Goal: Task Accomplishment & Management: Manage account settings

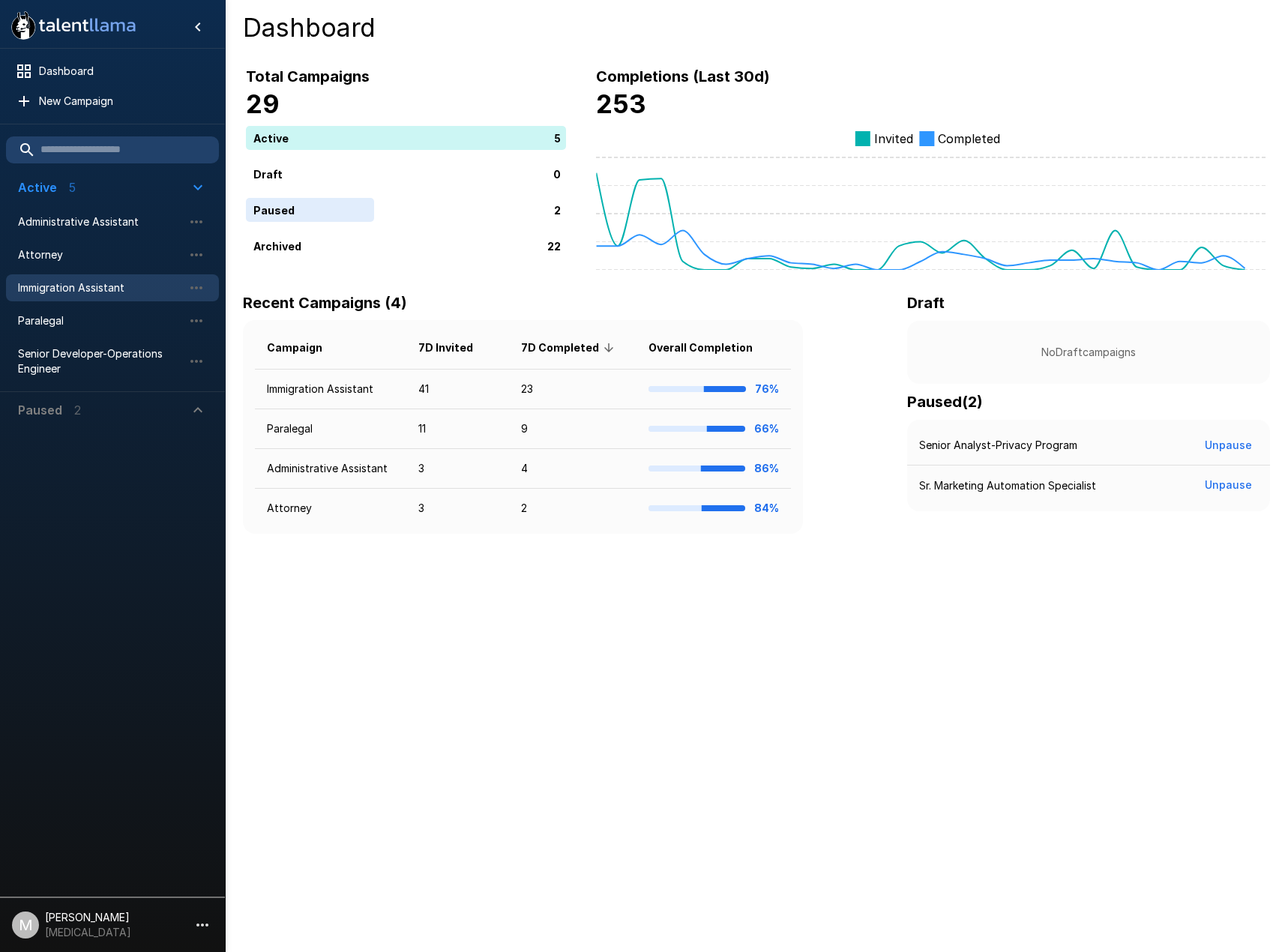
click at [93, 285] on span "Immigration Assistant" at bounding box center [100, 287] width 165 height 15
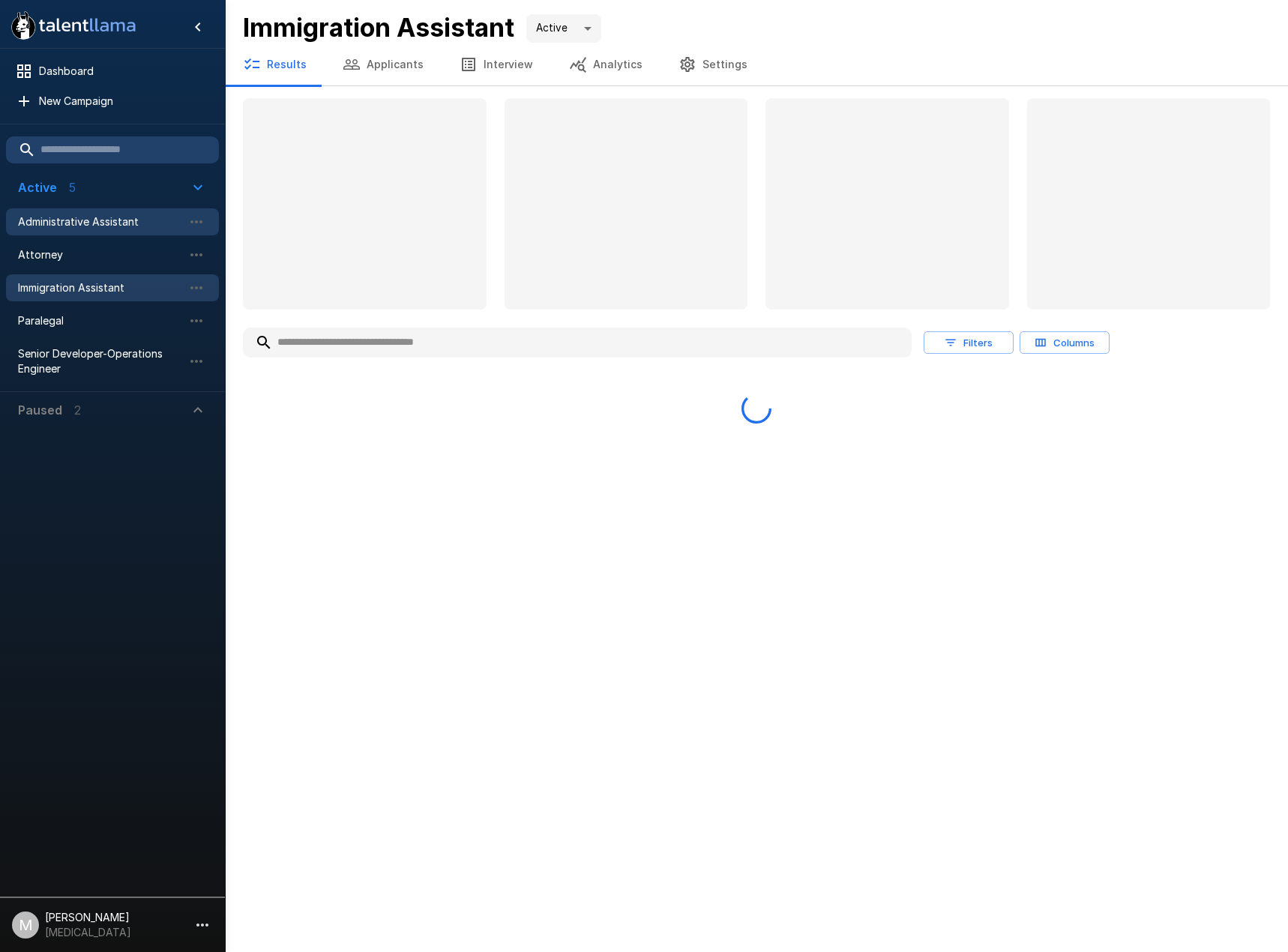
click at [115, 223] on span "Administrative Assistant" at bounding box center [100, 222] width 165 height 15
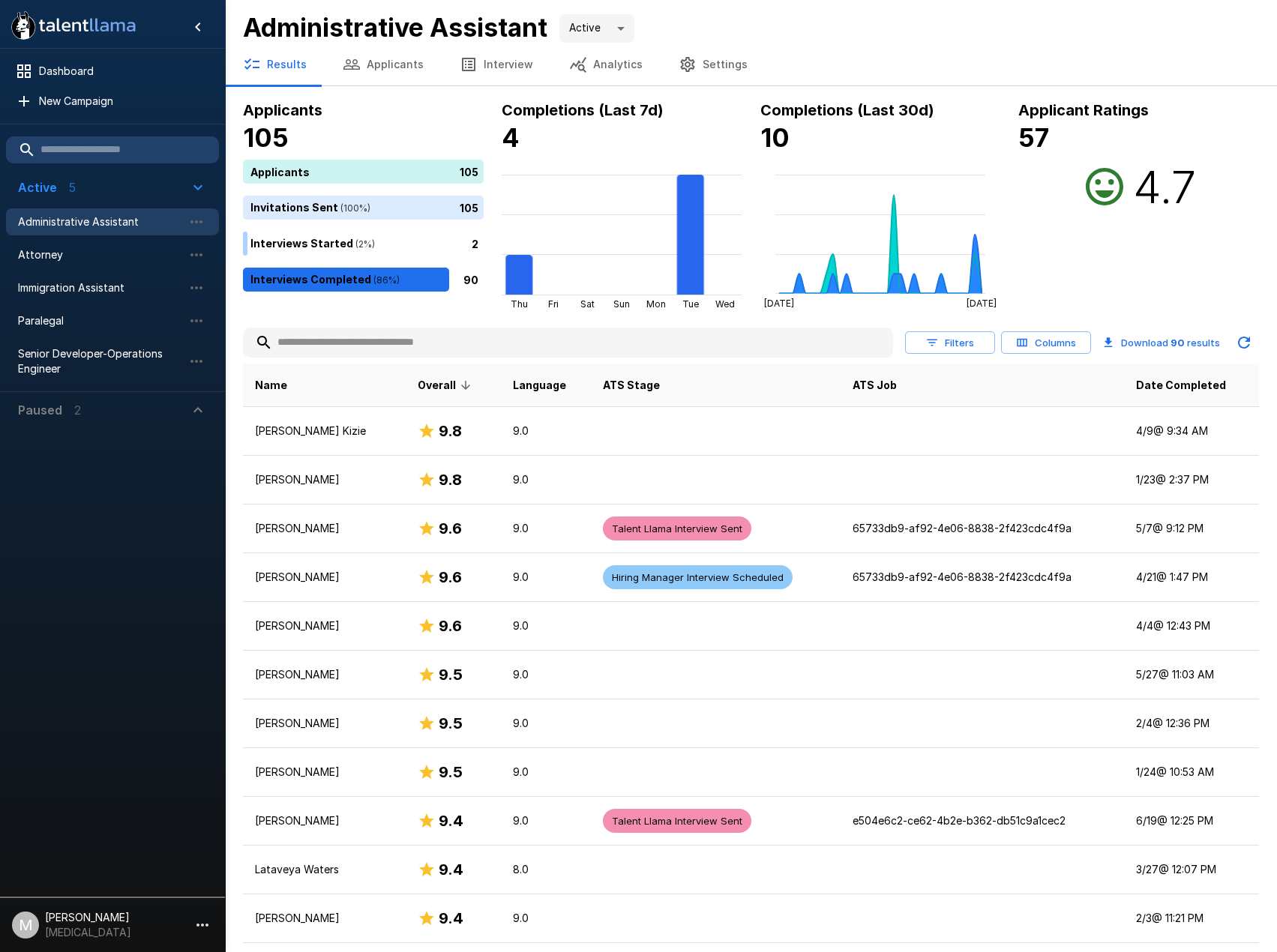
click at [463, 339] on input "text" at bounding box center [568, 343] width 650 height 27
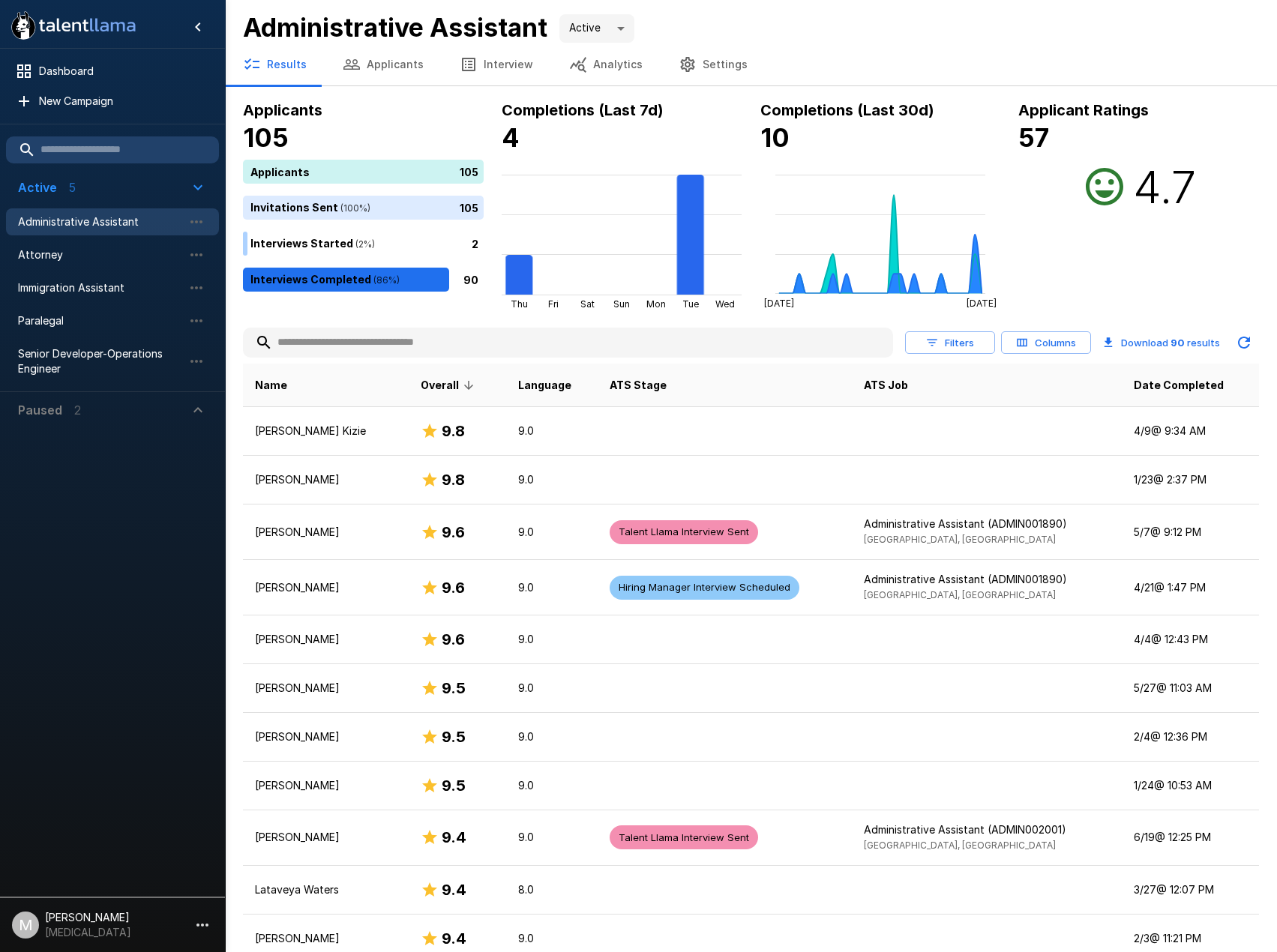
click at [691, 343] on input "text" at bounding box center [568, 343] width 650 height 27
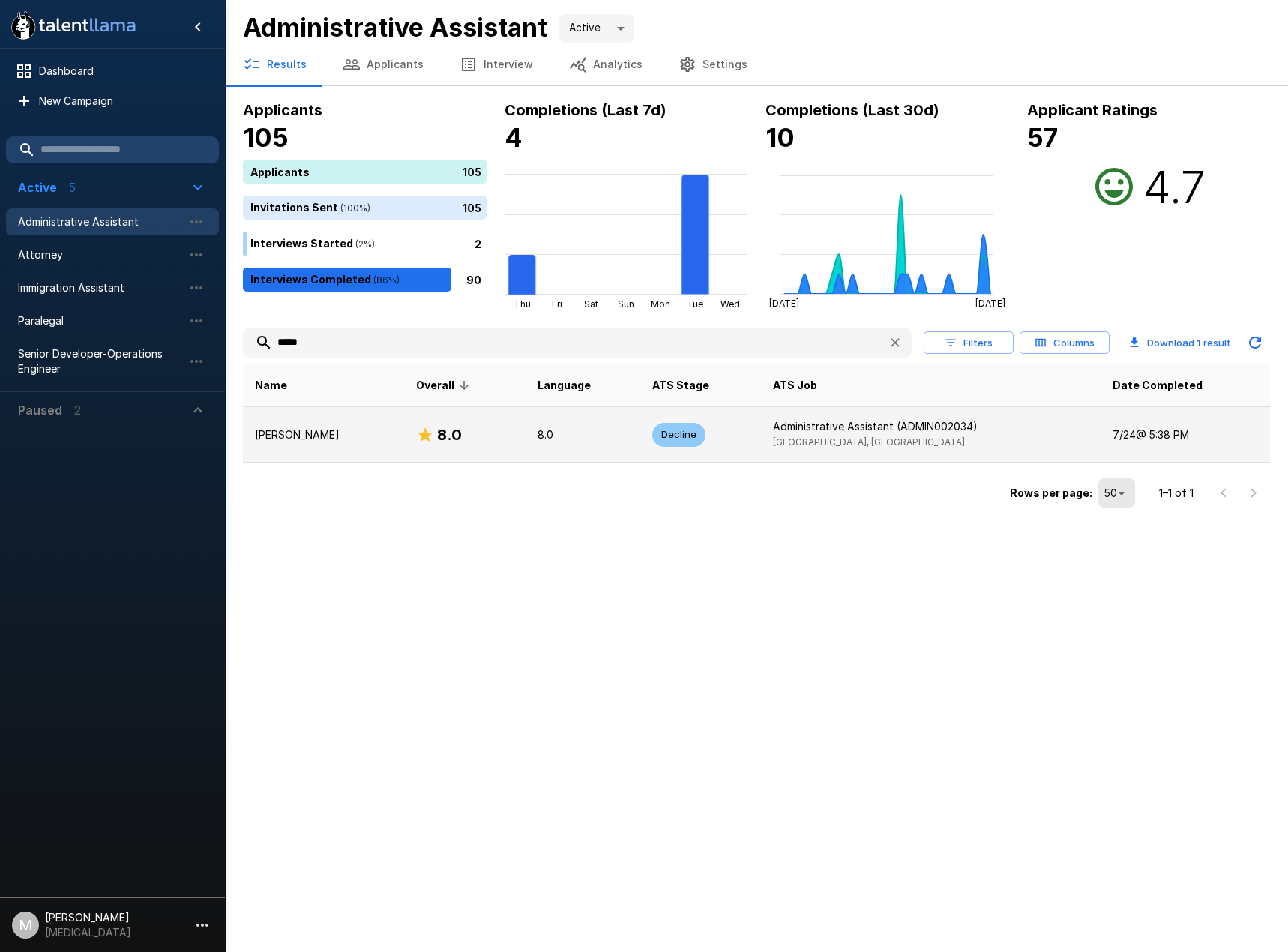
type input "*****"
click at [538, 431] on p "8.0" at bounding box center [583, 435] width 91 height 15
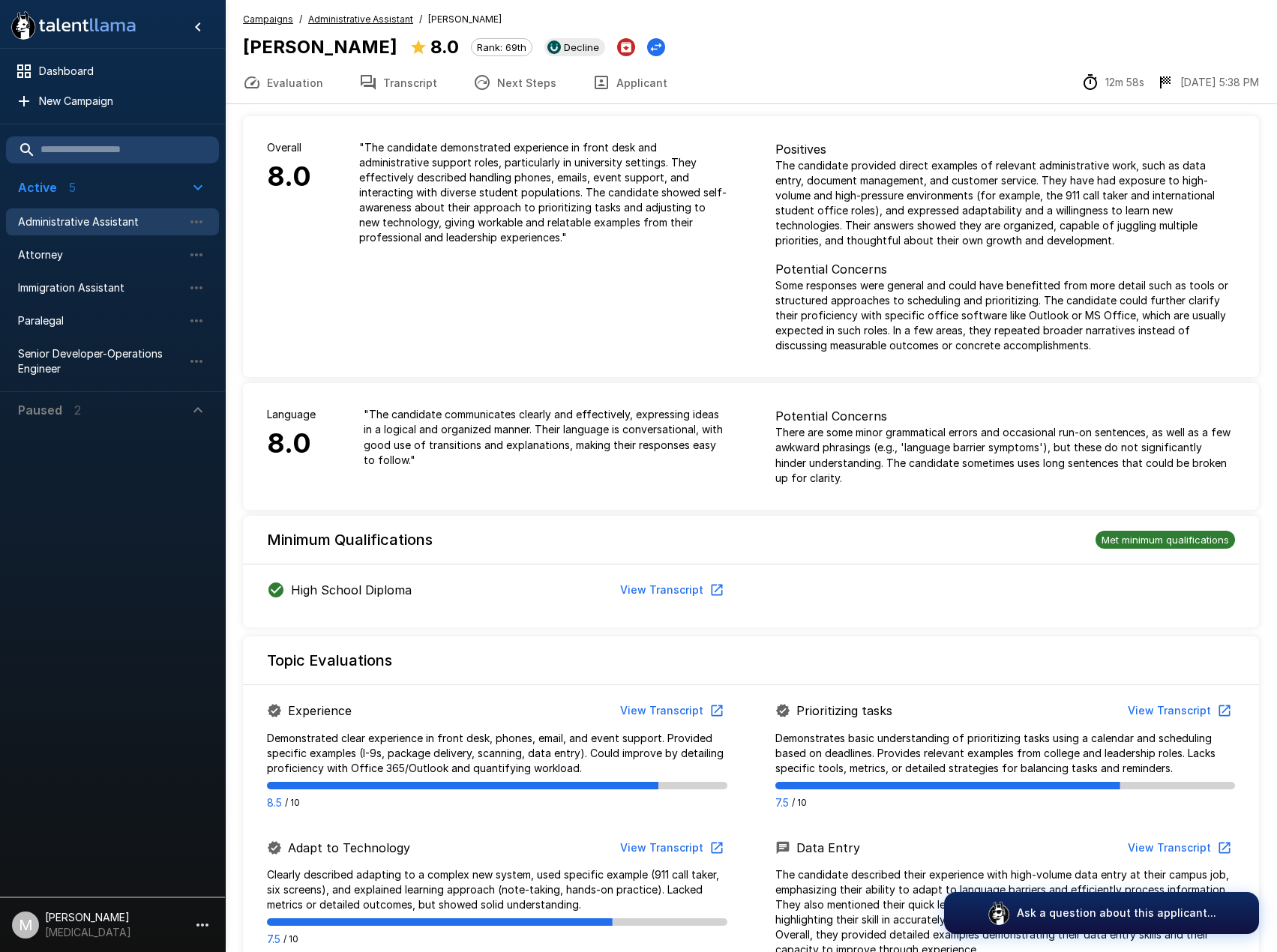
click at [507, 96] on button "Next Steps" at bounding box center [514, 82] width 119 height 42
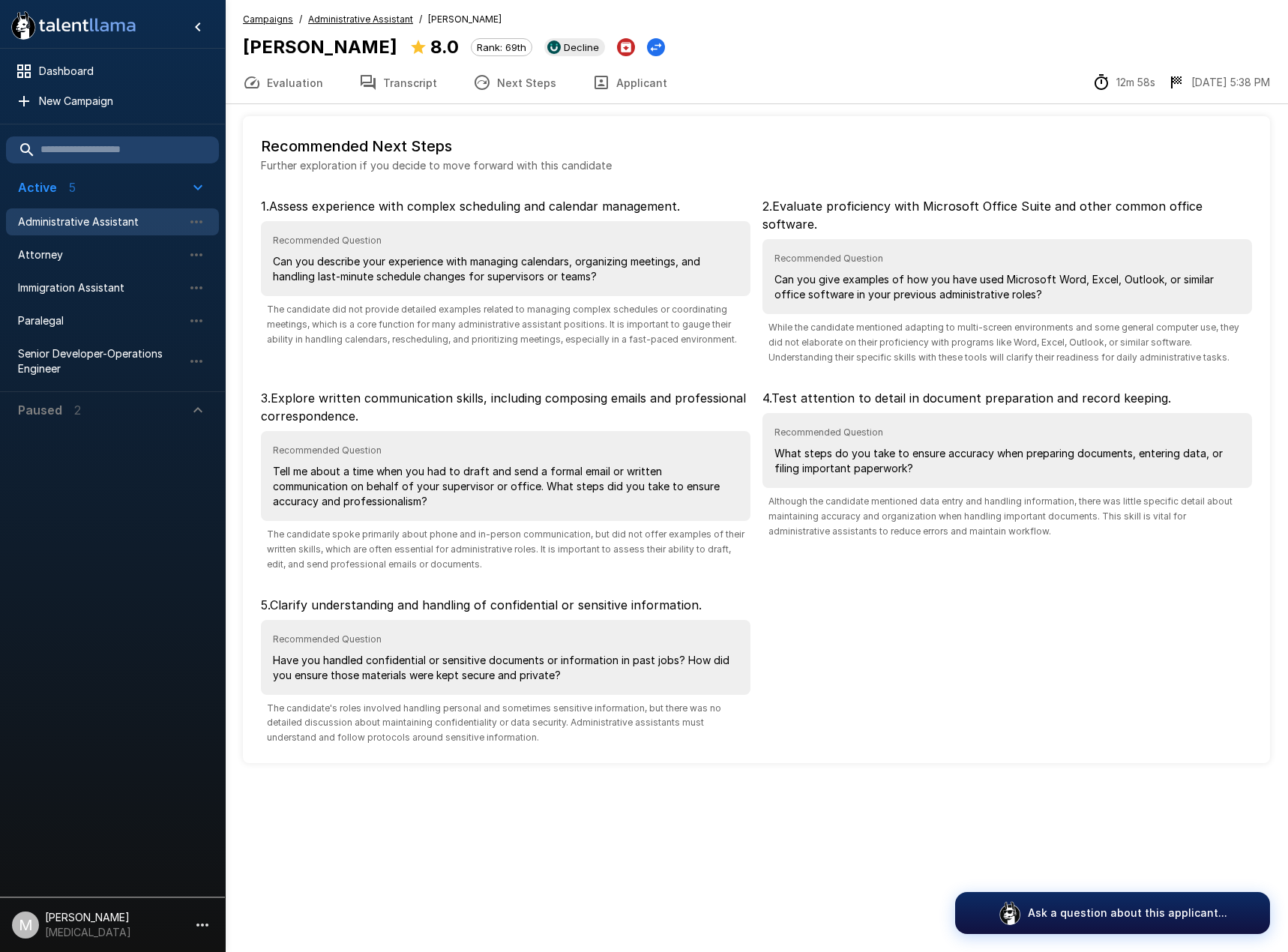
click at [433, 88] on button "Transcript" at bounding box center [398, 82] width 114 height 42
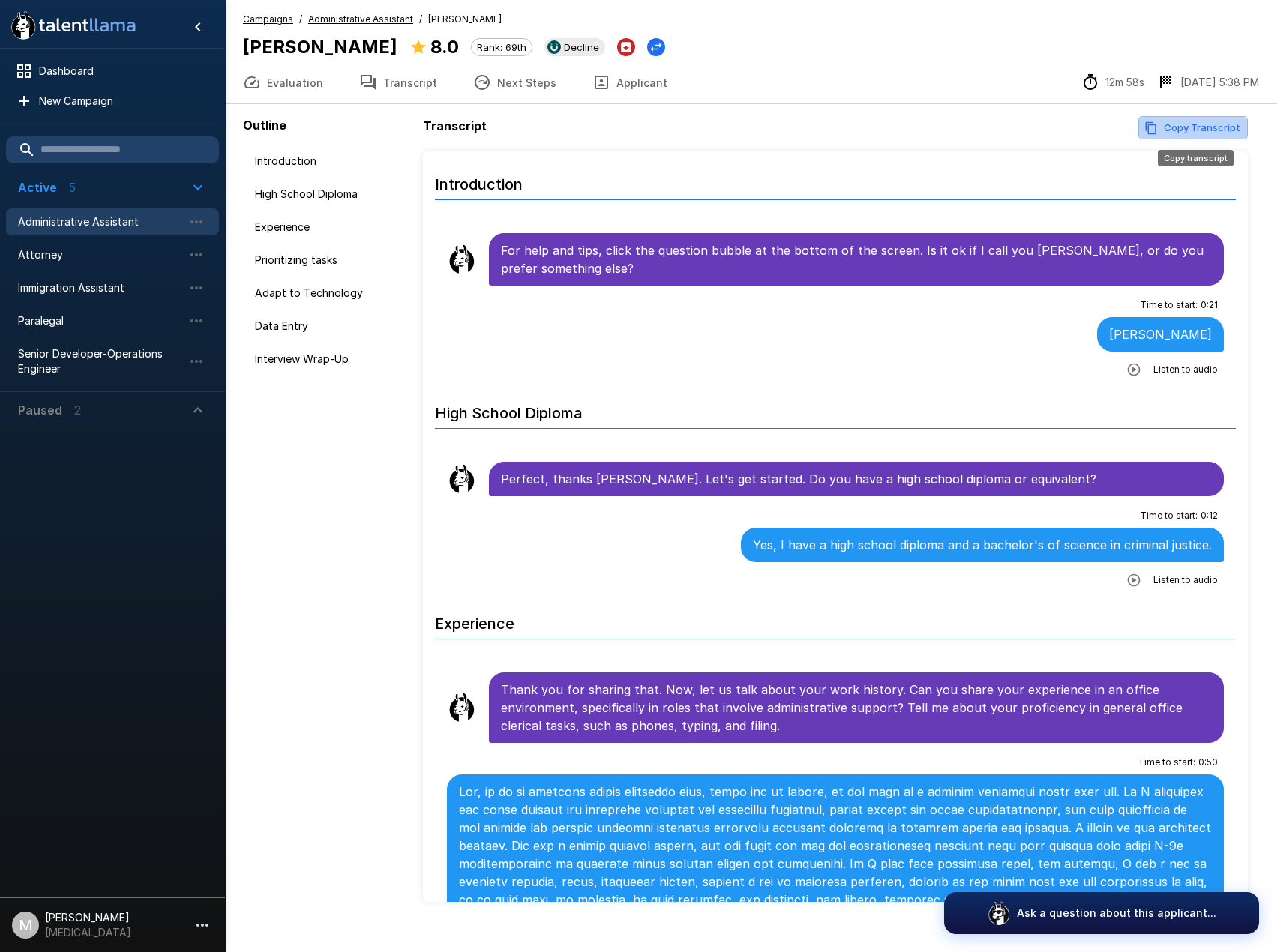
click at [1215, 139] on button "Copy Transcript" at bounding box center [1192, 128] width 109 height 23
click at [99, 218] on span "Administrative Assistant" at bounding box center [101, 222] width 165 height 15
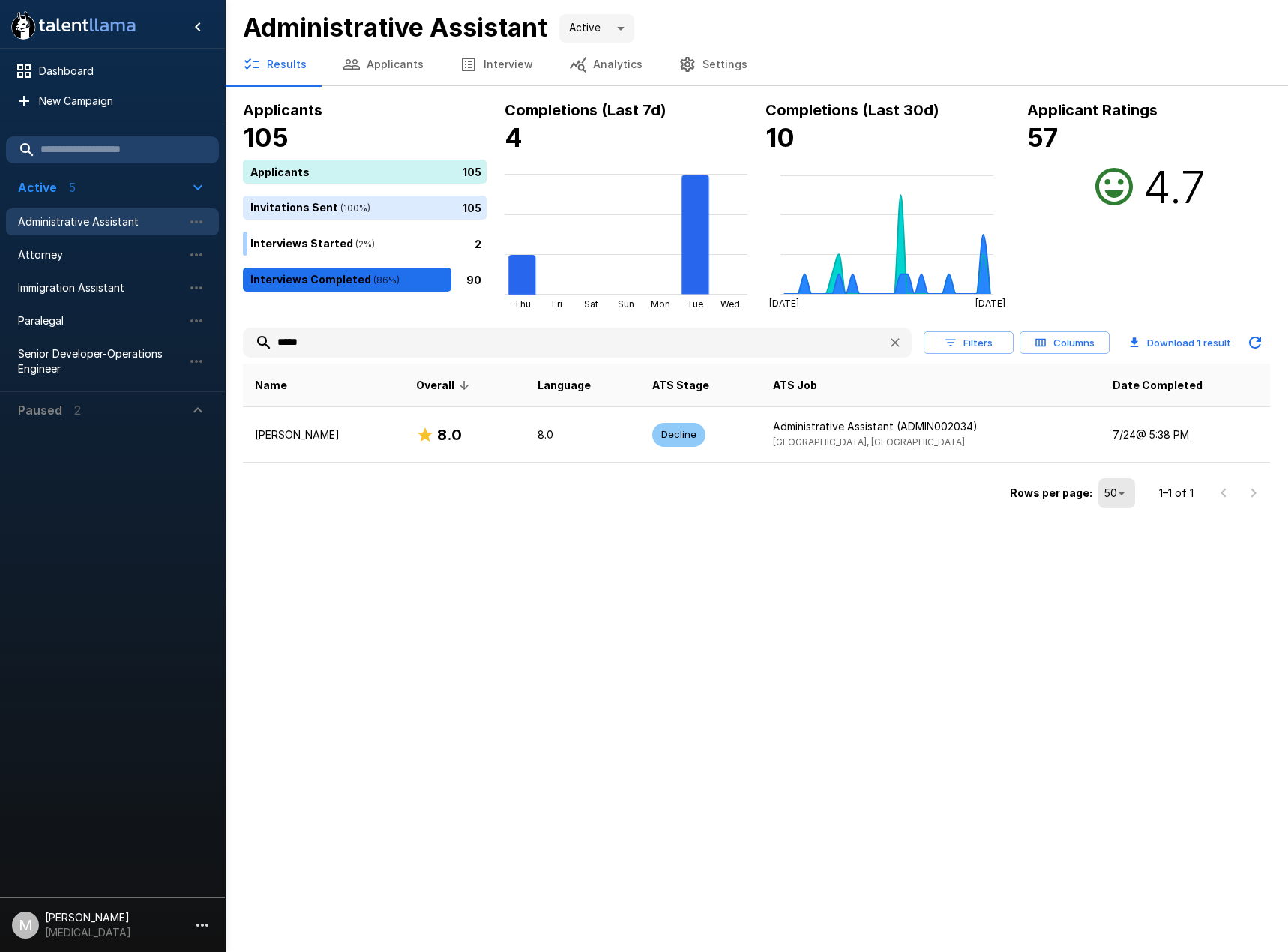
drag, startPoint x: 318, startPoint y: 342, endPoint x: -1, endPoint y: 313, distance: 320.3
click at [0, 313] on html ".st0{fill:#FFFFFF;} .st1{fill:#76a4ed;} Dashboard New Campaign Active 5 Adminis…" at bounding box center [644, 476] width 1288 height 952
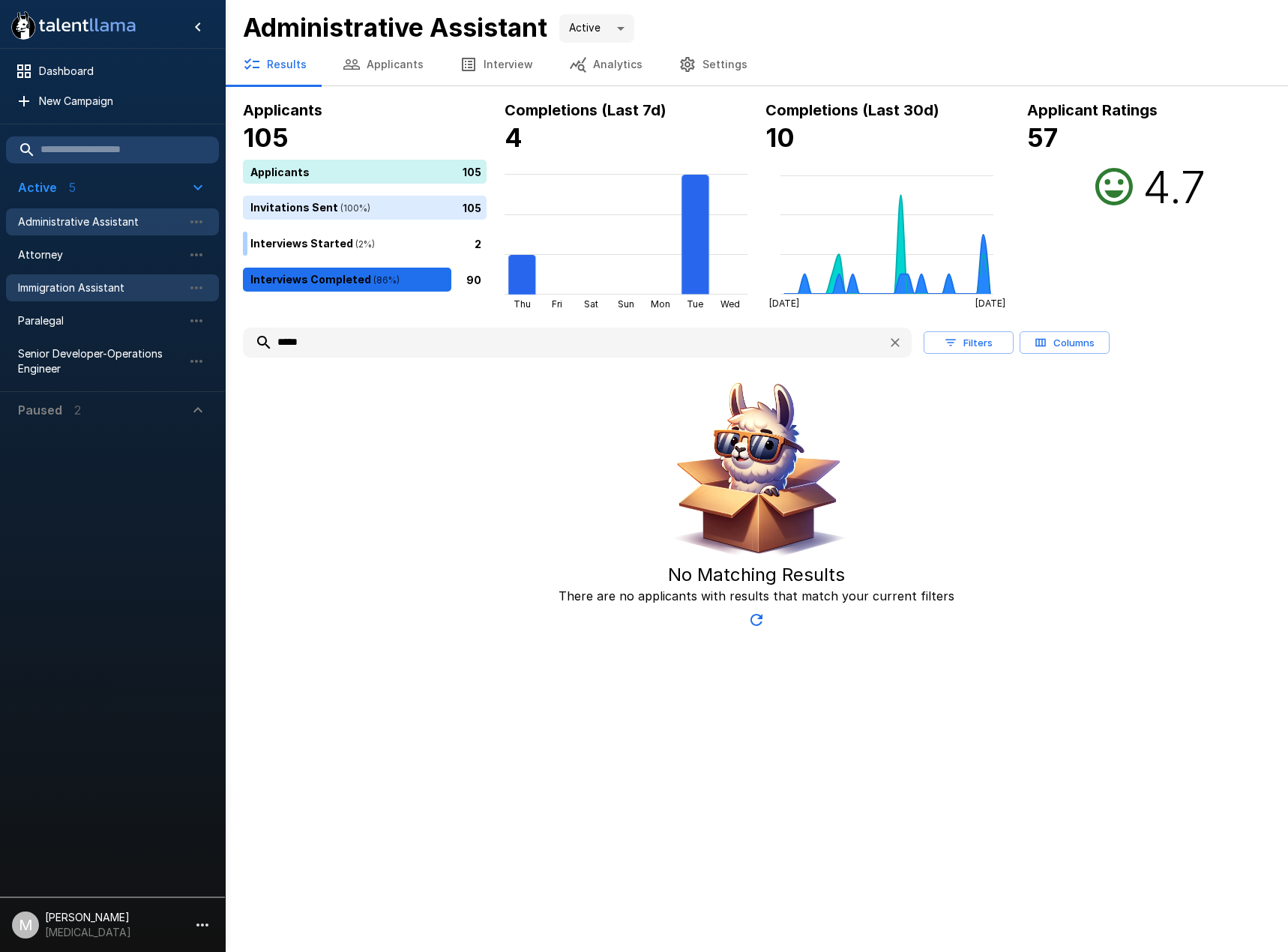
type input "*****"
click at [89, 291] on span "Immigration Assistant" at bounding box center [100, 287] width 165 height 15
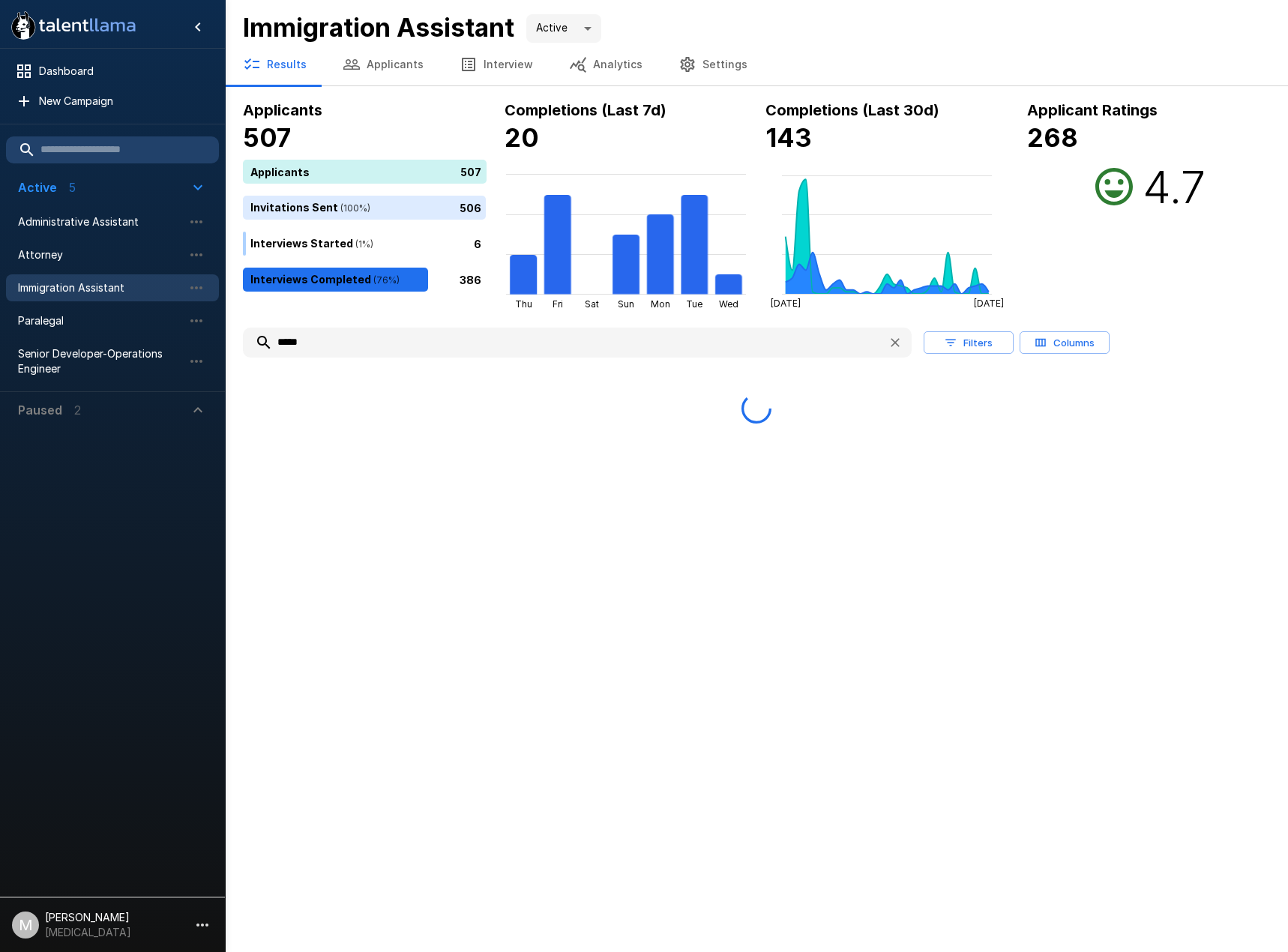
click at [358, 343] on input "*****" at bounding box center [559, 343] width 632 height 27
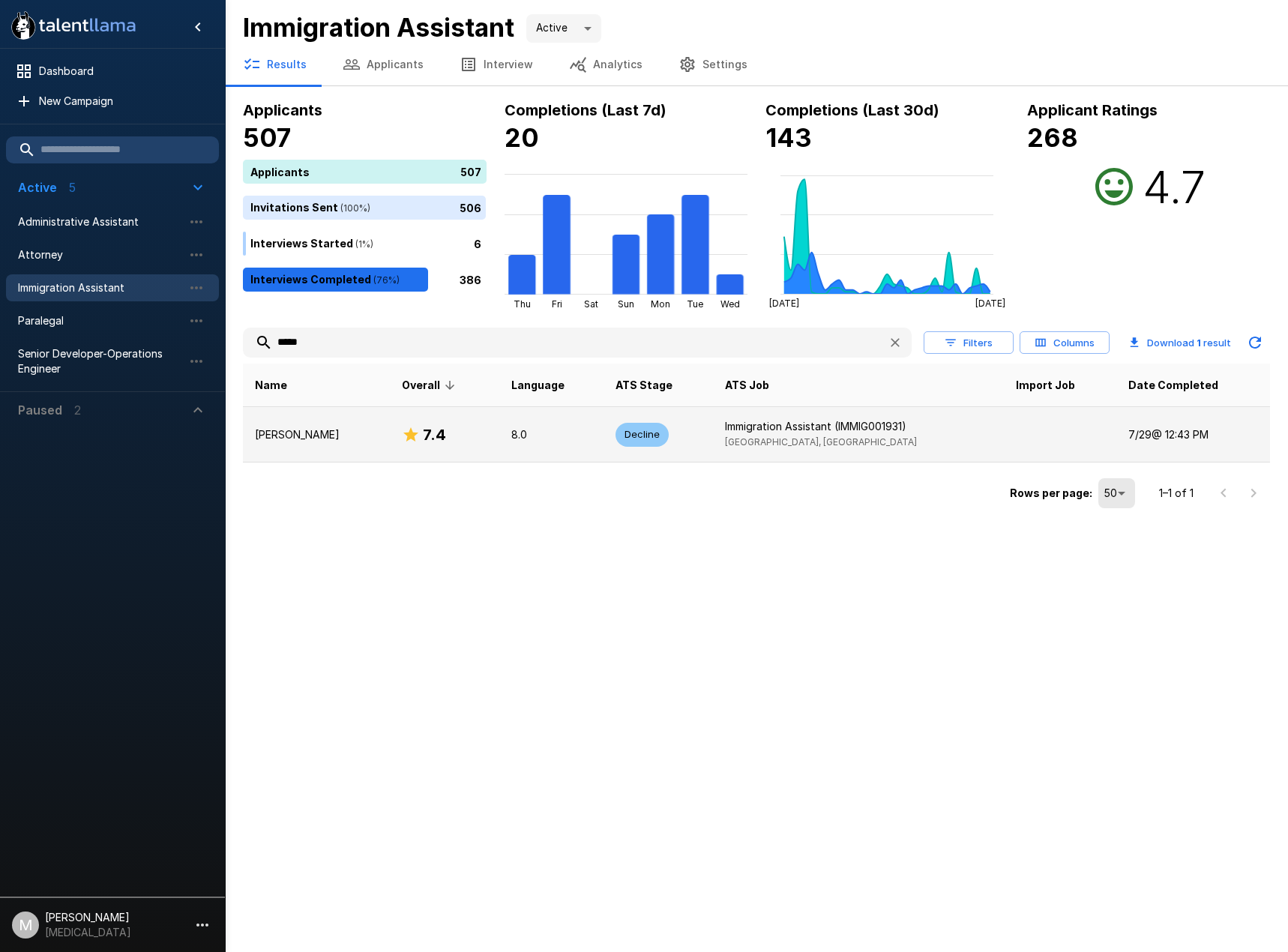
click at [546, 413] on td "8.0" at bounding box center [551, 435] width 104 height 56
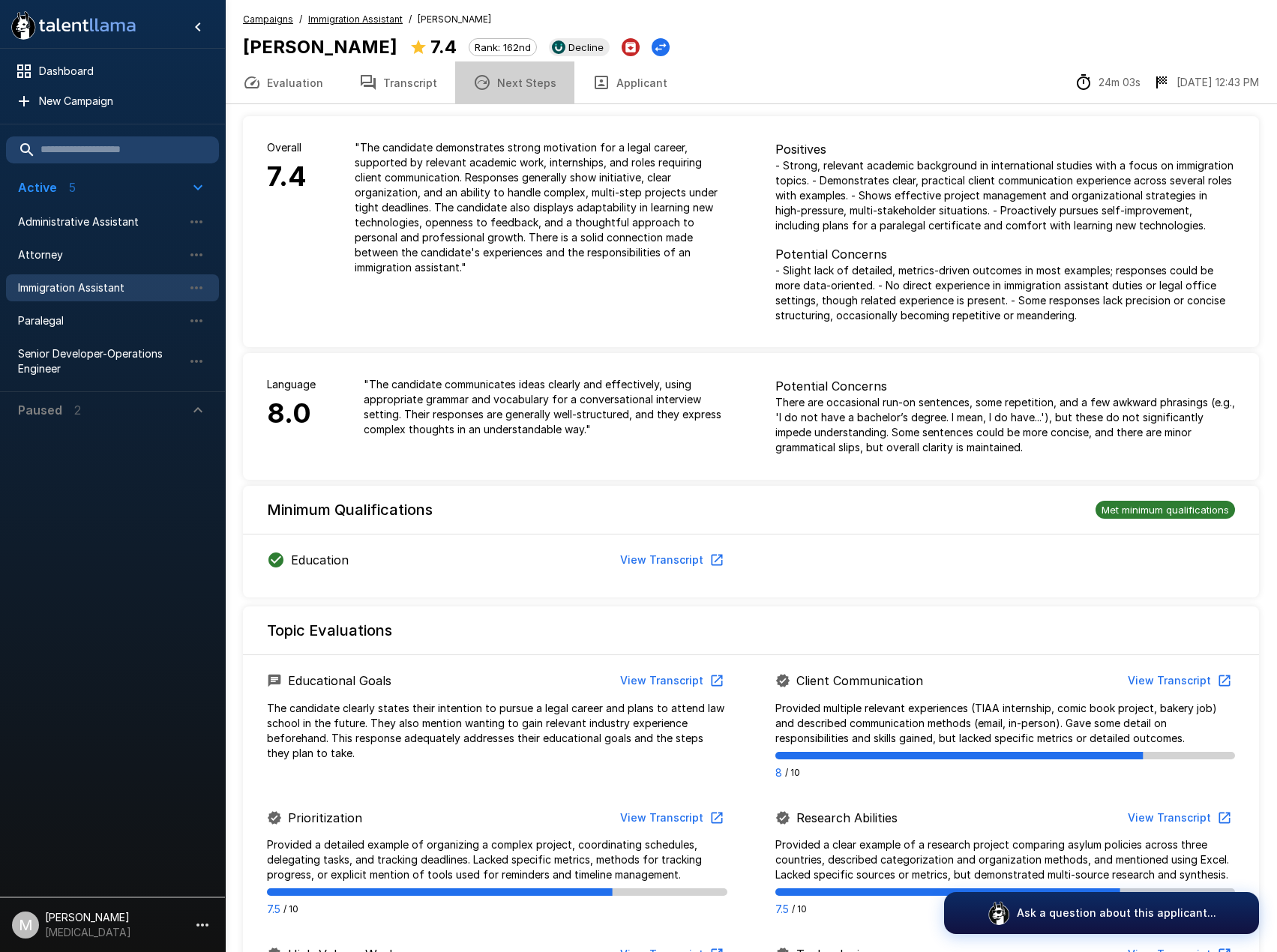
click at [519, 83] on button "Next Steps" at bounding box center [514, 82] width 119 height 42
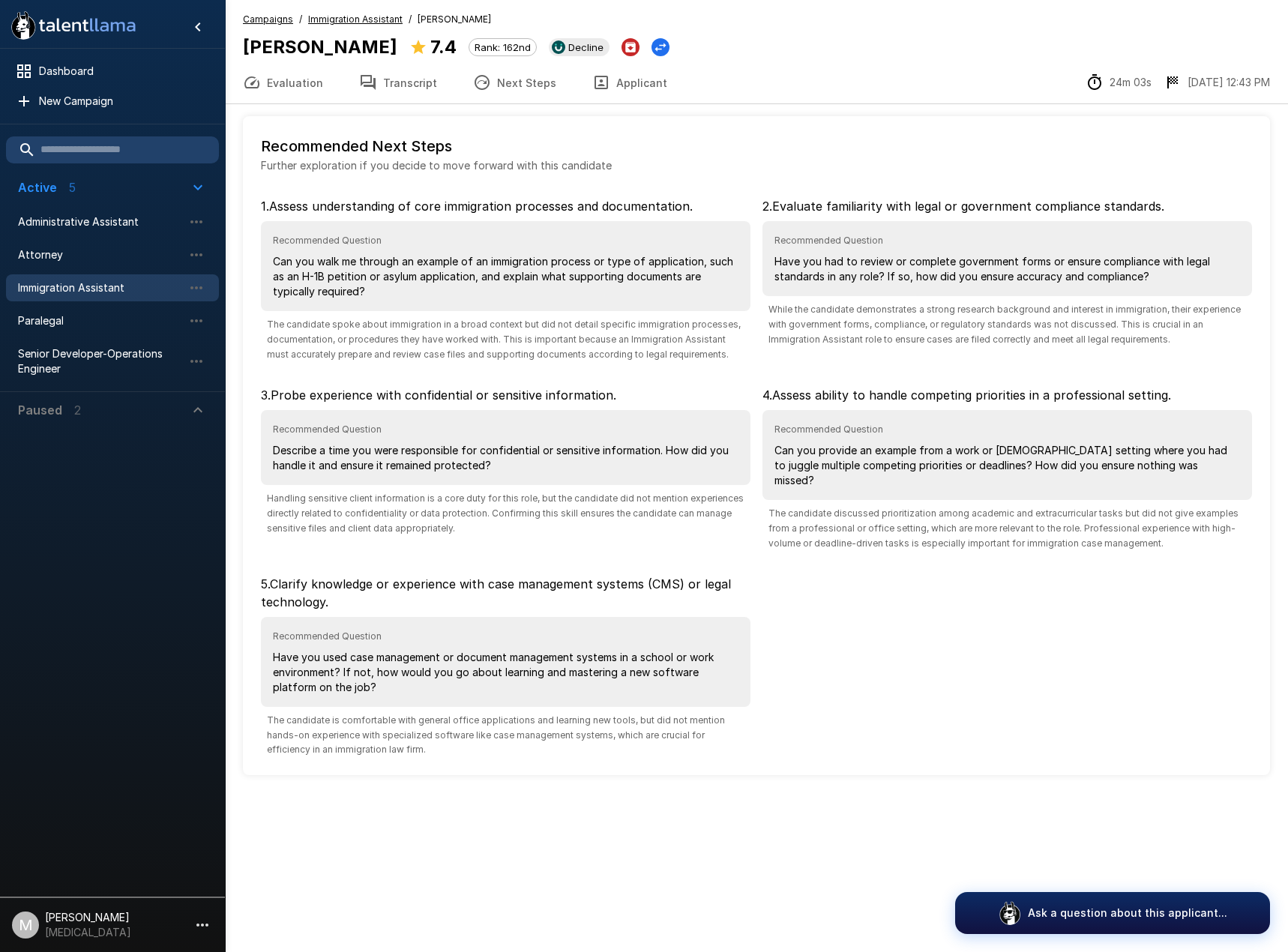
click at [388, 77] on button "Transcript" at bounding box center [398, 82] width 114 height 42
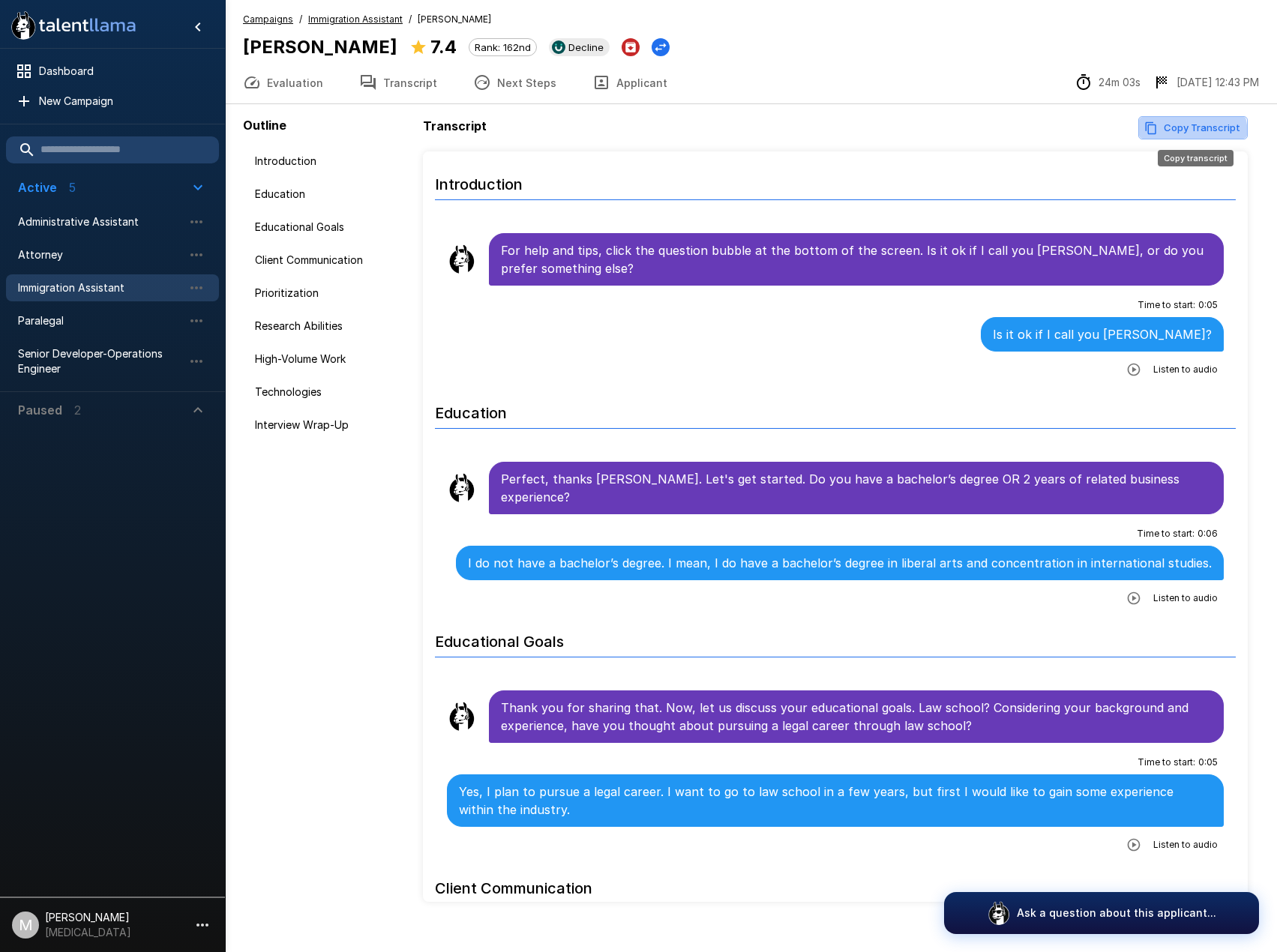
click at [1164, 136] on button "Copy Transcript" at bounding box center [1192, 128] width 109 height 23
click at [88, 285] on span "Immigration Assistant" at bounding box center [101, 287] width 165 height 15
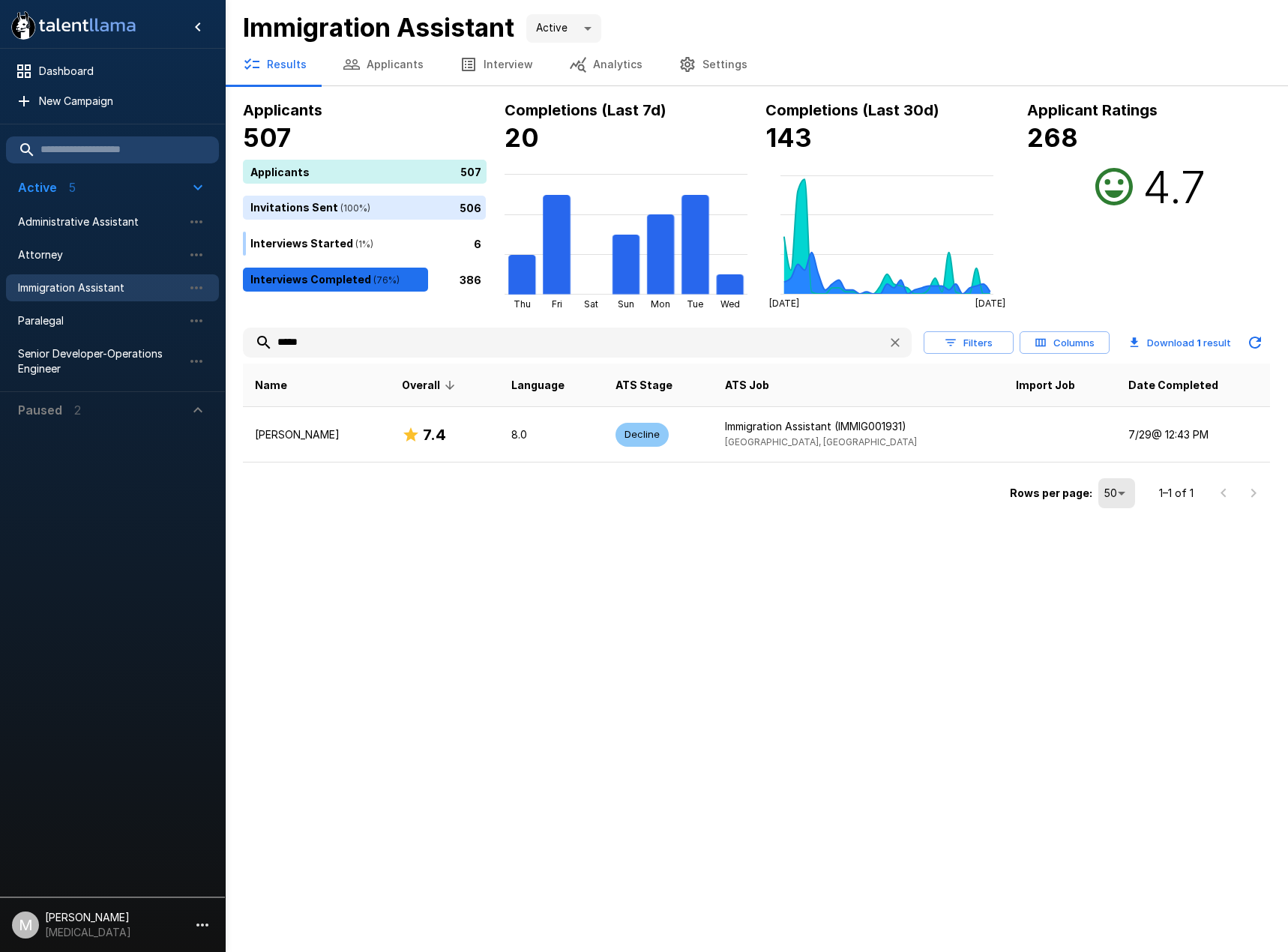
drag, startPoint x: 365, startPoint y: 347, endPoint x: 7, endPoint y: 270, distance: 366.2
click at [225, 325] on div ".st0{fill:#FFFFFF;} .st1{fill:#76a4ed;} Dashboard New Campaign Active 5 Adminis…" at bounding box center [756, 256] width 1063 height 513
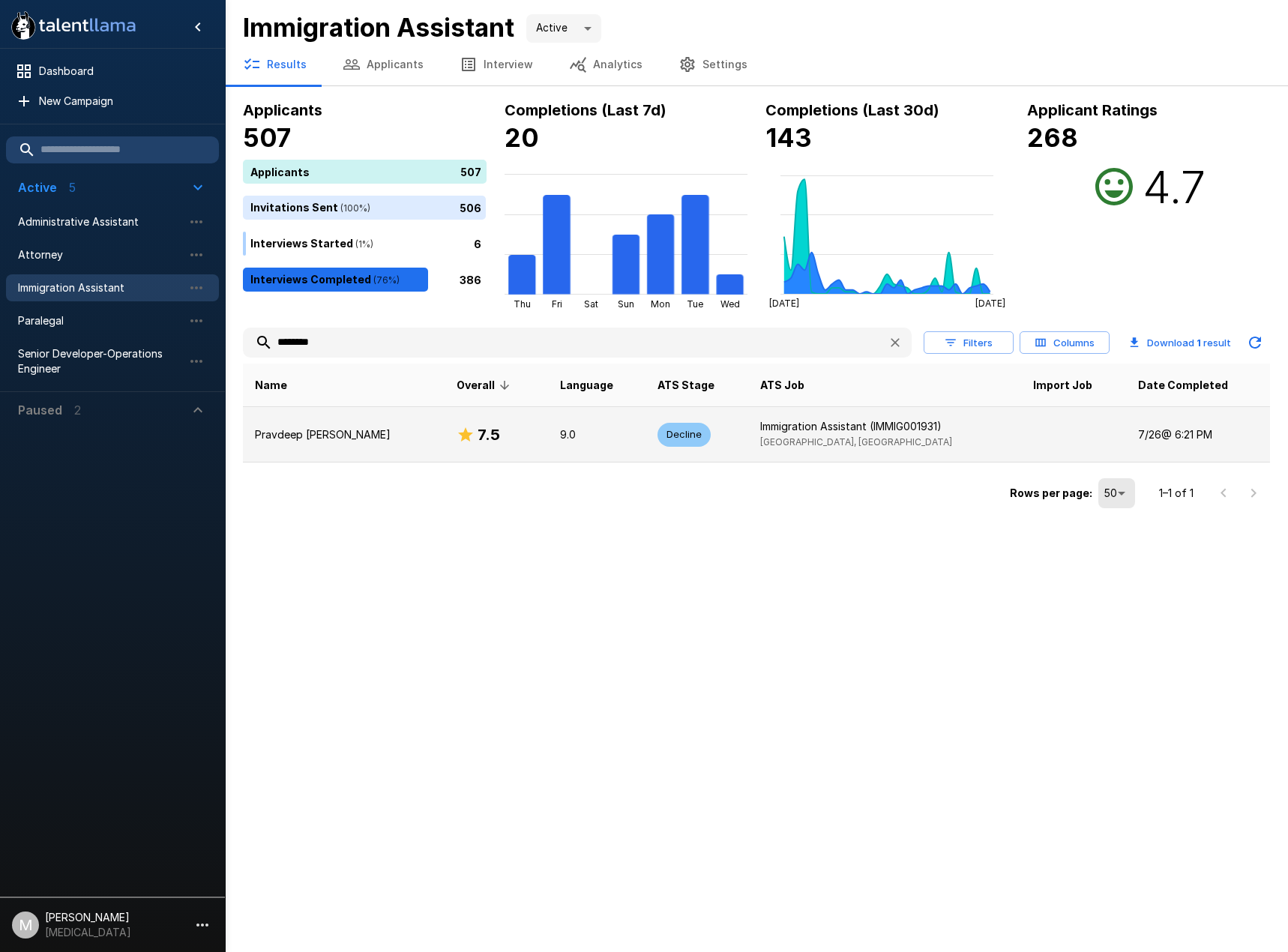
type input "********"
click at [344, 454] on td "Pravdeep Banwait" at bounding box center [344, 435] width 202 height 56
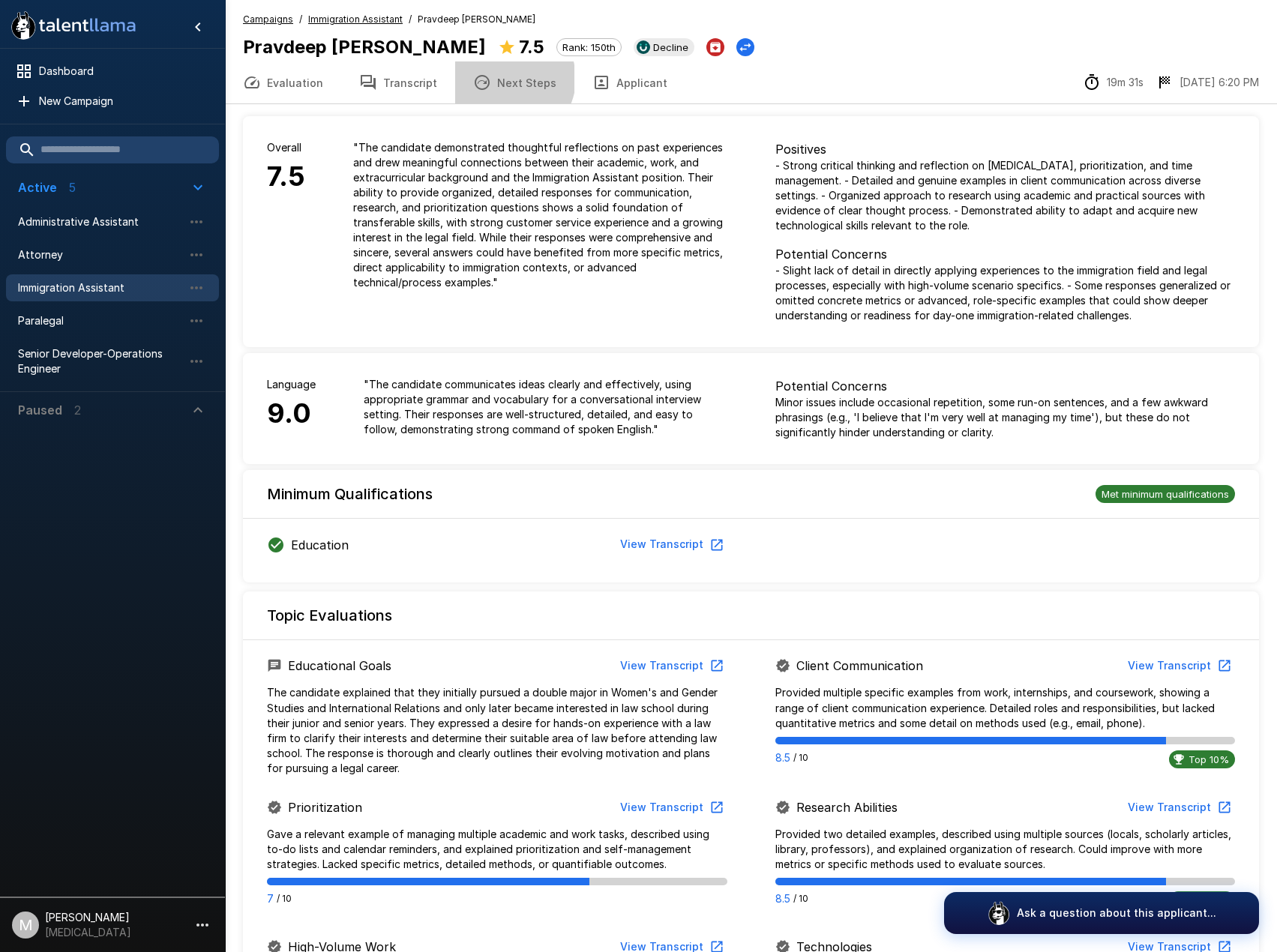
click at [503, 79] on button "Next Steps" at bounding box center [514, 82] width 119 height 42
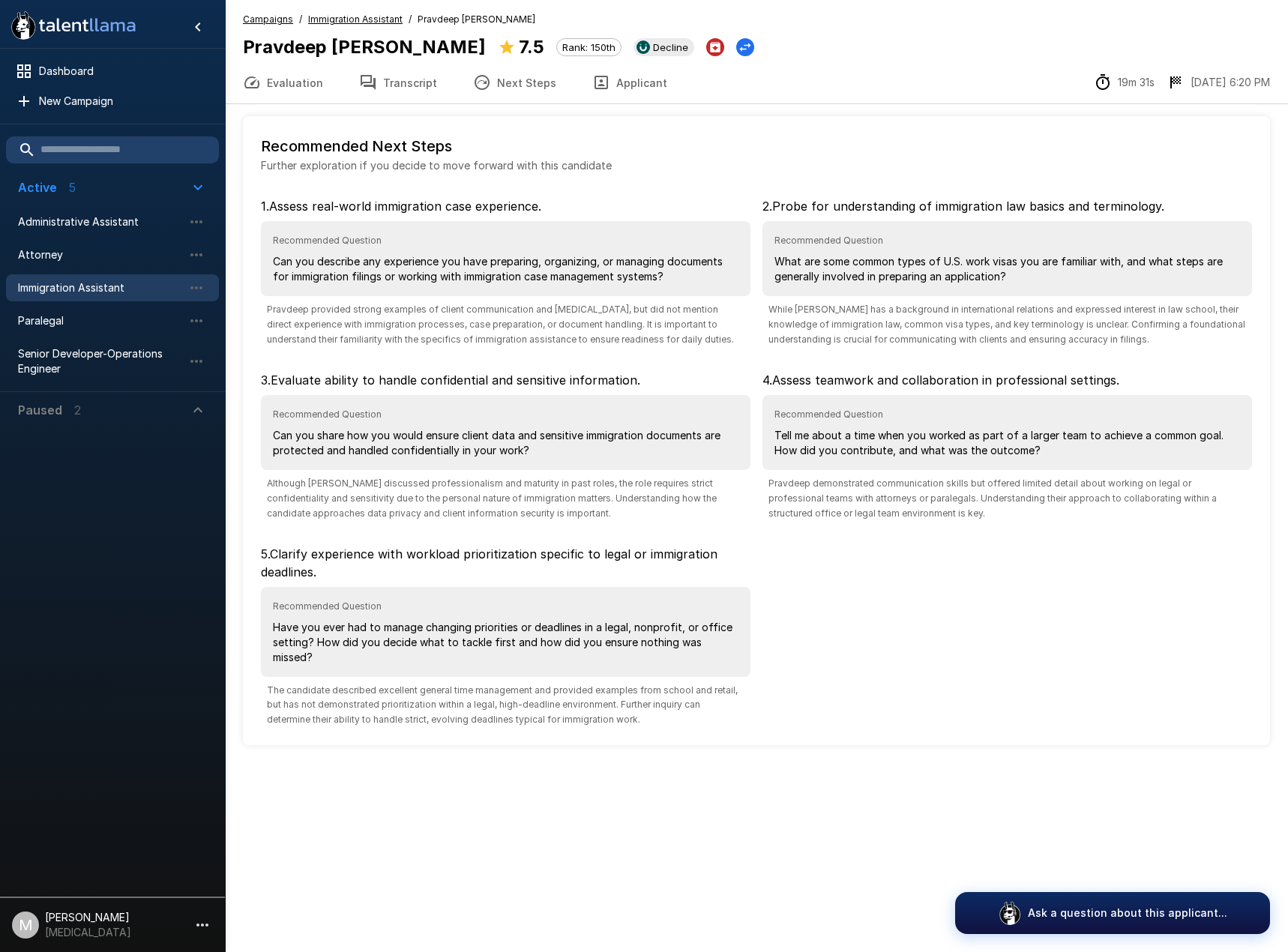
click at [426, 67] on button "Transcript" at bounding box center [398, 82] width 114 height 42
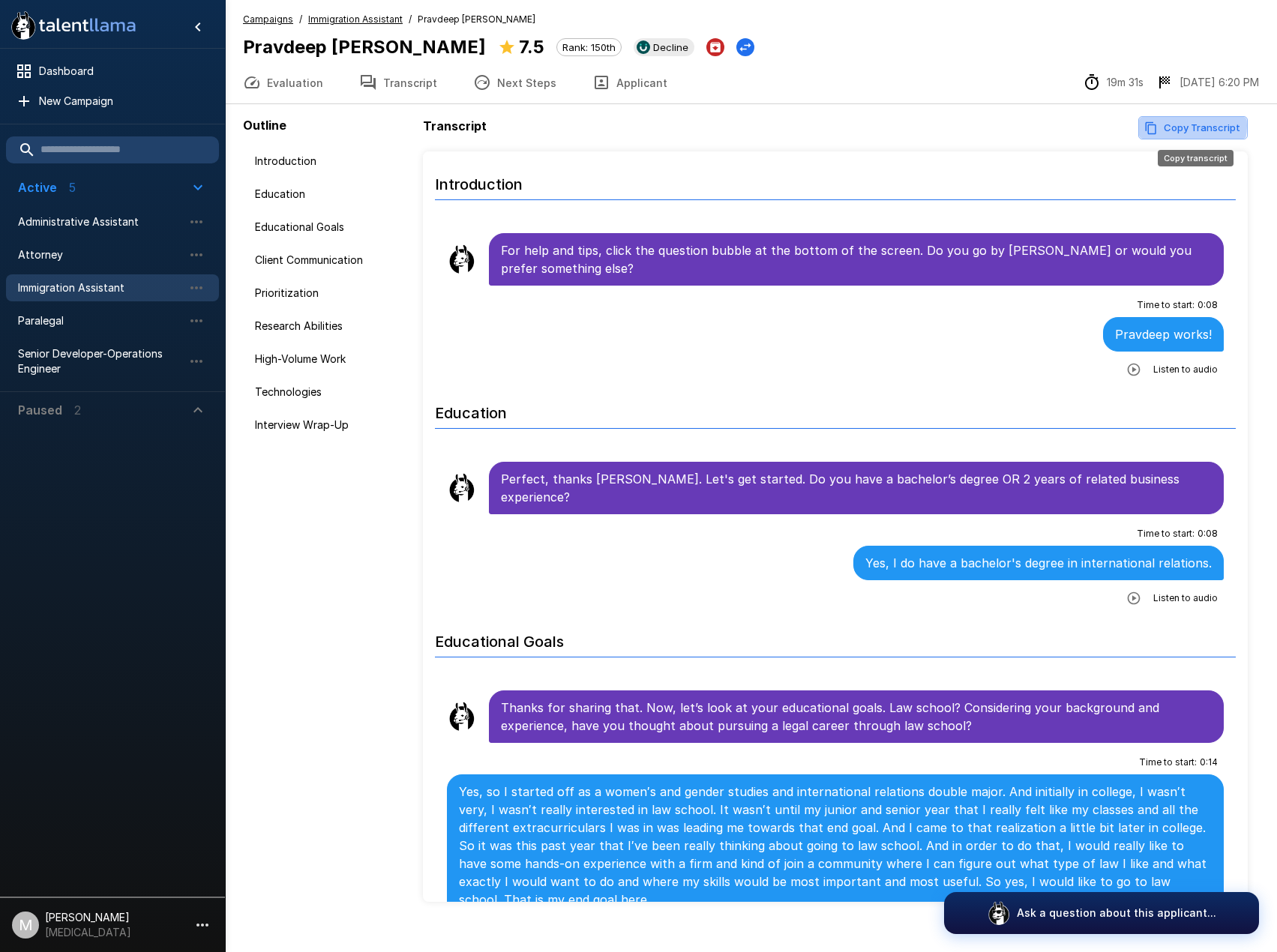
click at [1187, 125] on button "Copy Transcript" at bounding box center [1192, 128] width 109 height 23
click at [136, 293] on span "Immigration Assistant" at bounding box center [101, 287] width 165 height 15
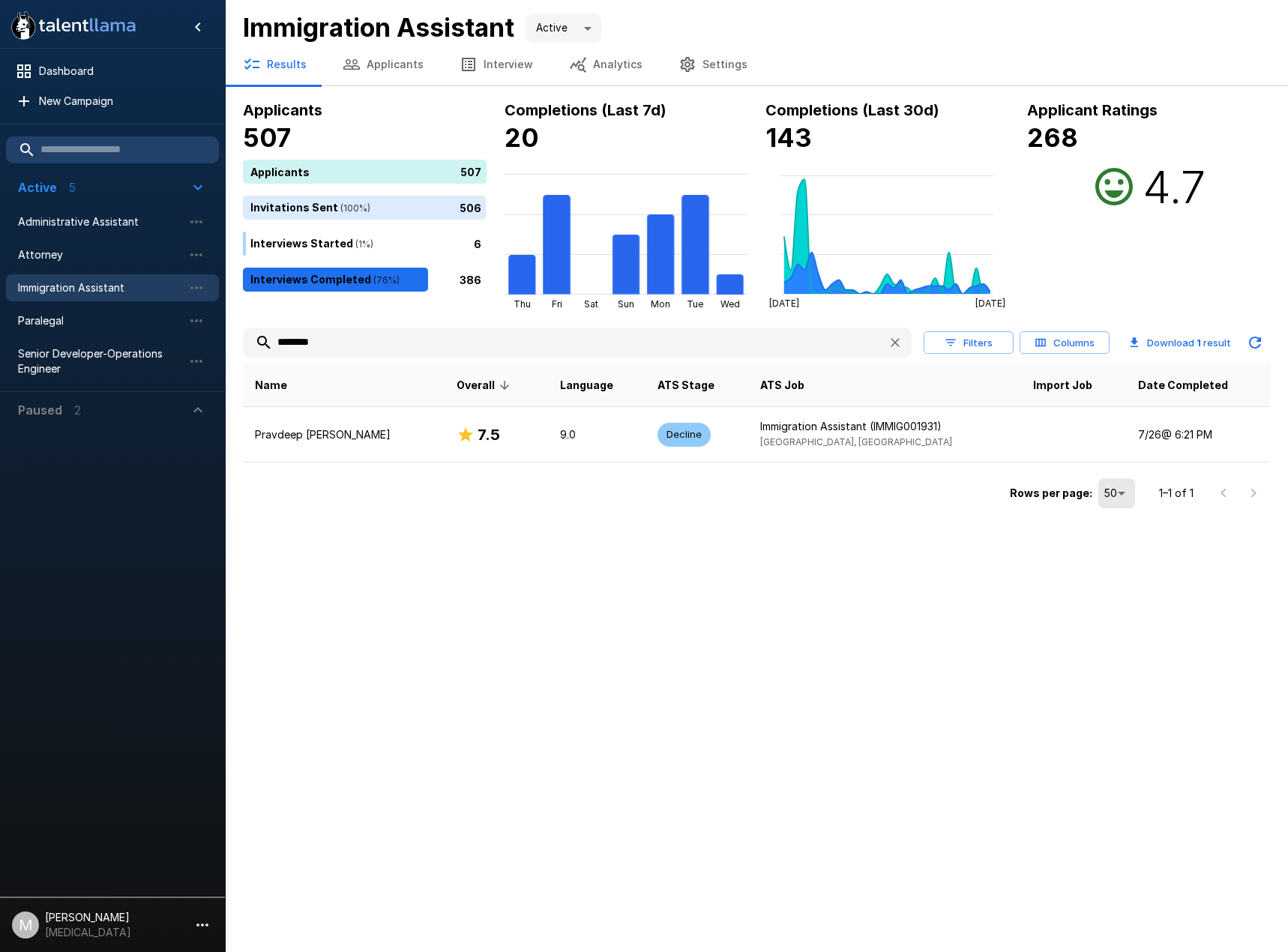
drag, startPoint x: 243, startPoint y: 344, endPoint x: 4, endPoint y: 335, distance: 239.2
click at [225, 335] on div ".st0{fill:#FFFFFF;} .st1{fill:#76a4ed;} Dashboard New Campaign Active 5 Adminis…" at bounding box center [756, 256] width 1063 height 513
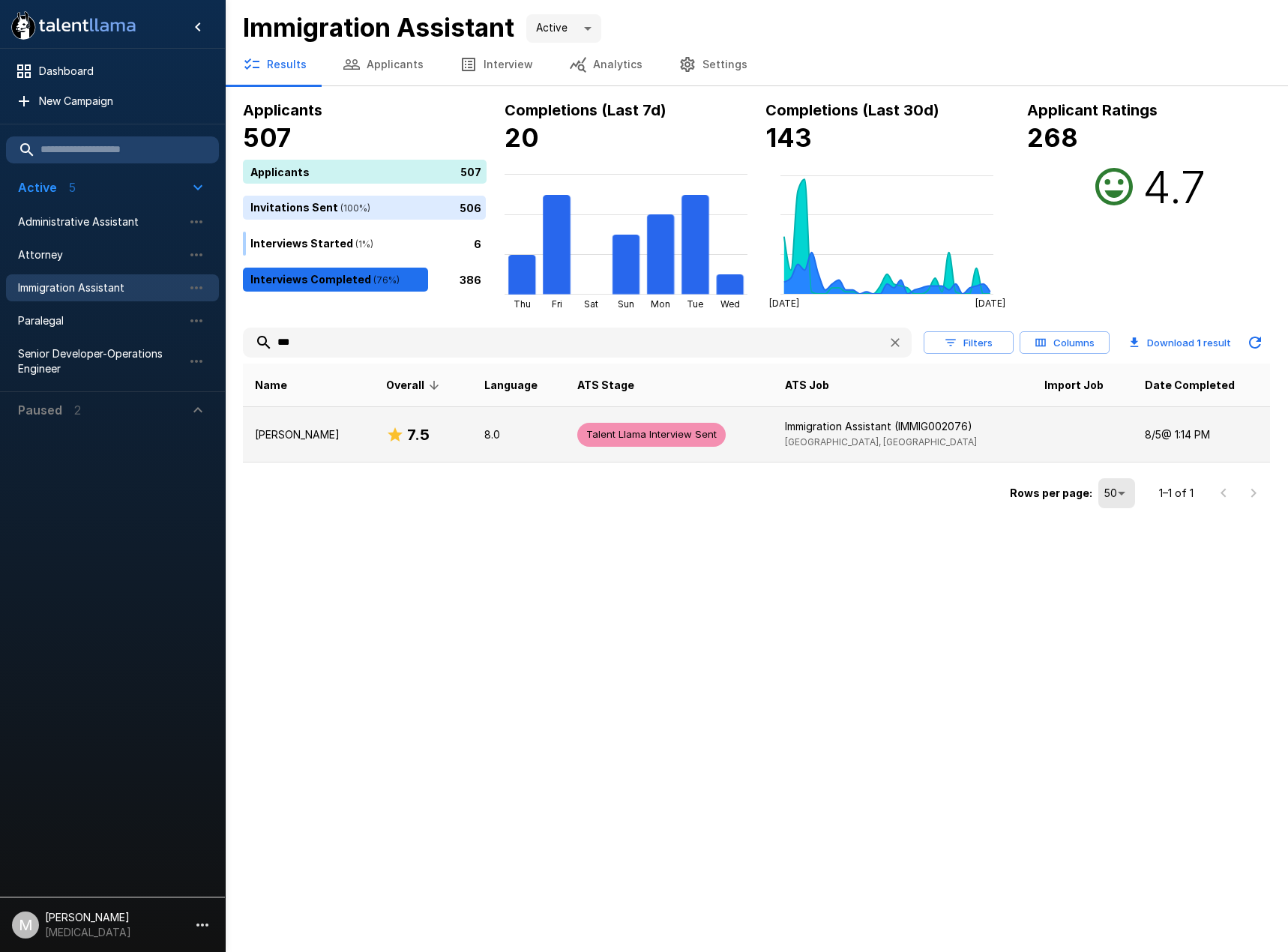
type input "***"
click at [484, 437] on p "8.0" at bounding box center [518, 435] width 69 height 15
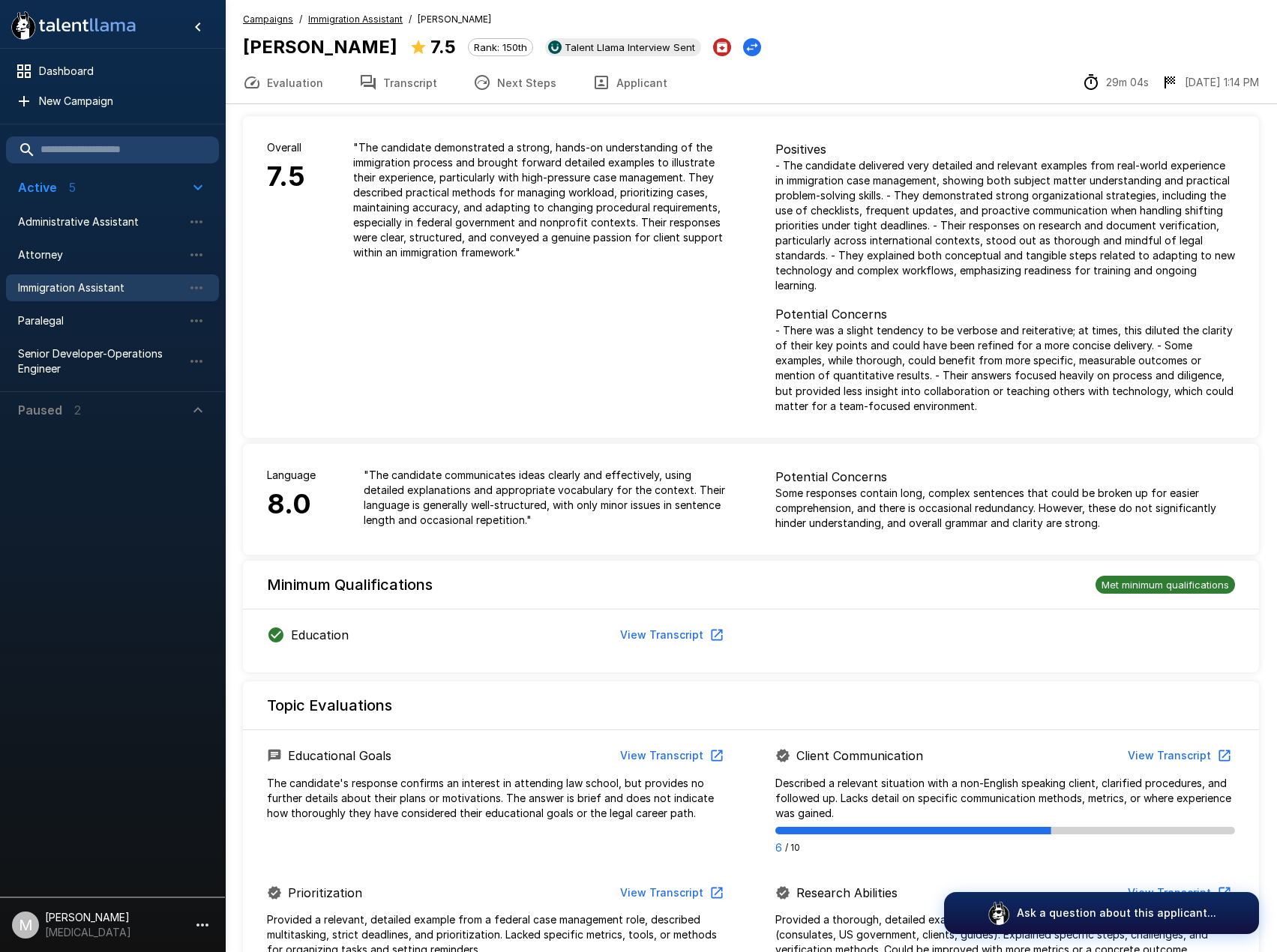
click at [424, 88] on button "Transcript" at bounding box center [398, 82] width 114 height 42
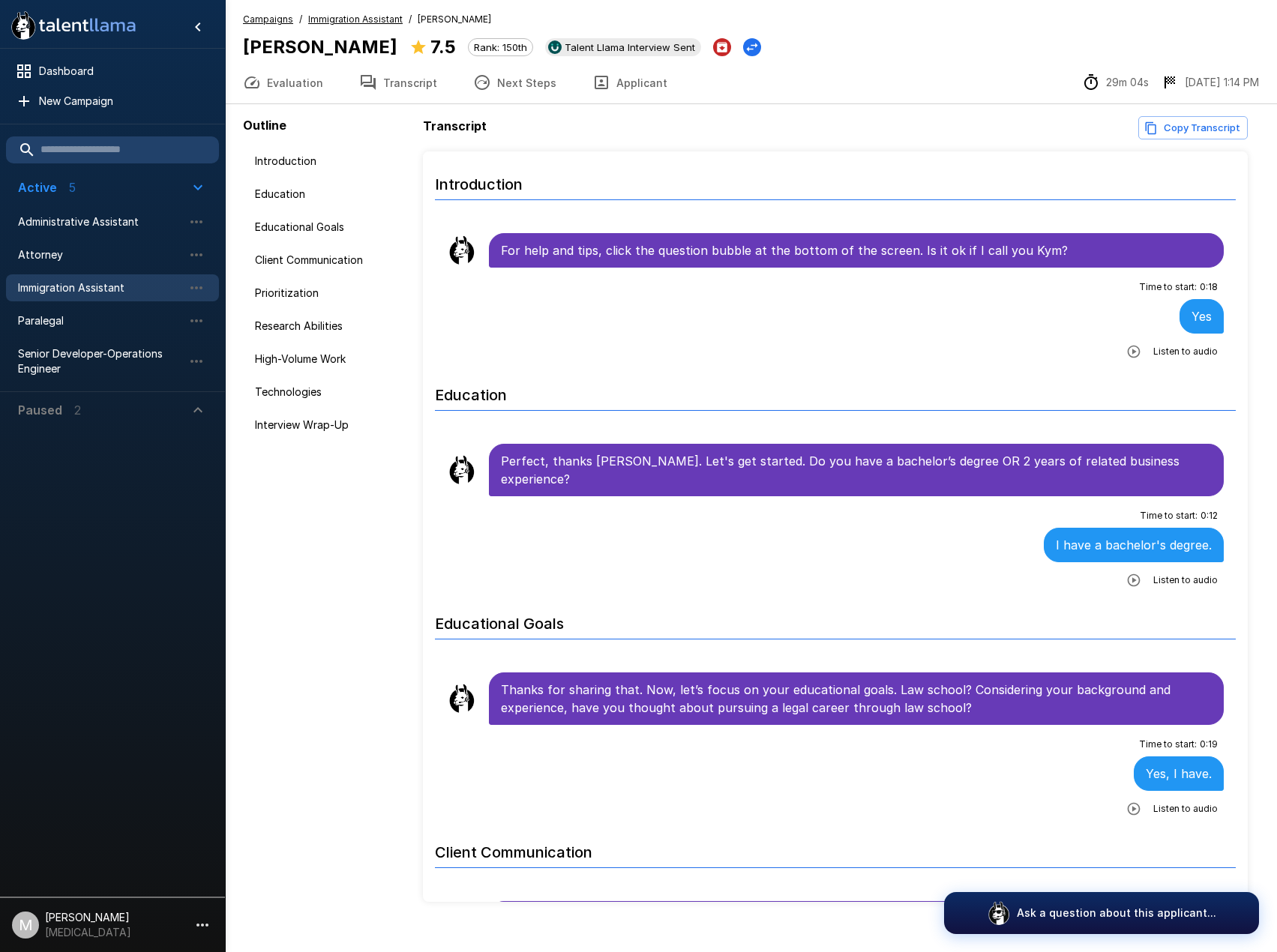
click at [490, 87] on button "Next Steps" at bounding box center [514, 82] width 119 height 42
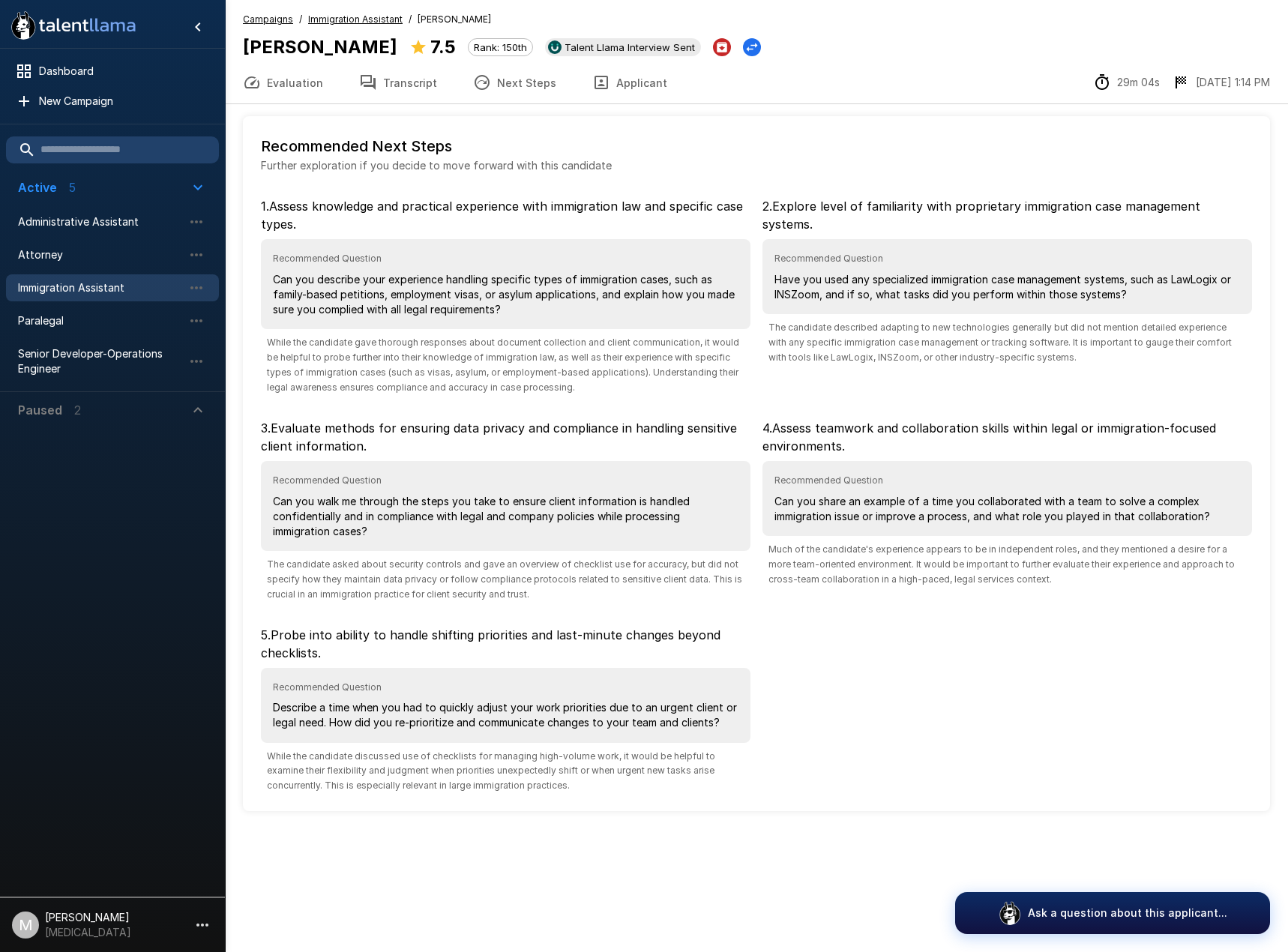
click at [388, 87] on button "Transcript" at bounding box center [398, 82] width 114 height 42
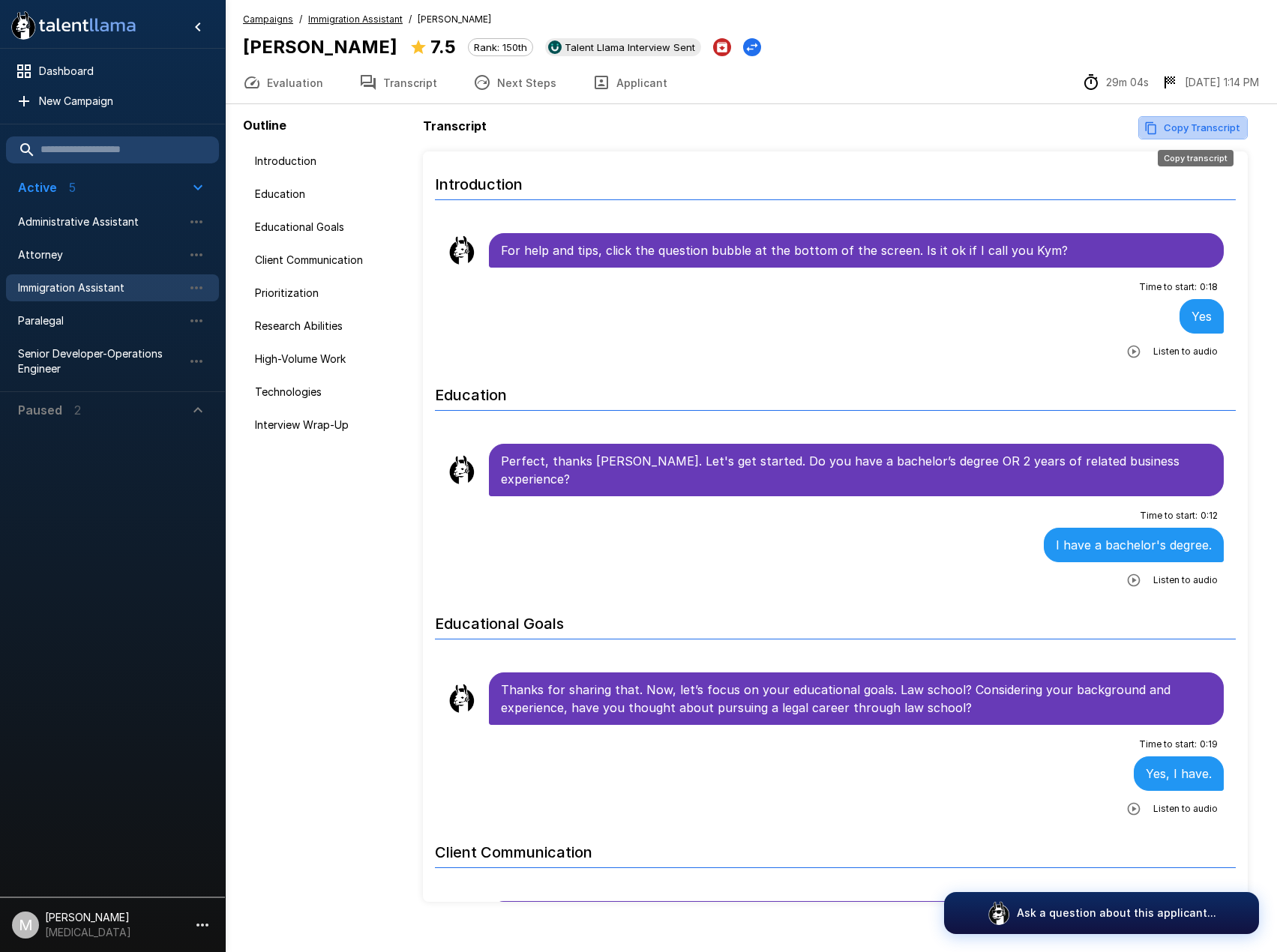
click at [1194, 124] on button "Copy Transcript" at bounding box center [1192, 128] width 109 height 23
click at [120, 325] on span "Paralegal" at bounding box center [101, 321] width 165 height 15
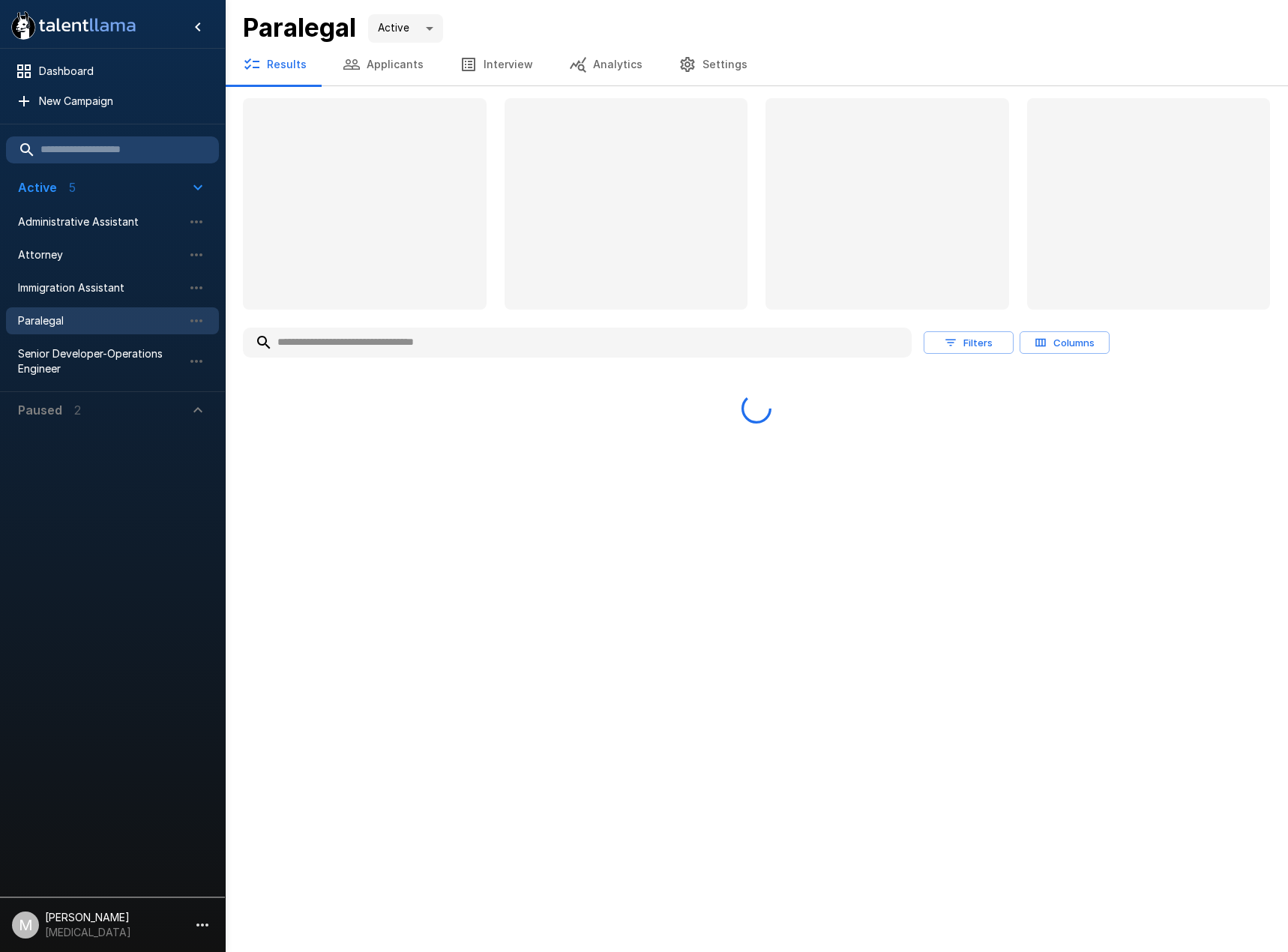
click at [442, 332] on input "text" at bounding box center [577, 343] width 668 height 27
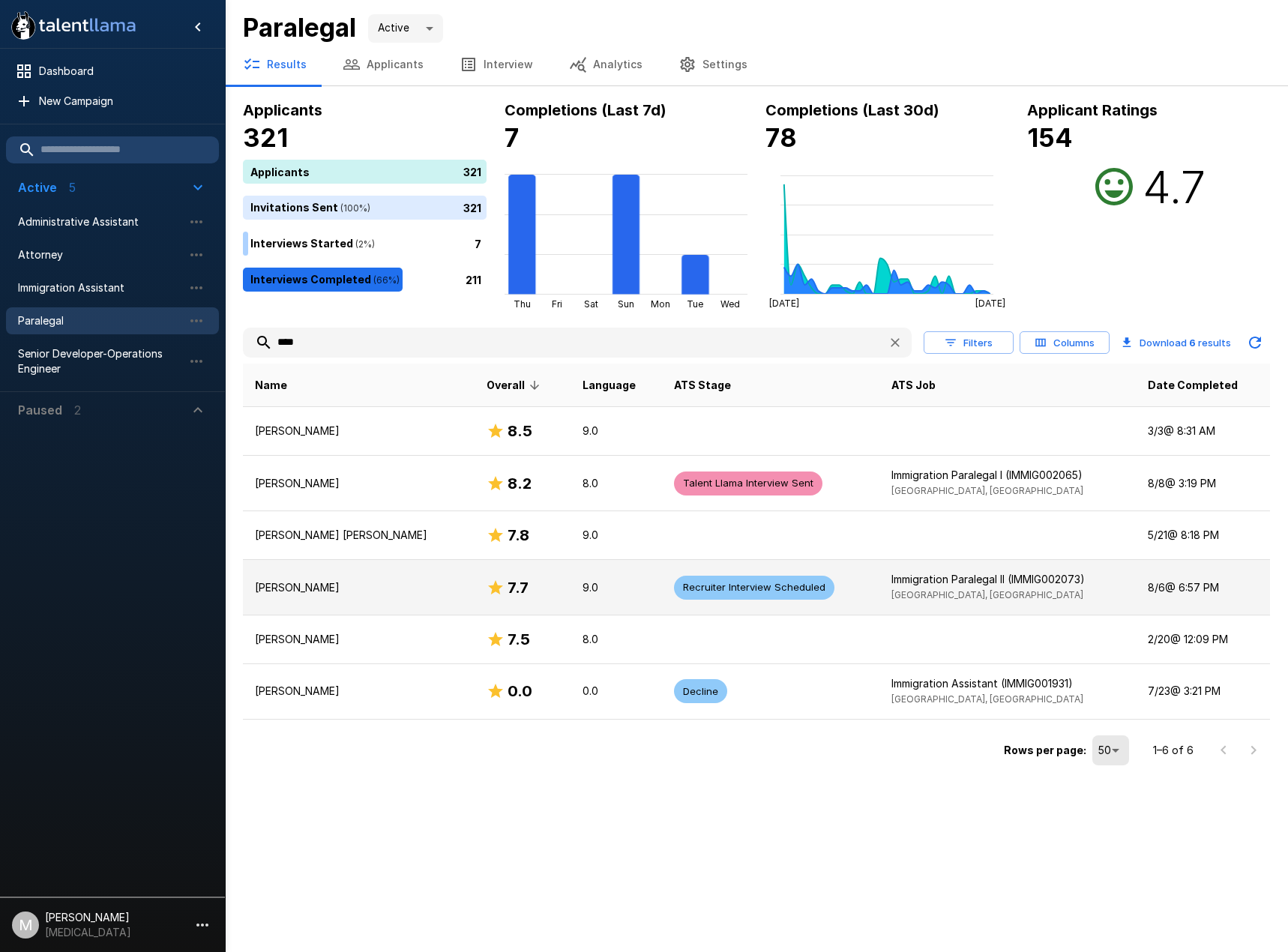
type input "****"
click at [374, 597] on td "Anna Margaryan" at bounding box center [359, 588] width 231 height 56
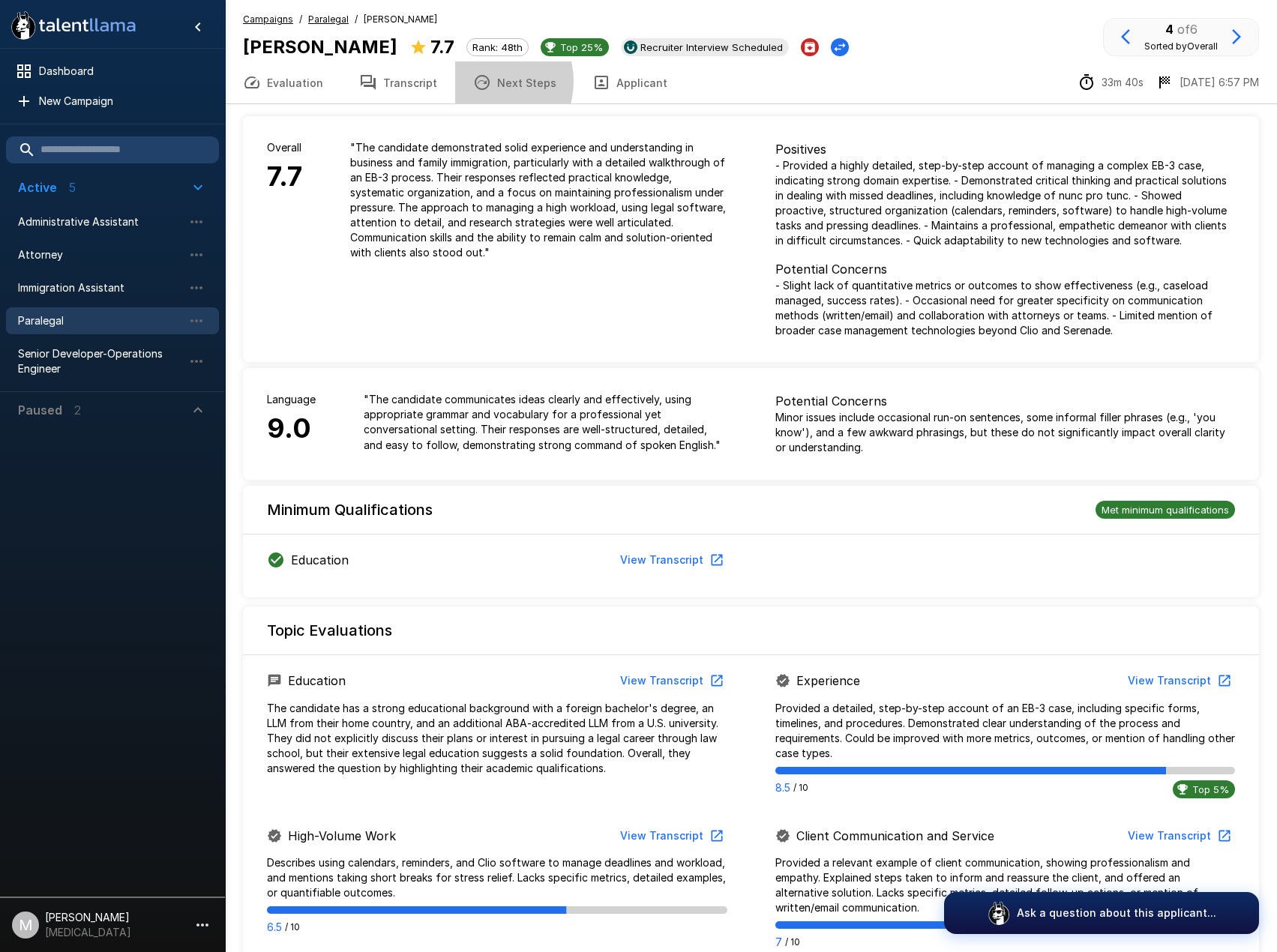
click at [481, 81] on icon "button" at bounding box center [482, 82] width 15 height 15
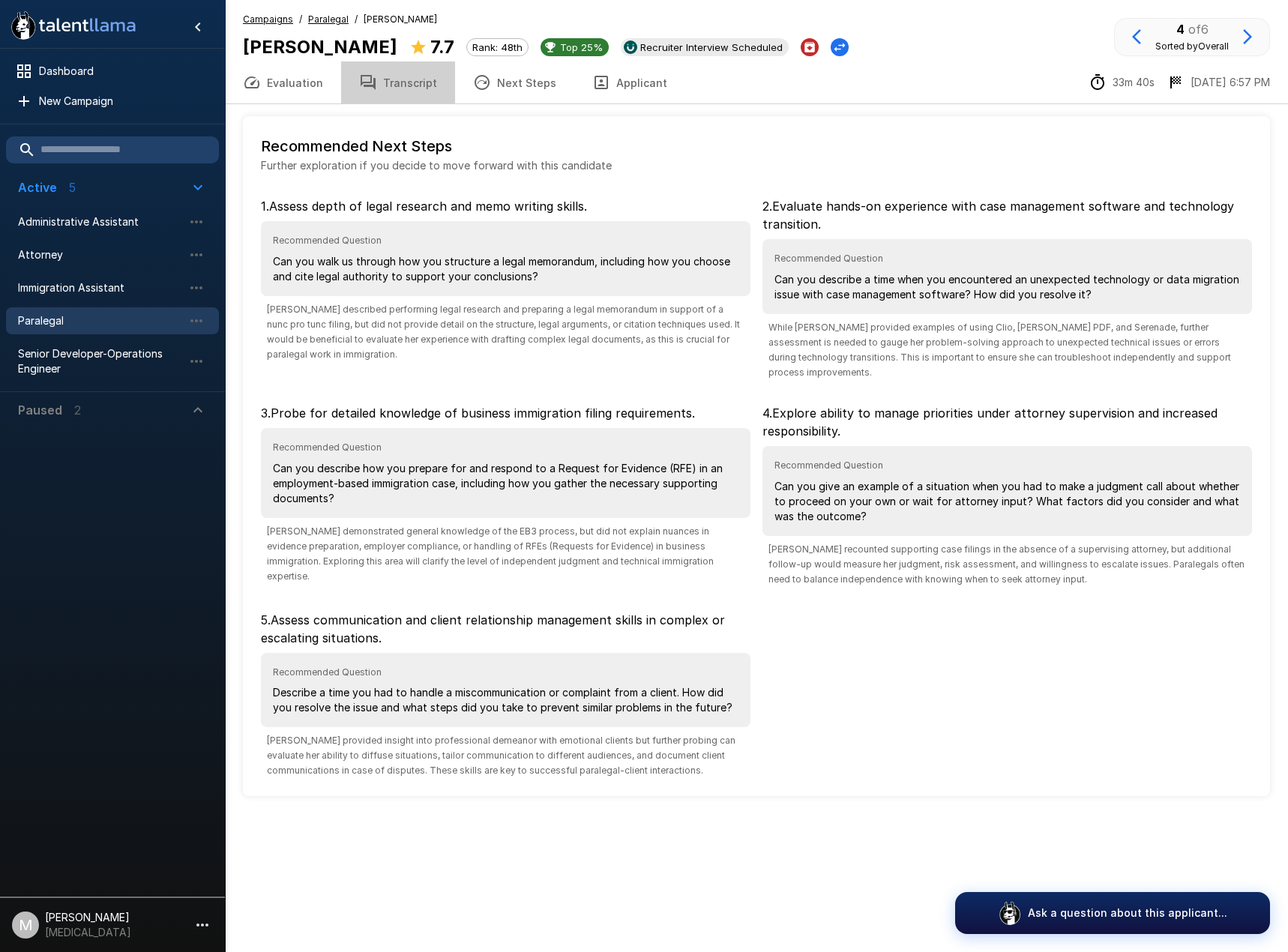
click at [427, 90] on button "Transcript" at bounding box center [398, 82] width 114 height 42
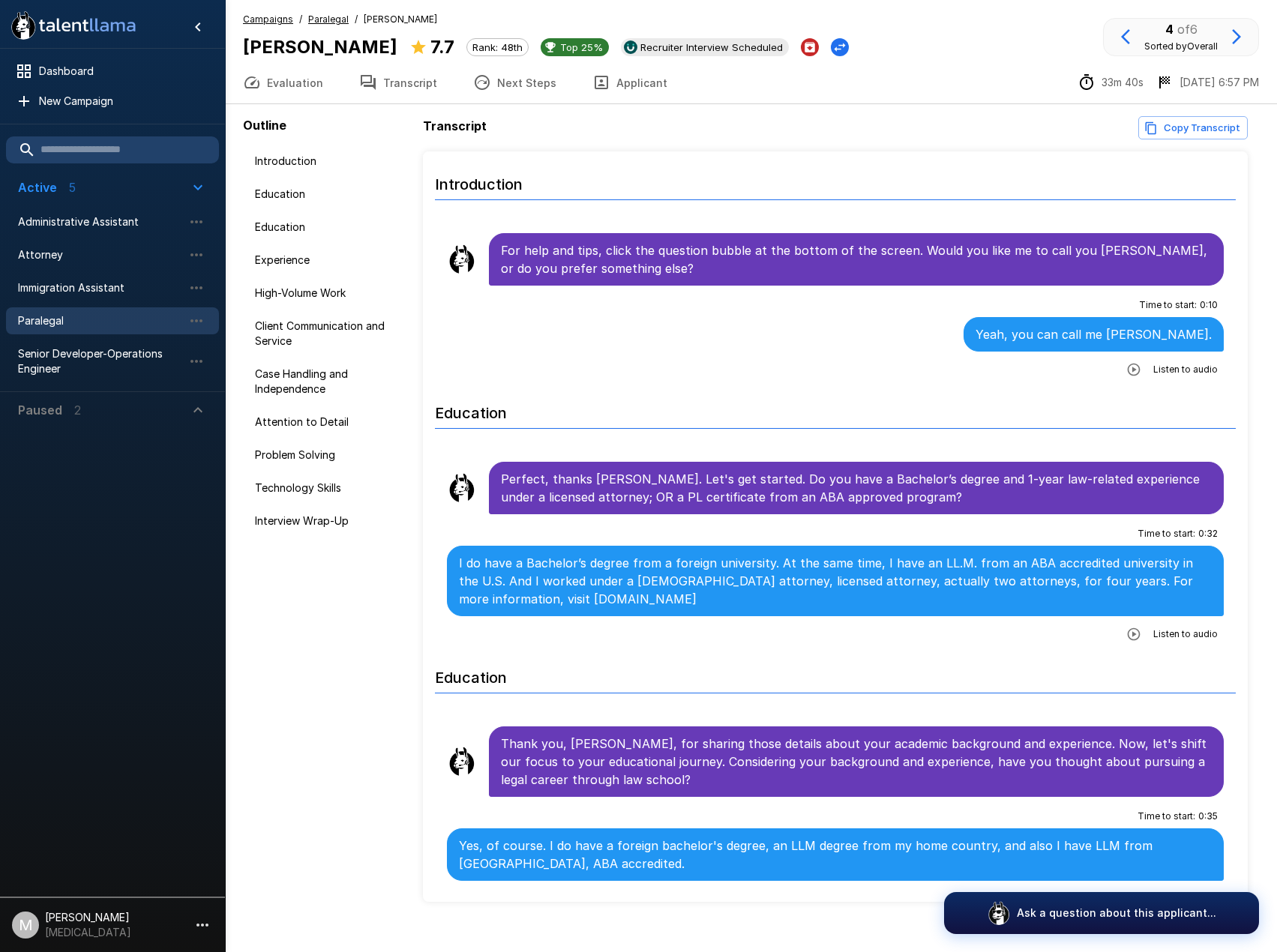
click at [1201, 131] on button "Copy Transcript" at bounding box center [1192, 128] width 109 height 23
click at [71, 294] on span "Immigration Assistant" at bounding box center [101, 287] width 165 height 15
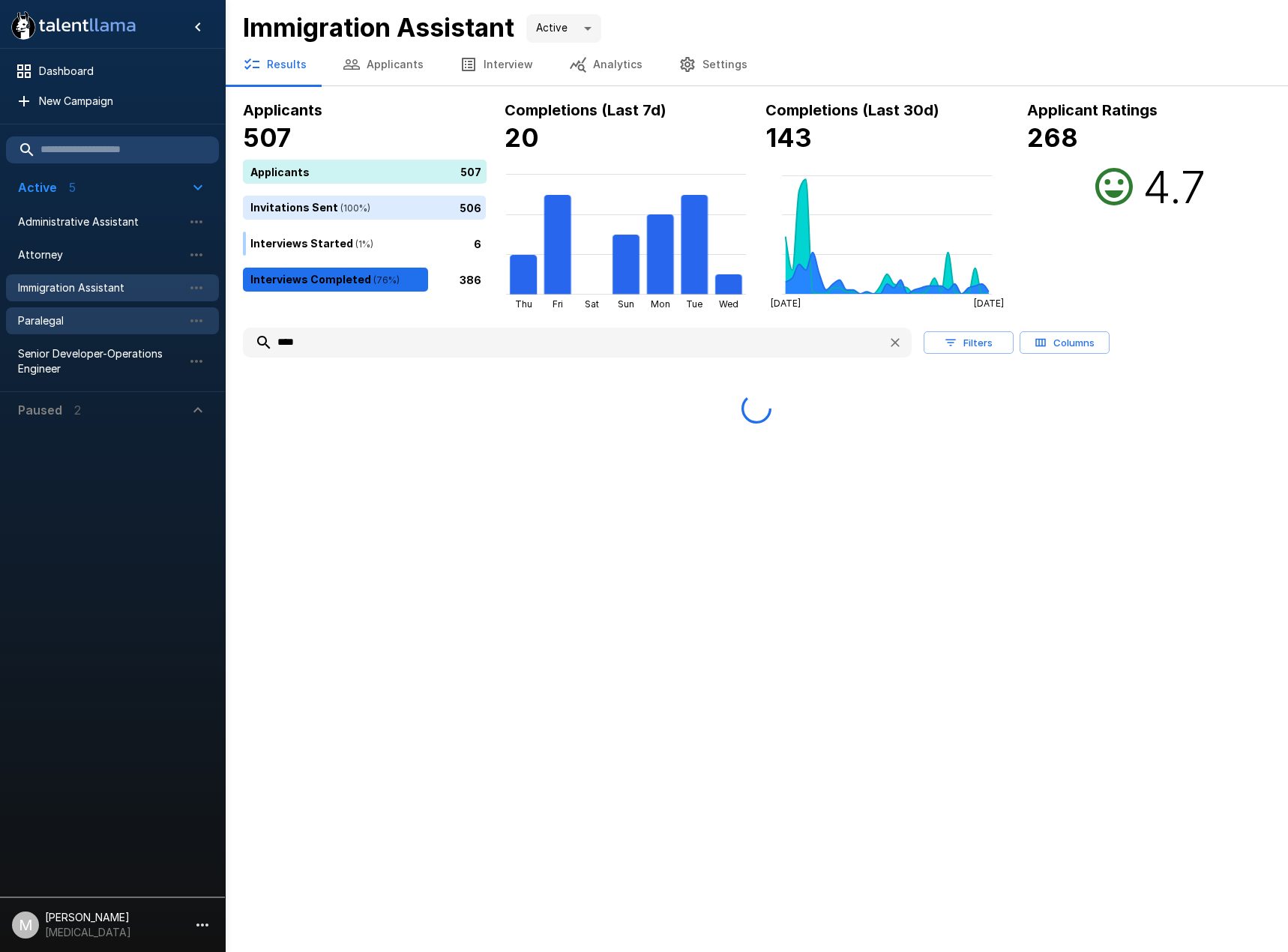
drag, startPoint x: 418, startPoint y: 340, endPoint x: 4, endPoint y: 328, distance: 414.2
click at [225, 331] on div ".st0{fill:#FFFFFF;} .st1{fill:#76a4ed;} Dashboard New Campaign Active 5 Adminis…" at bounding box center [756, 211] width 1063 height 423
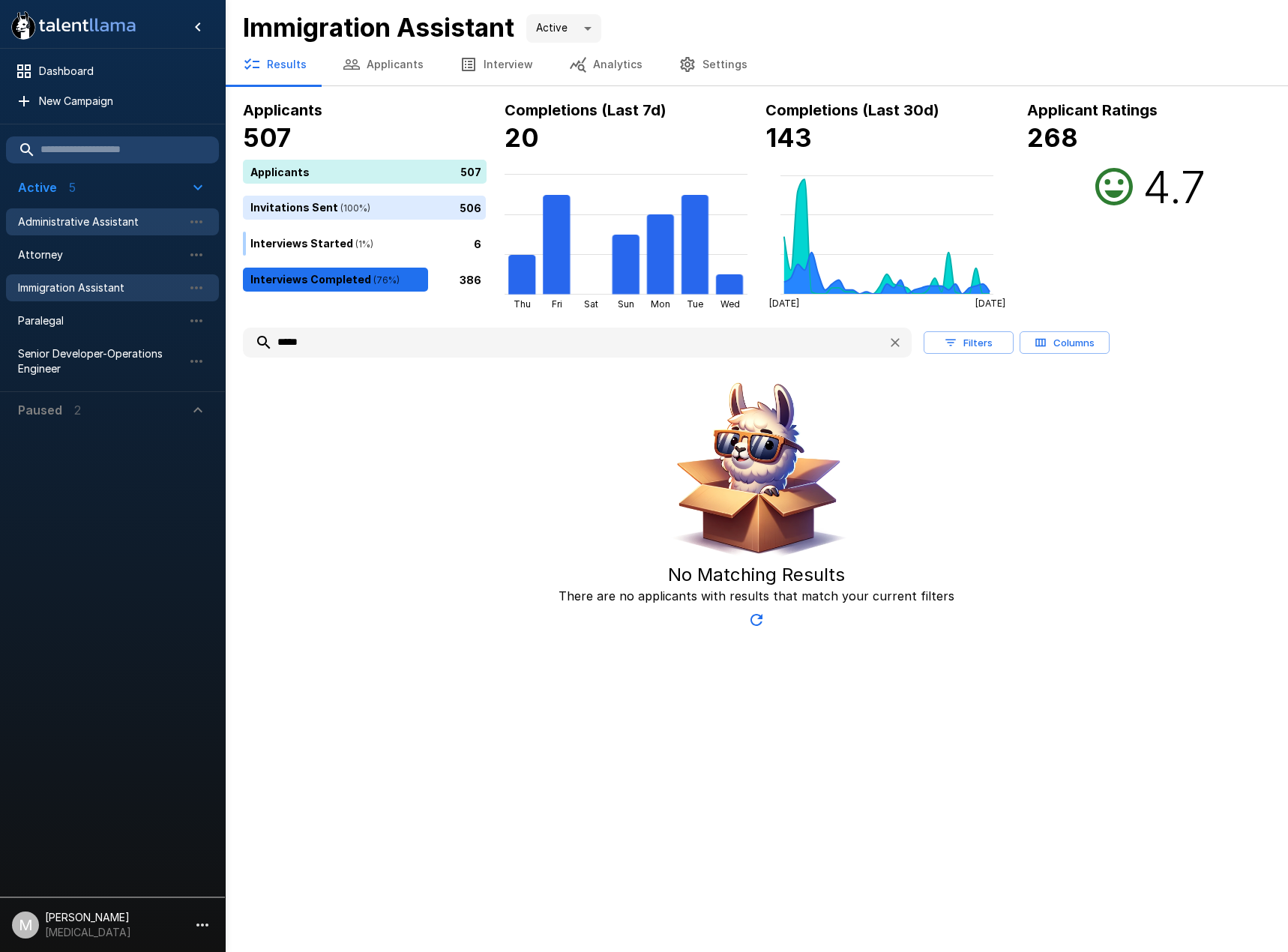
type input "*****"
click at [53, 229] on span "Administrative Assistant" at bounding box center [100, 222] width 165 height 15
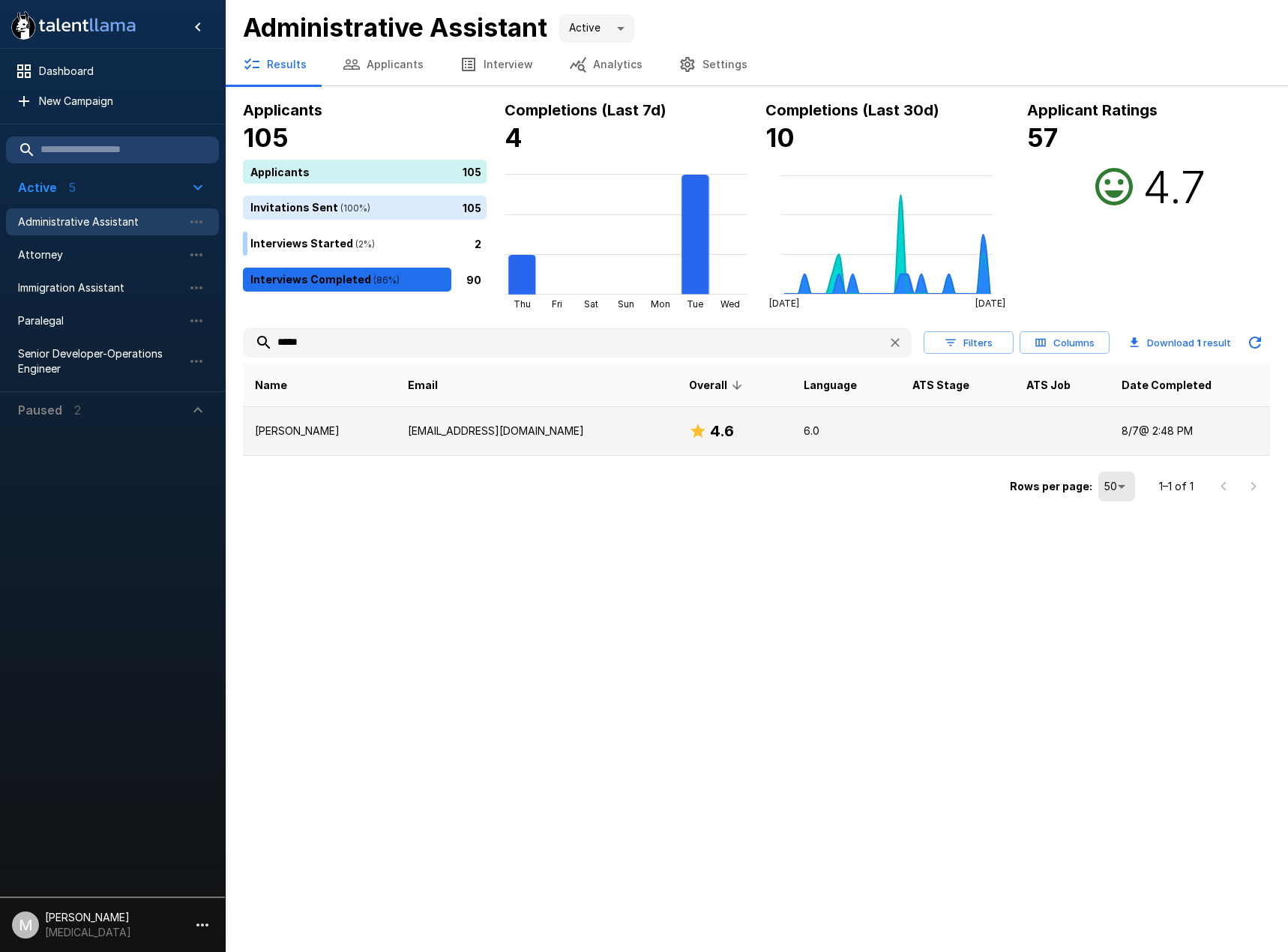
click at [325, 435] on p "[PERSON_NAME]" at bounding box center [320, 431] width 129 height 15
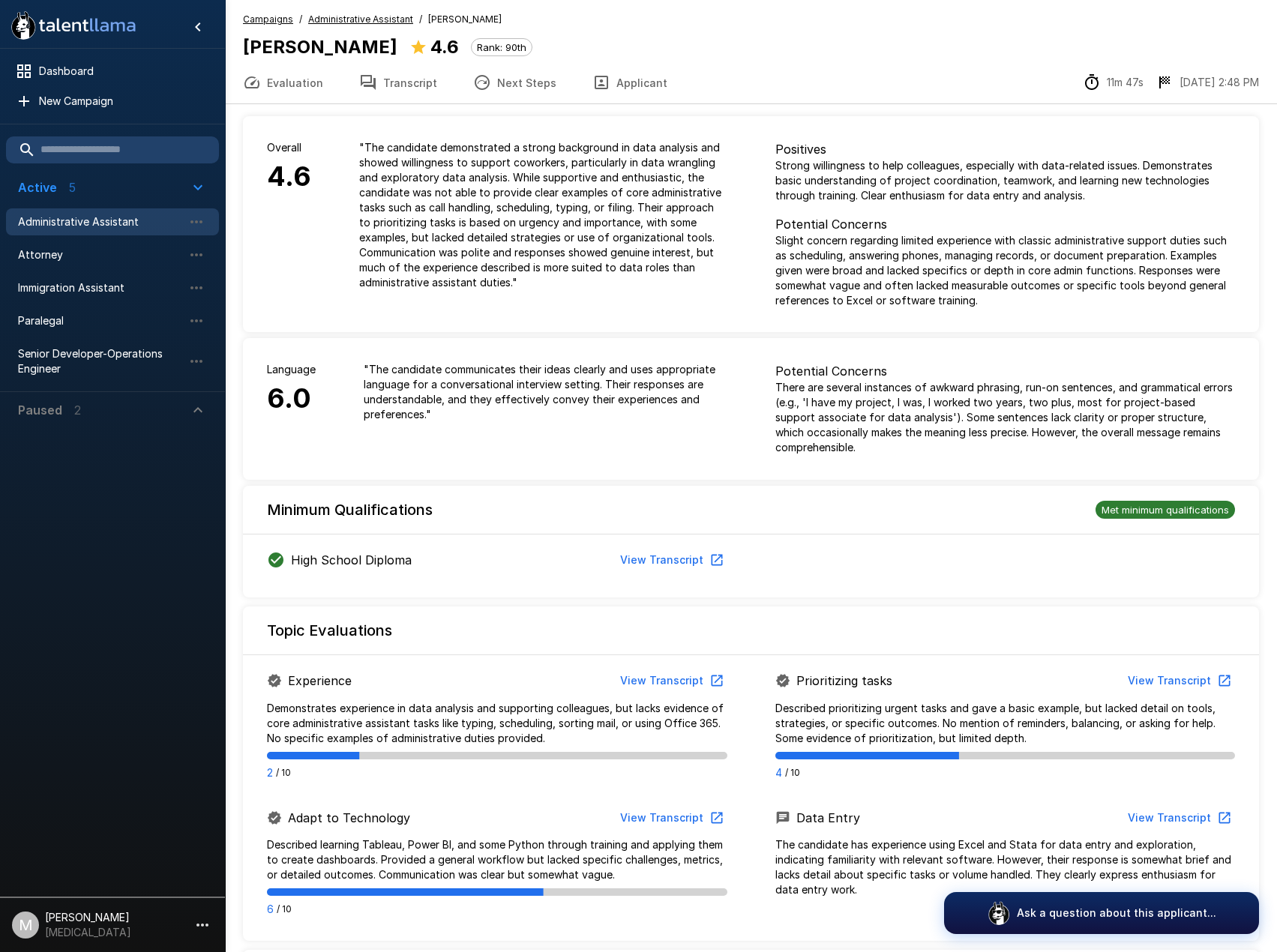
drag, startPoint x: 542, startPoint y: 81, endPoint x: 585, endPoint y: 31, distance: 65.9
click at [542, 81] on button "Next Steps" at bounding box center [514, 82] width 119 height 42
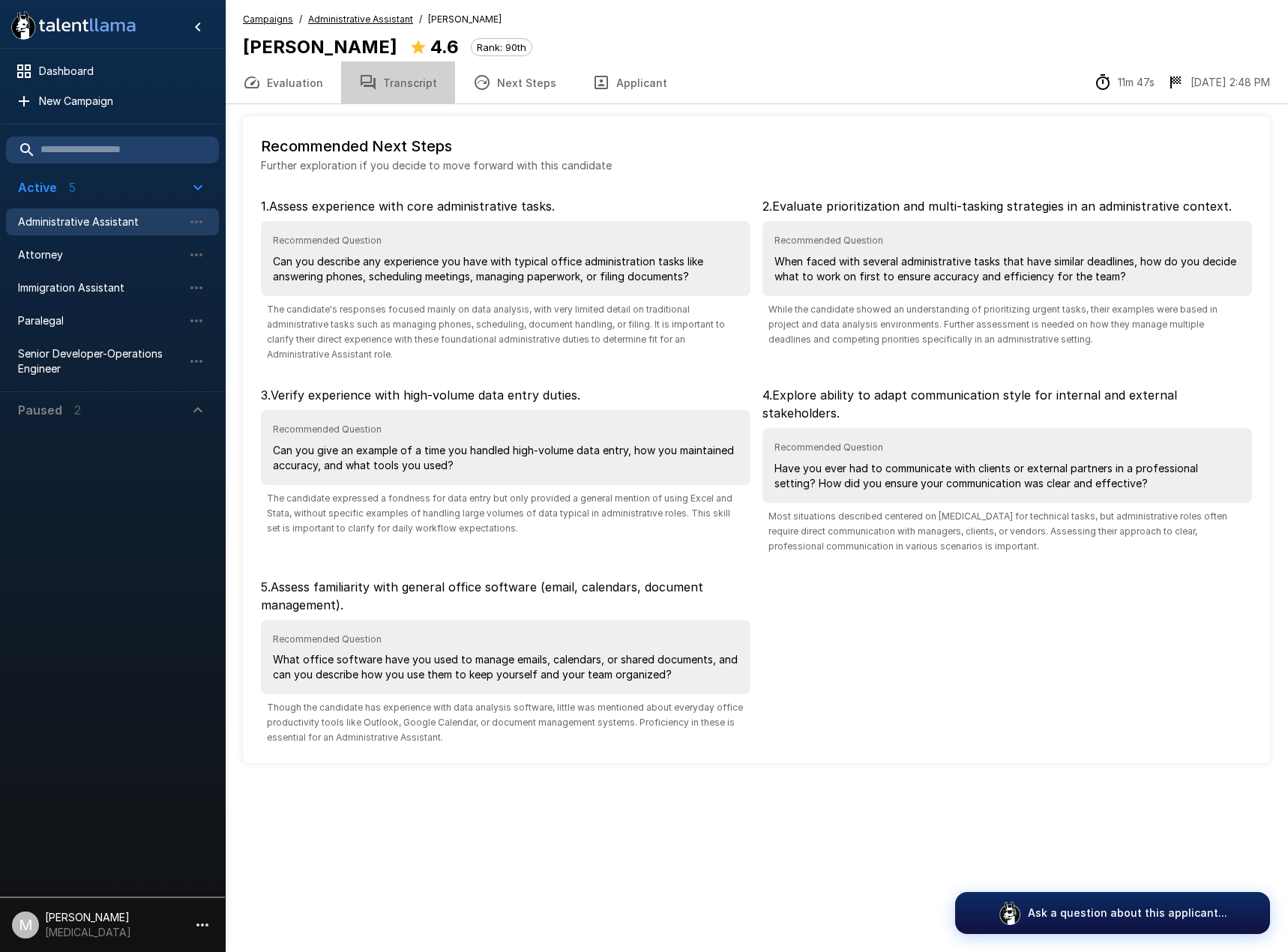
click at [415, 82] on button "Transcript" at bounding box center [398, 82] width 114 height 42
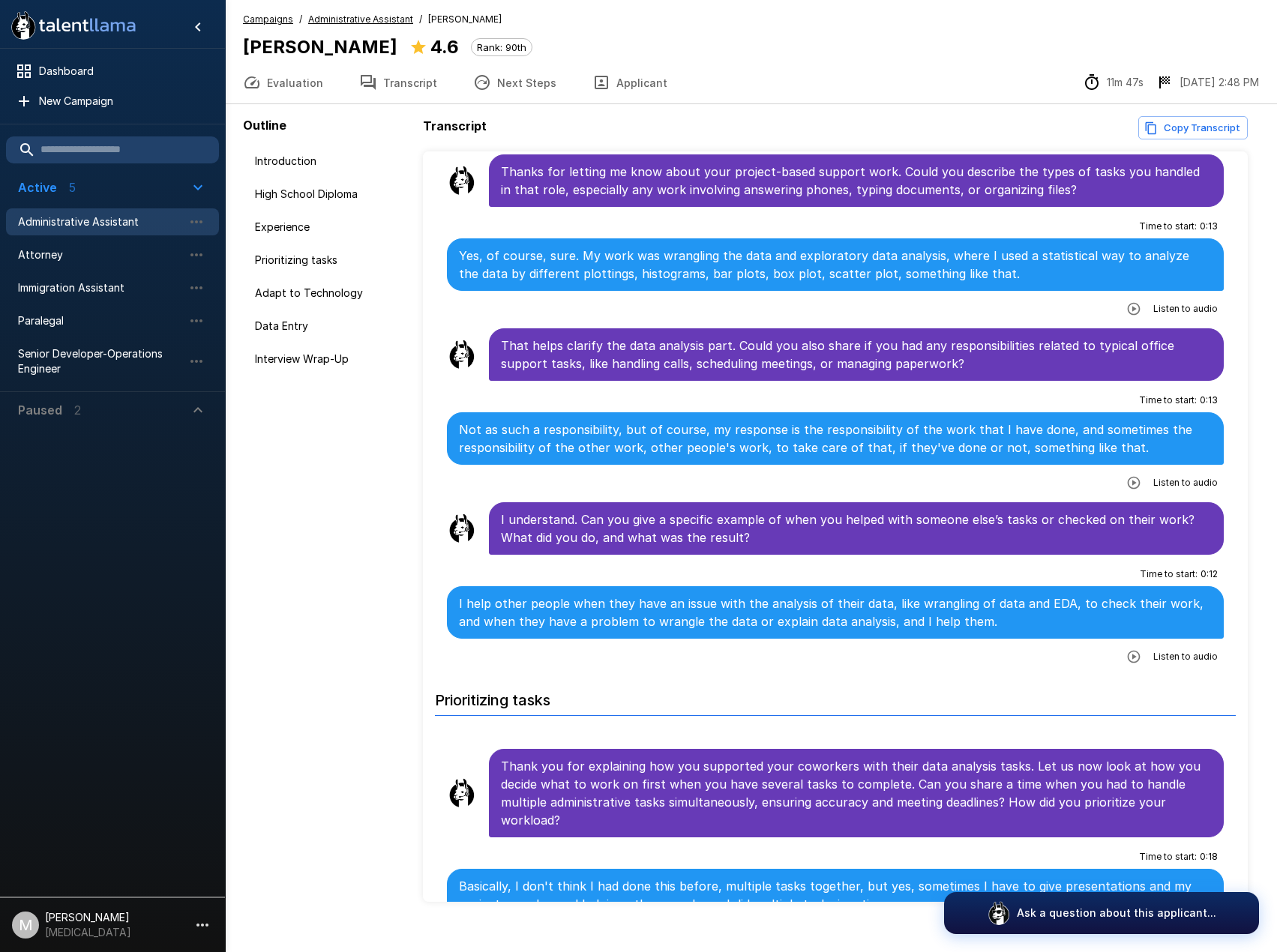
scroll to position [675, 0]
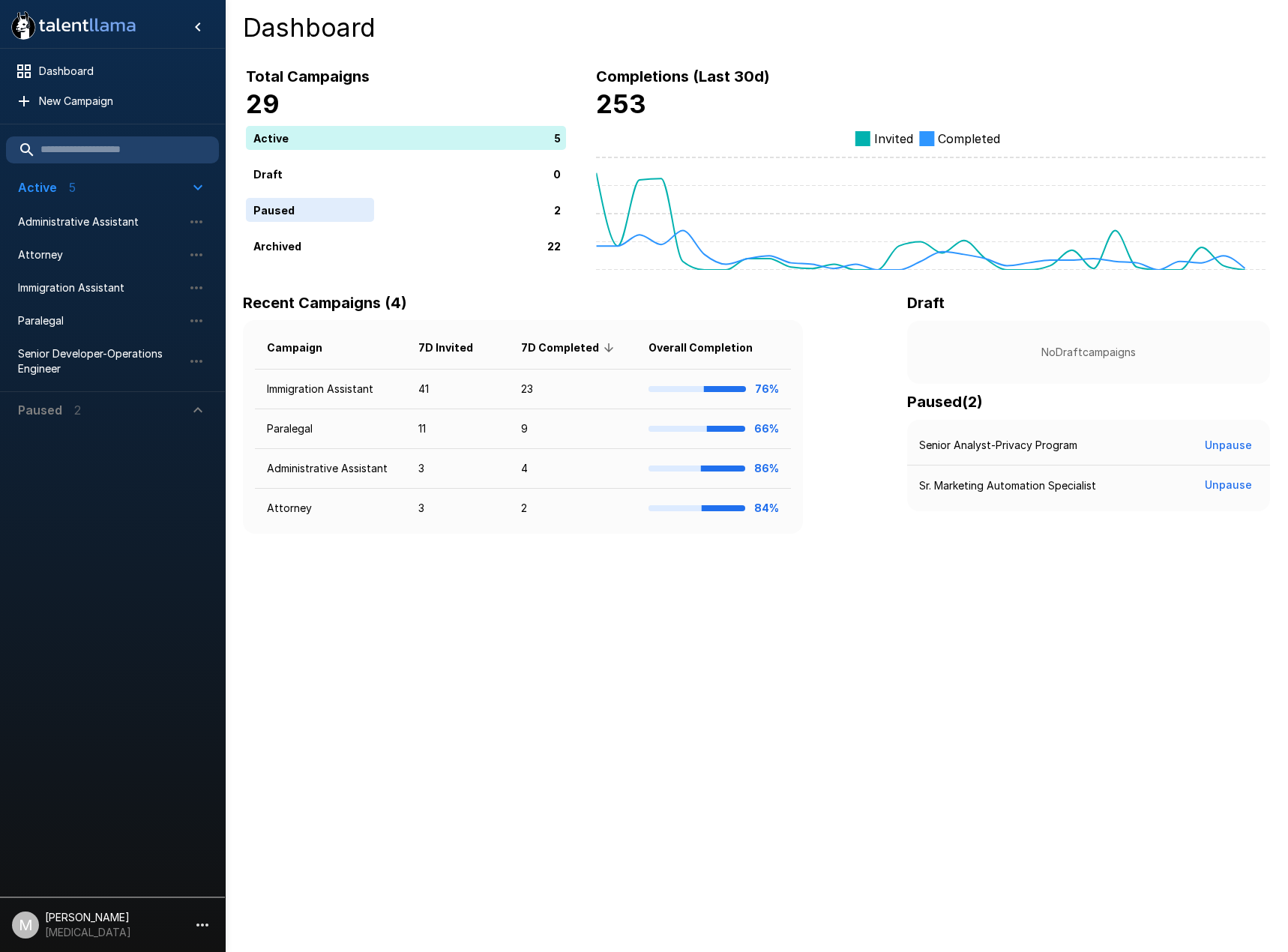
click at [130, 206] on li "Administrative Assistant" at bounding box center [112, 222] width 213 height 33
click at [130, 218] on span "Administrative Assistant" at bounding box center [100, 222] width 165 height 15
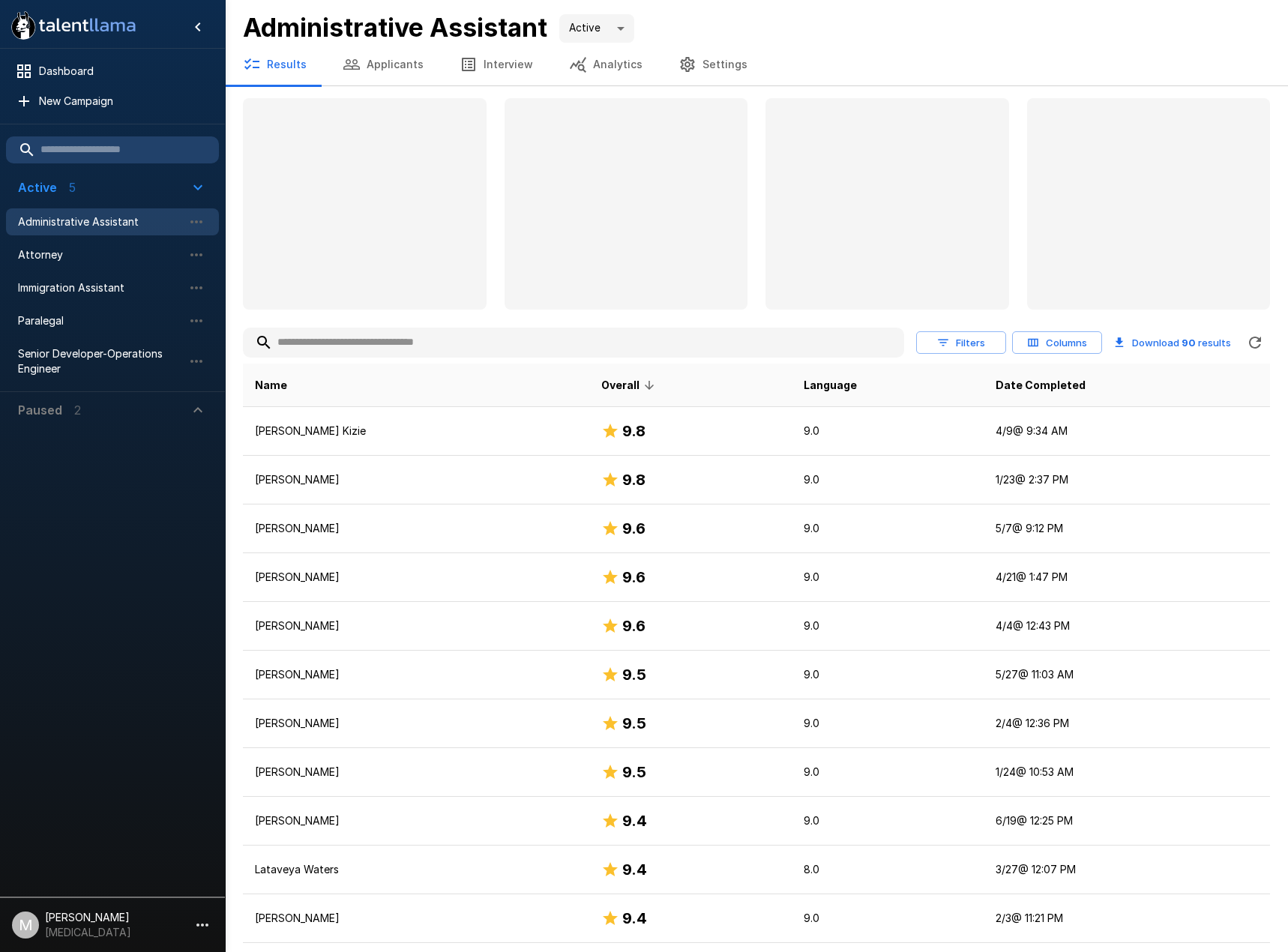
click at [394, 332] on input "text" at bounding box center [573, 343] width 661 height 27
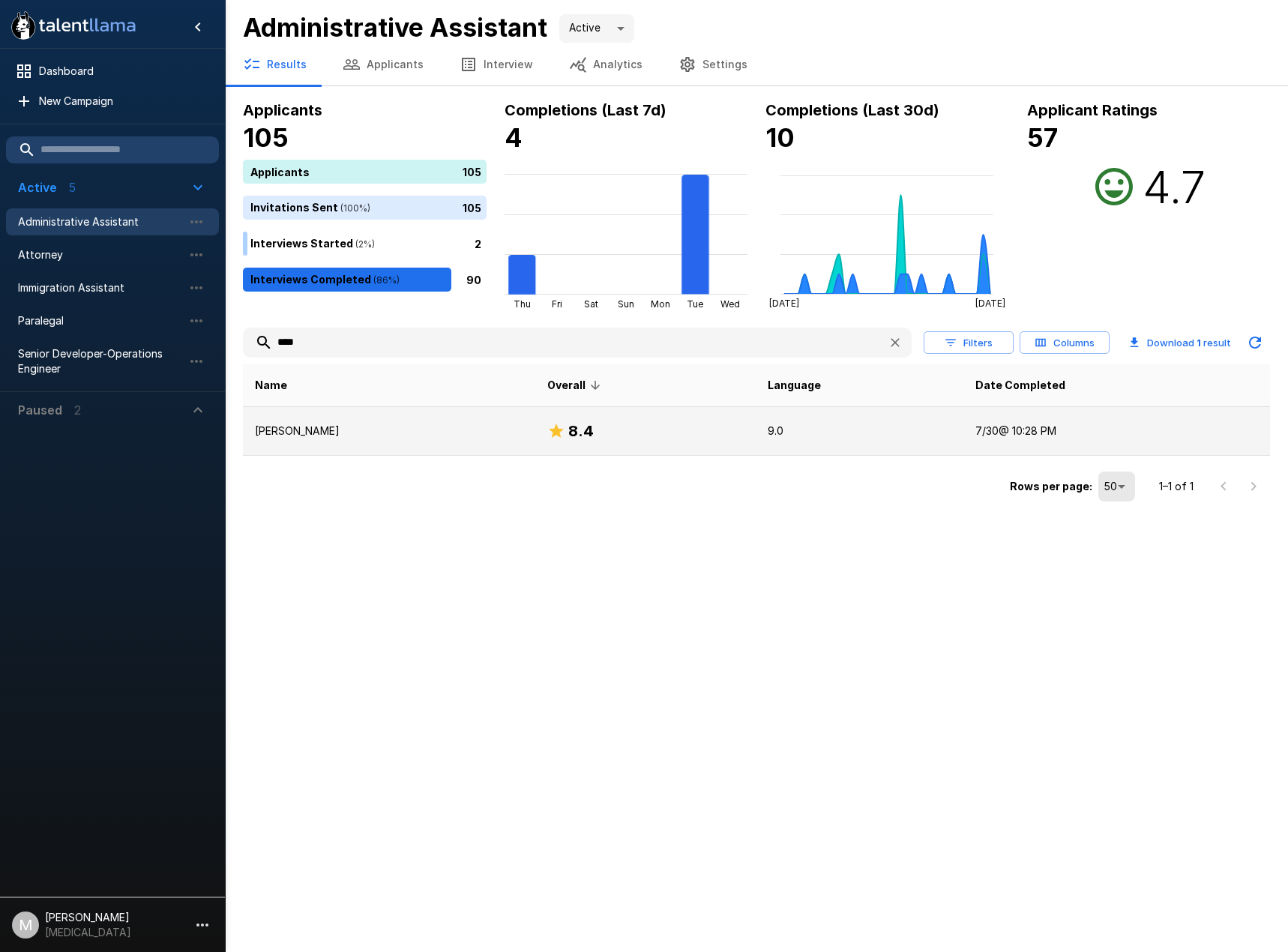
type input "****"
click at [384, 427] on p "Yari Buckley" at bounding box center [389, 431] width 268 height 15
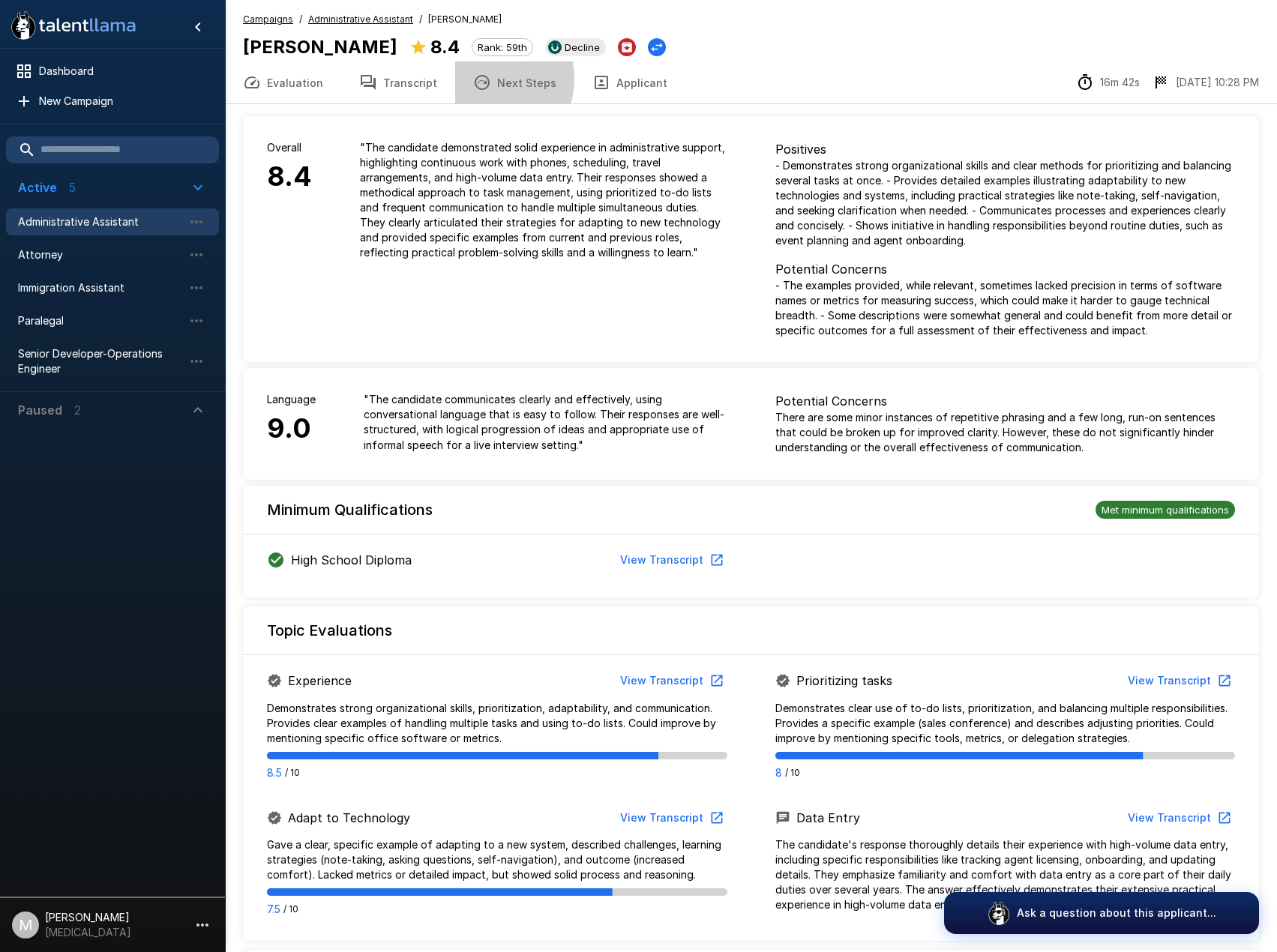
click at [478, 78] on icon "button" at bounding box center [482, 82] width 18 height 18
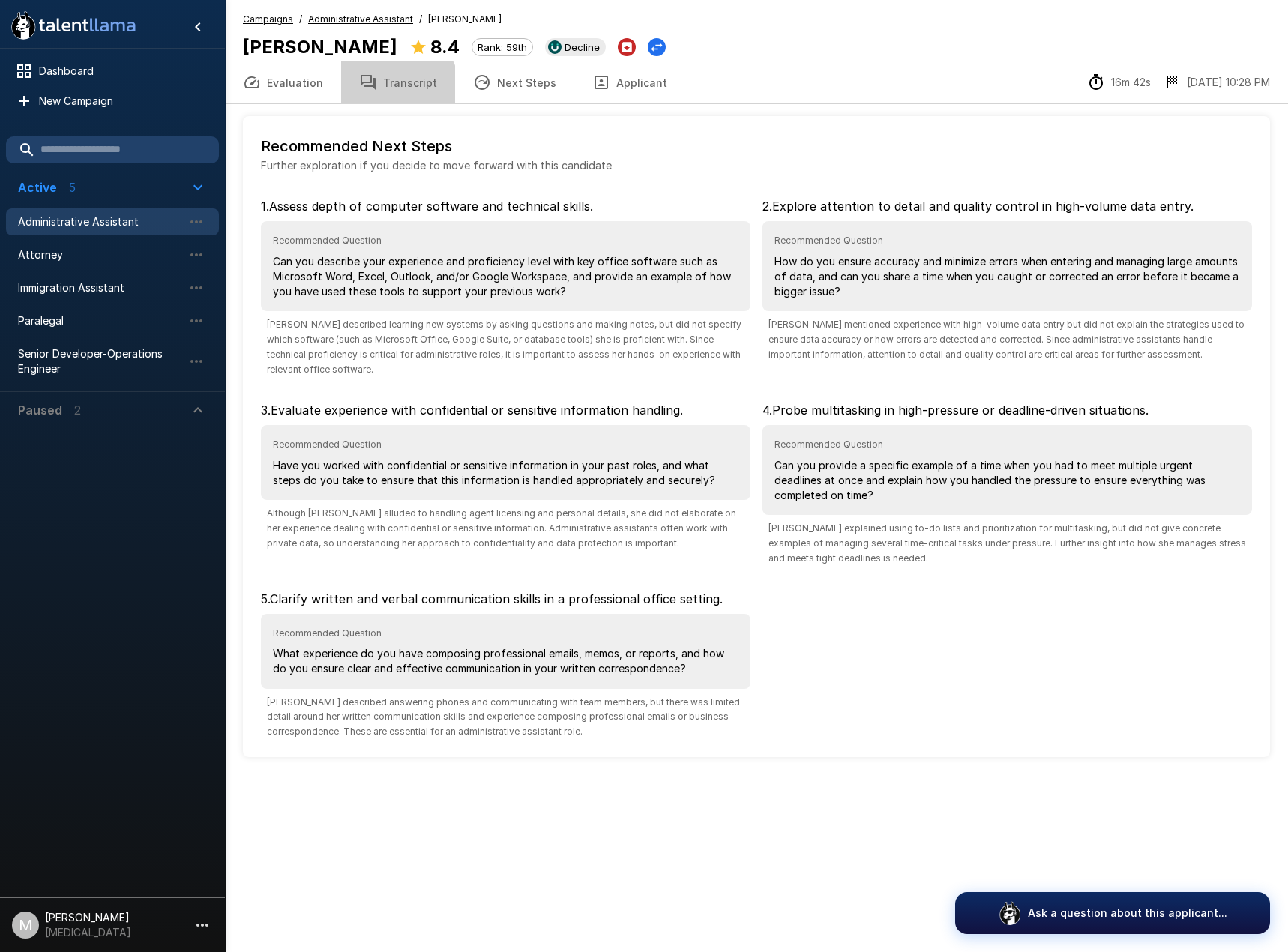
click at [392, 89] on button "Transcript" at bounding box center [398, 82] width 114 height 42
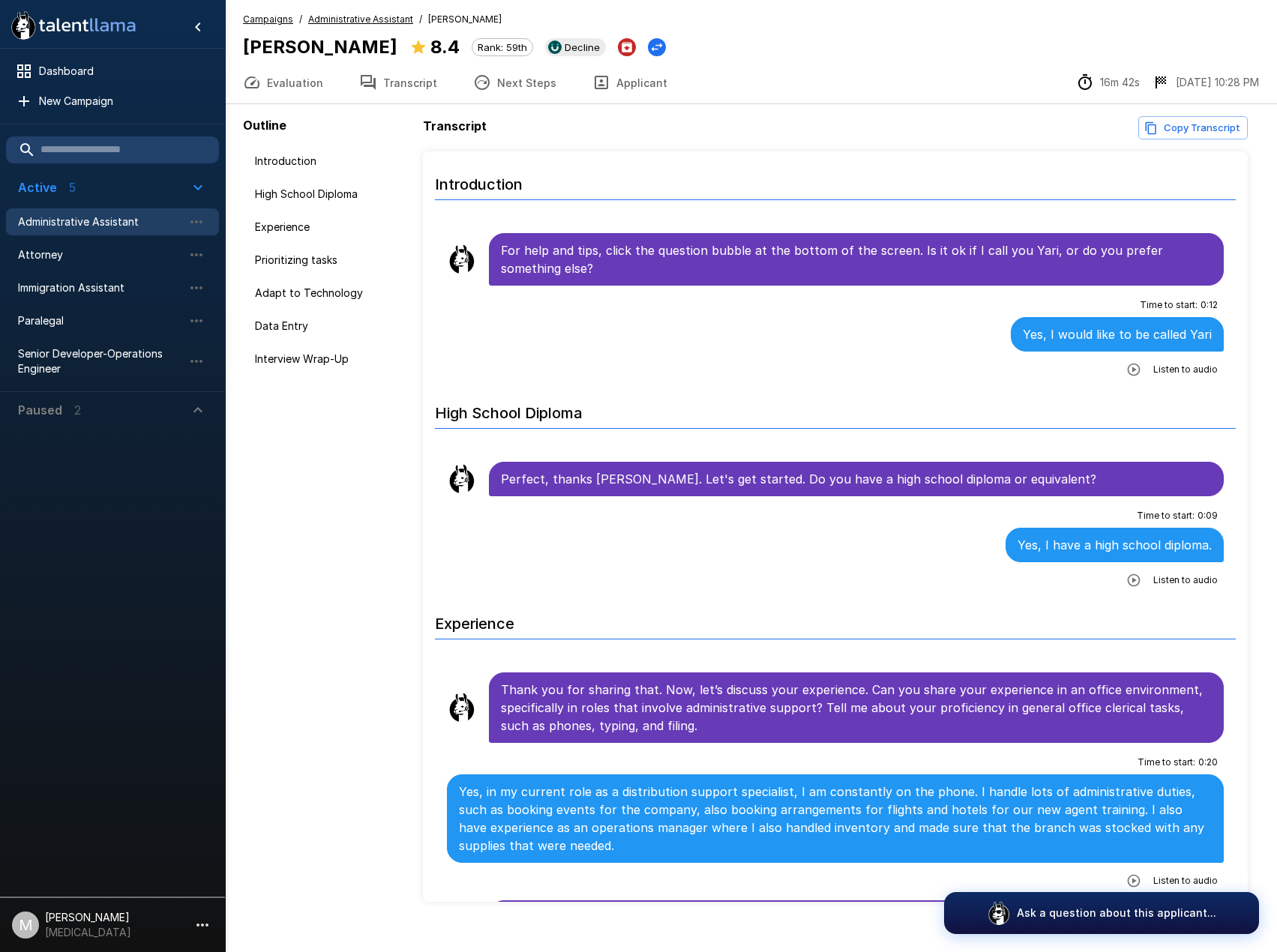
click at [1173, 119] on button "Copy Transcript" at bounding box center [1192, 128] width 109 height 23
click at [25, 288] on span "Immigration Assistant" at bounding box center [101, 287] width 165 height 15
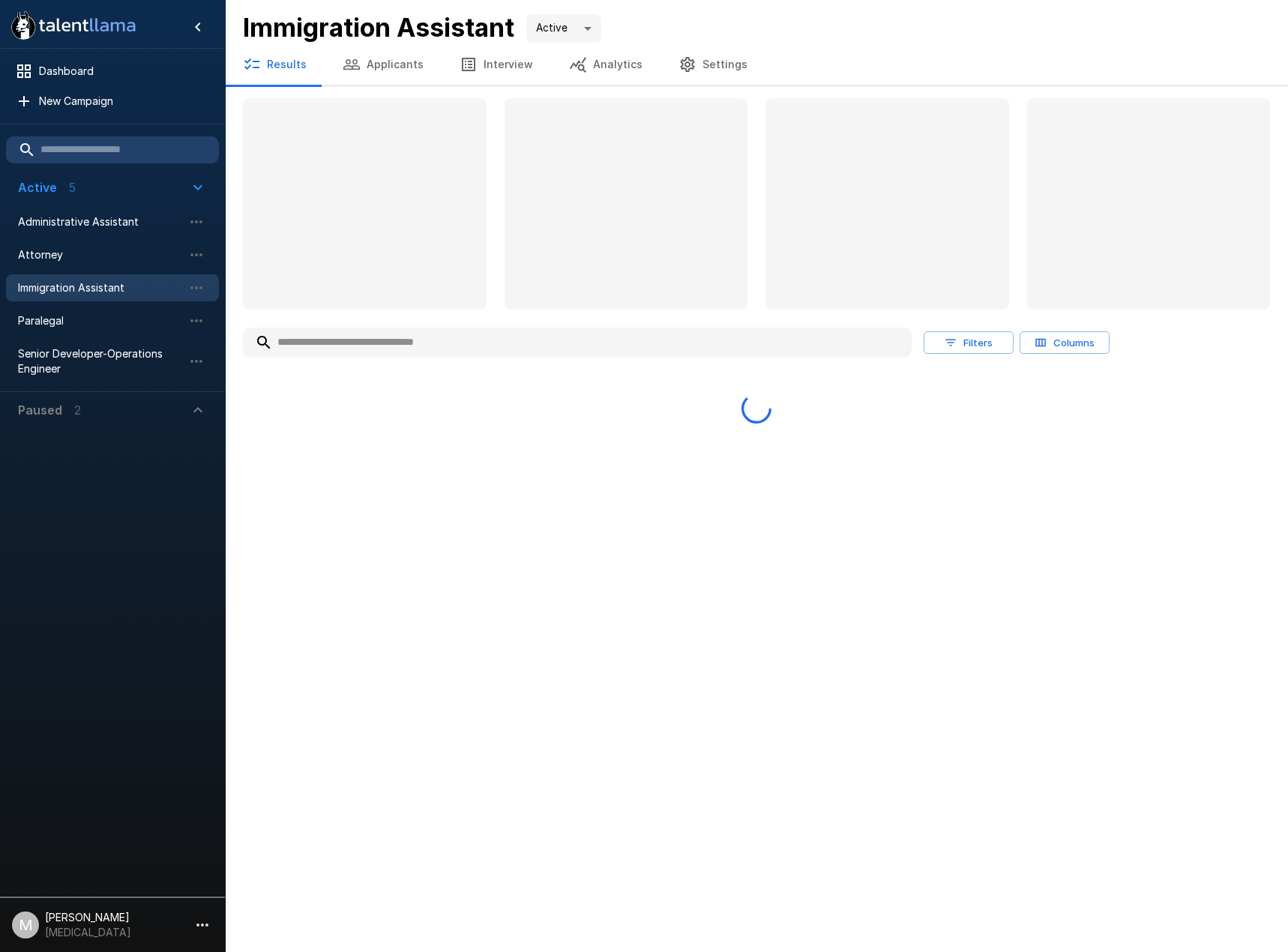
click at [334, 343] on input "text" at bounding box center [577, 343] width 668 height 27
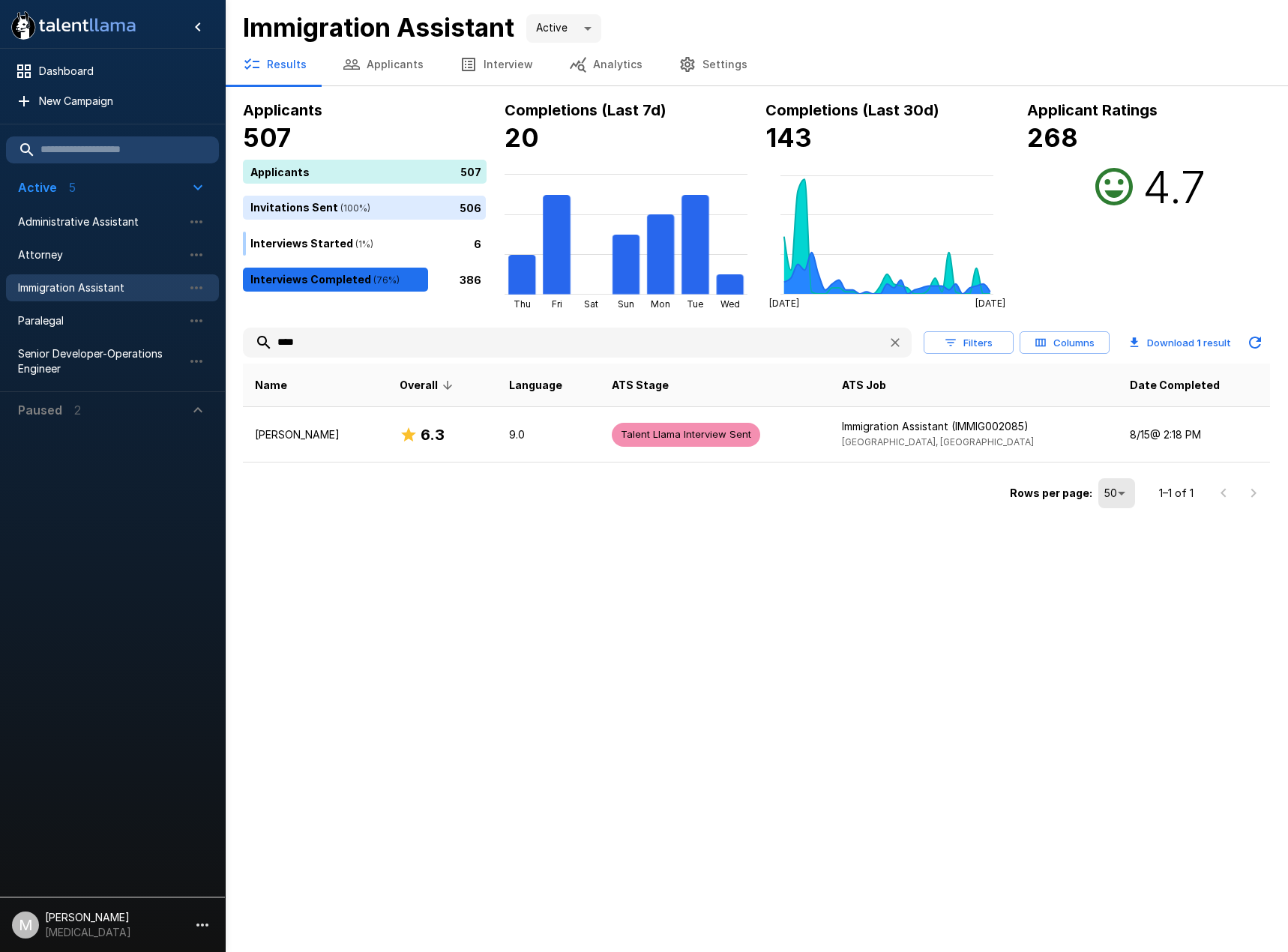
type input "****"
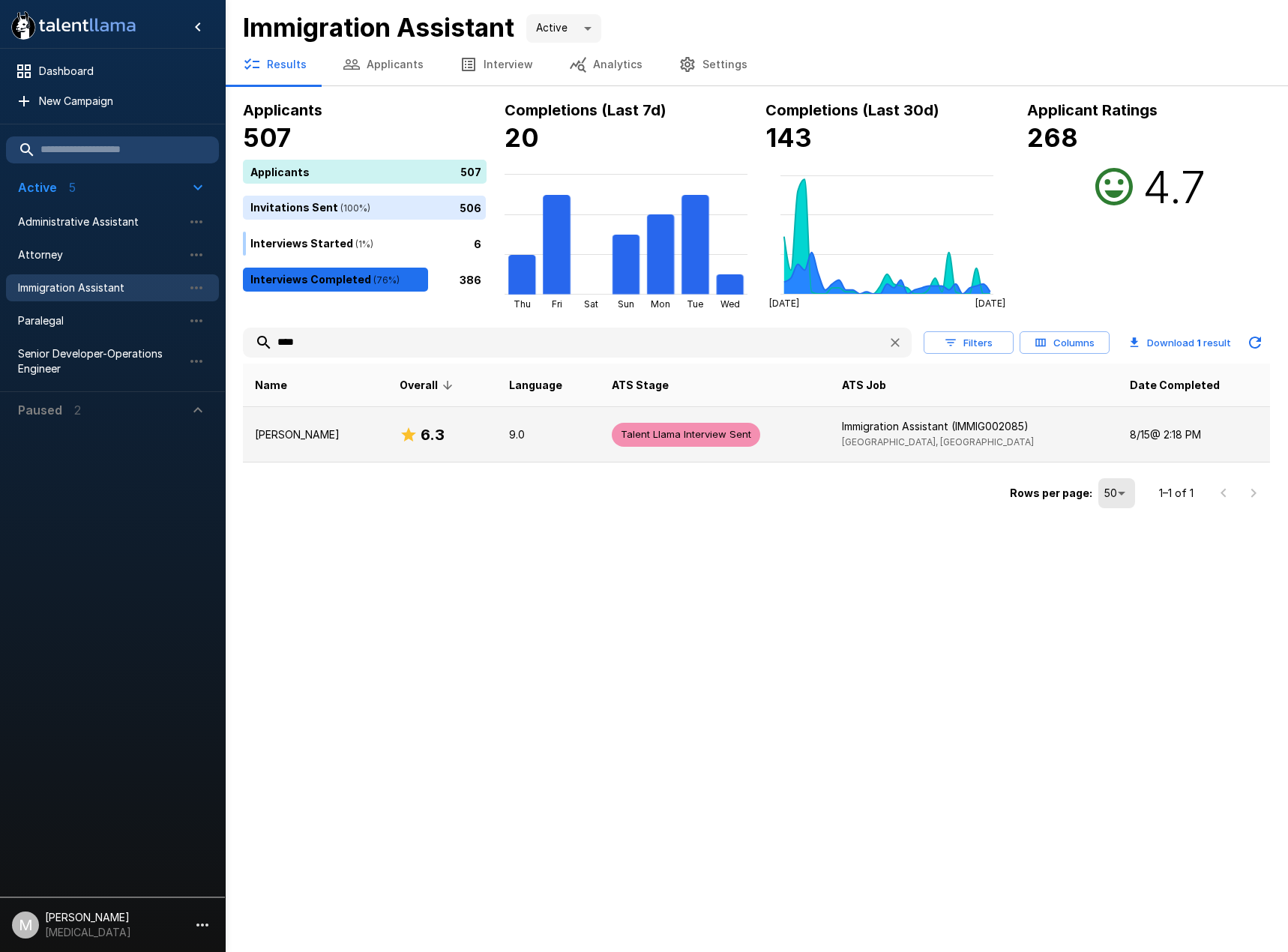
click at [508, 444] on td "9.0" at bounding box center [548, 435] width 103 height 56
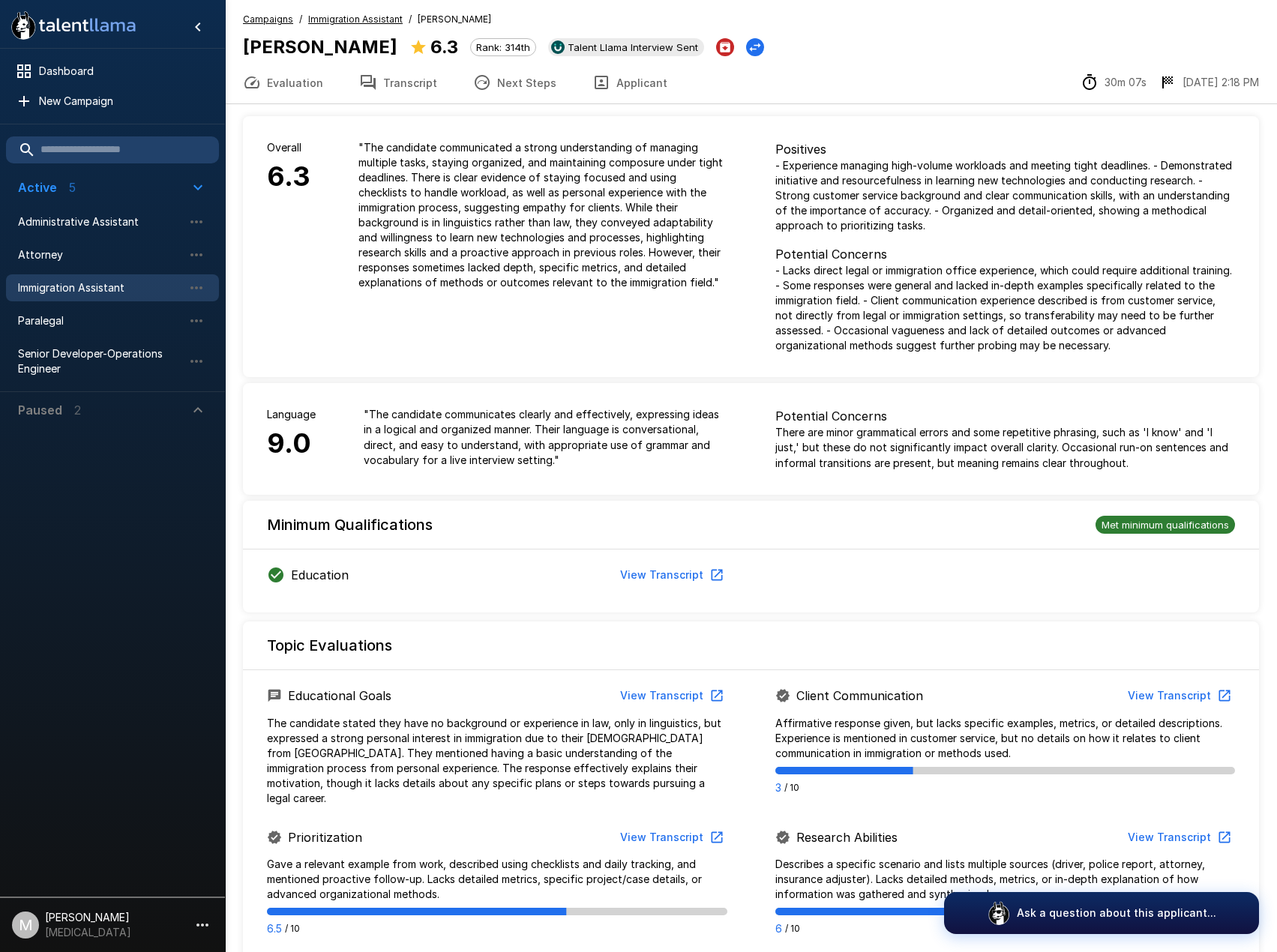
click at [508, 82] on button "Next Steps" at bounding box center [514, 82] width 119 height 42
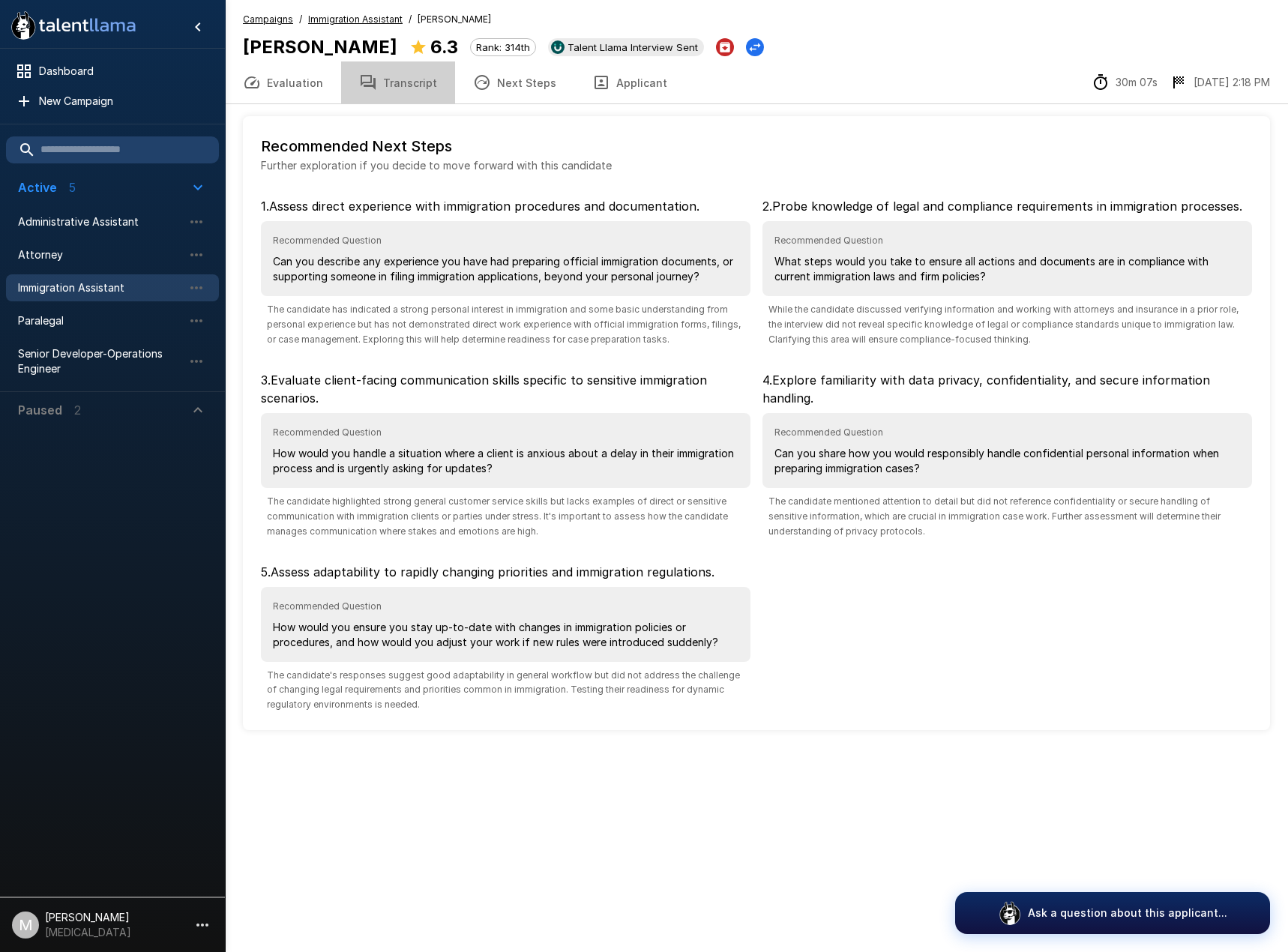
click at [414, 69] on button "Transcript" at bounding box center [398, 82] width 114 height 42
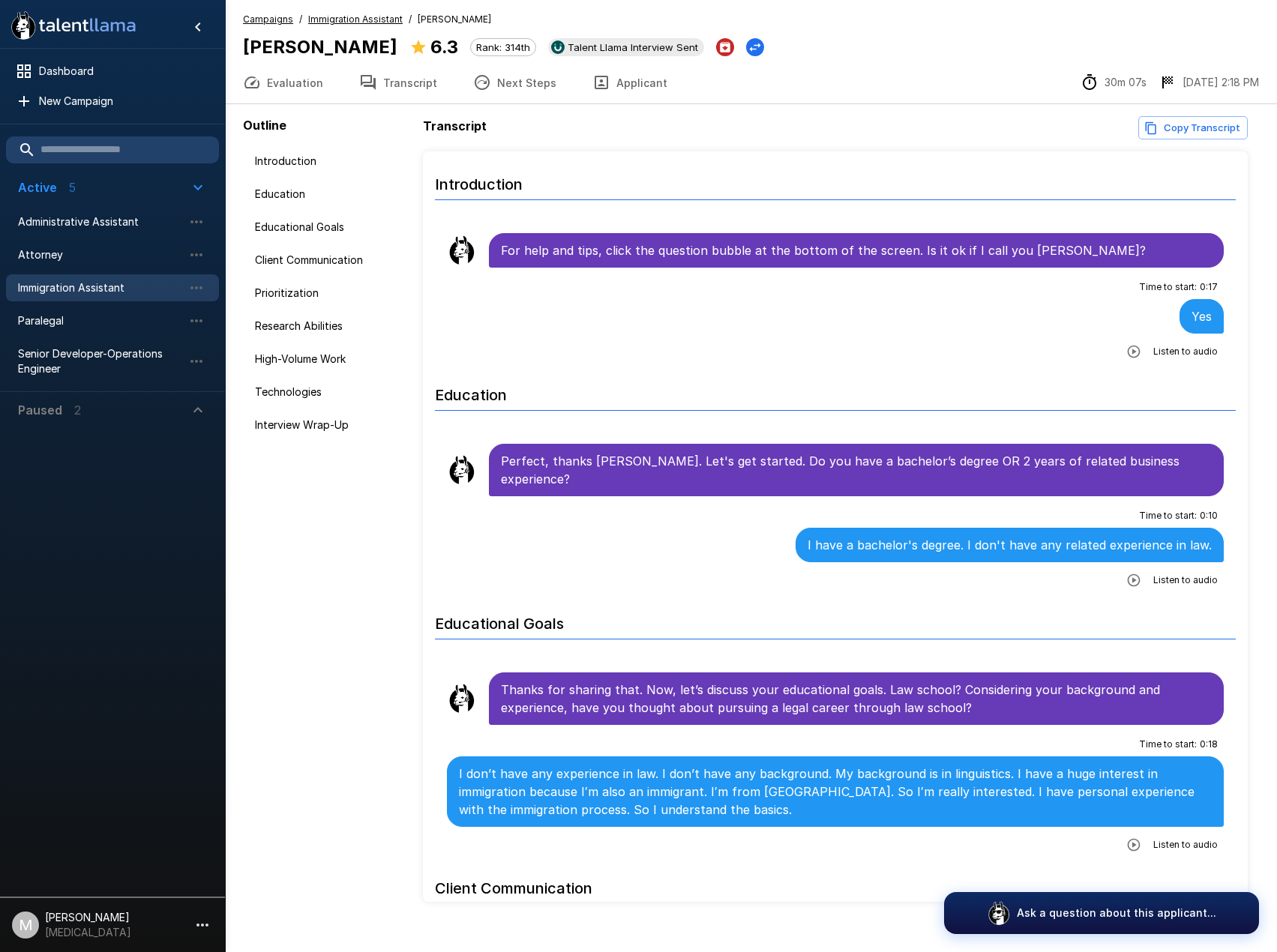
click at [1157, 135] on button "Copy Transcript" at bounding box center [1192, 128] width 109 height 23
click at [132, 285] on span "Immigration Assistant" at bounding box center [101, 287] width 165 height 15
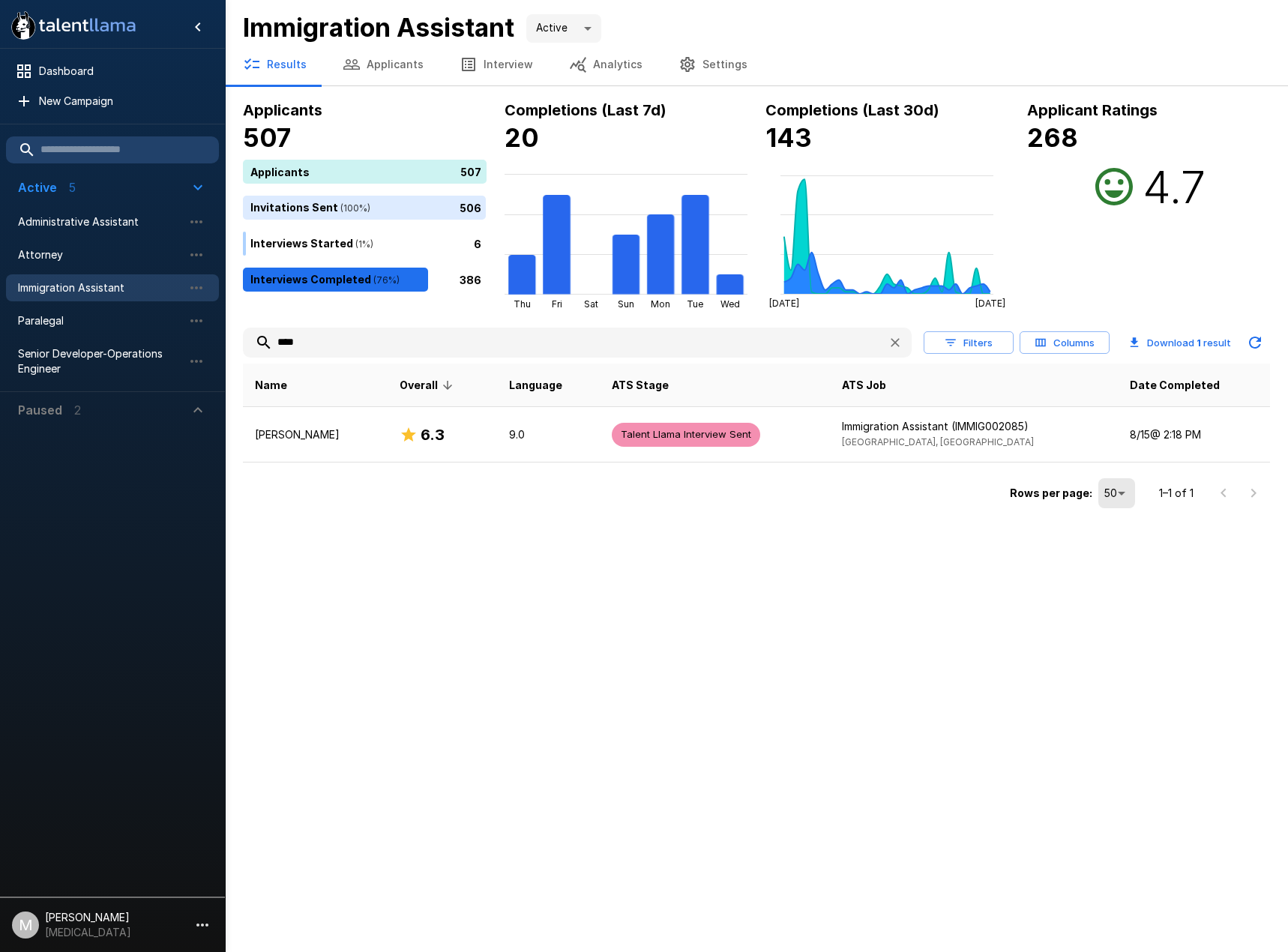
drag, startPoint x: 335, startPoint y: 332, endPoint x: 2, endPoint y: 352, distance: 333.6
click at [225, 352] on div ".st0{fill:#FFFFFF;} .st1{fill:#76a4ed;} Dashboard New Campaign Active 5 Adminis…" at bounding box center [756, 256] width 1063 height 513
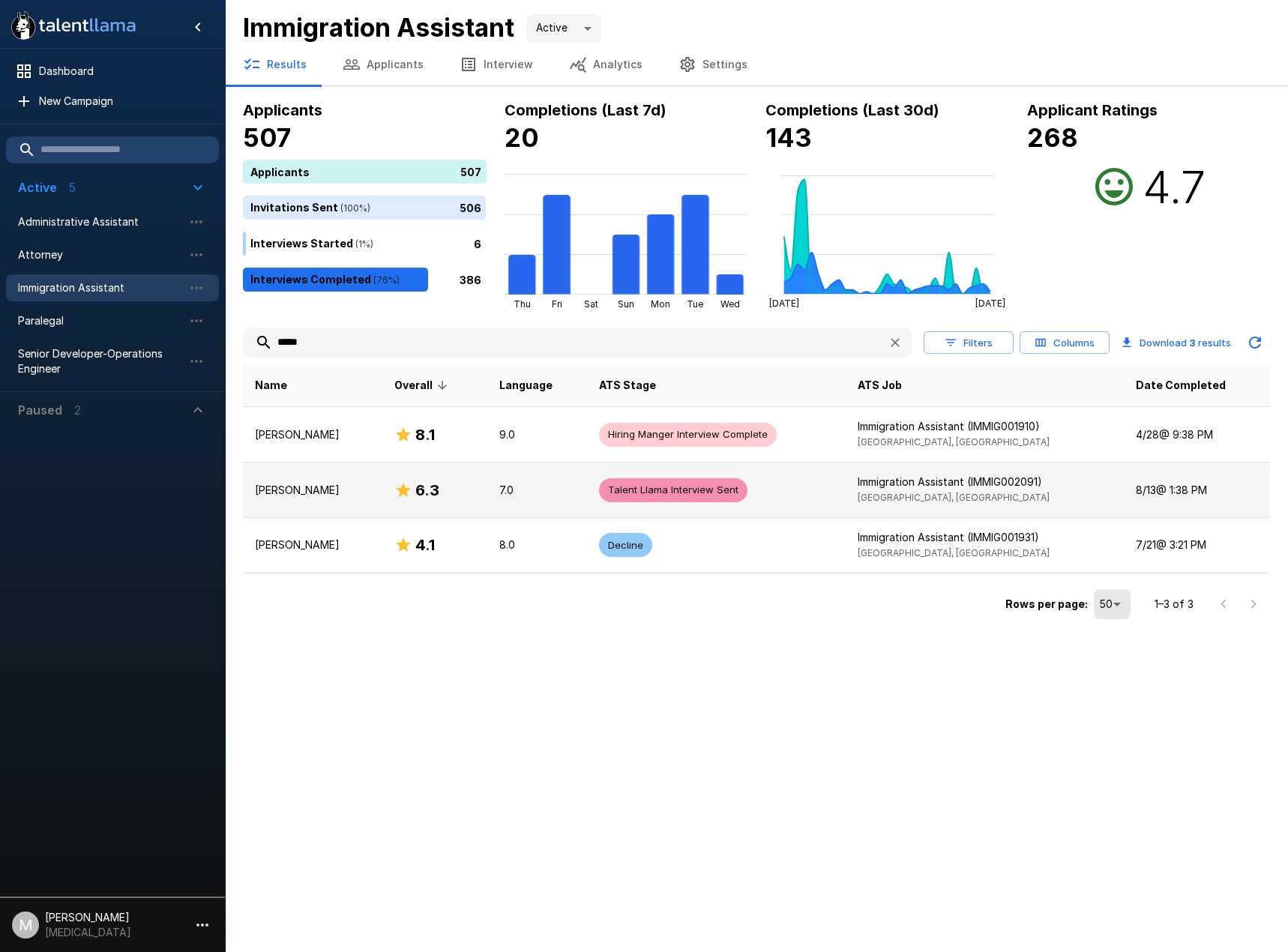
type input "*****"
click at [313, 482] on p "Cindy Aguirre" at bounding box center [313, 490] width 116 height 15
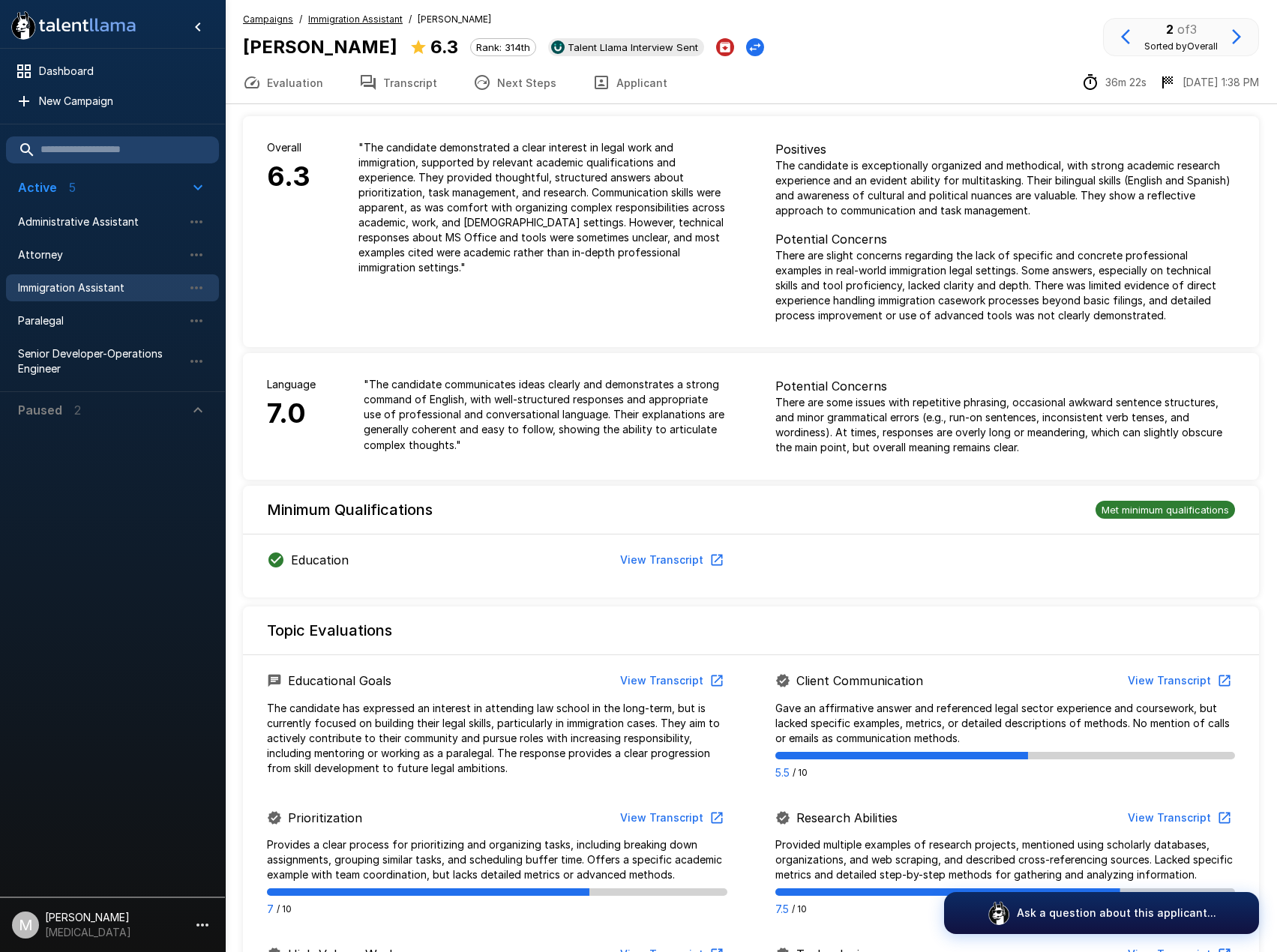
click at [508, 90] on button "Next Steps" at bounding box center [514, 82] width 119 height 42
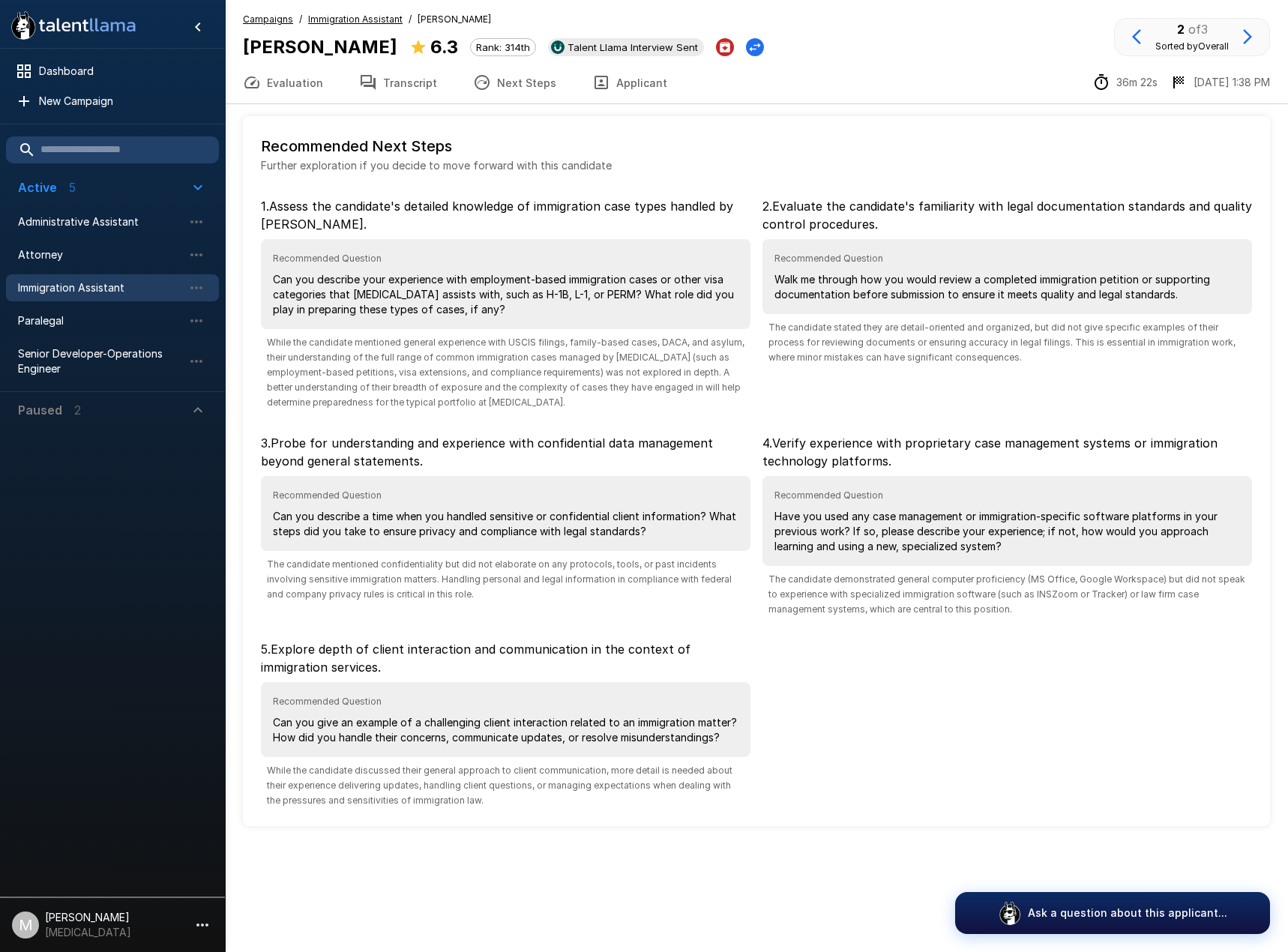
drag, startPoint x: 393, startPoint y: 53, endPoint x: 393, endPoint y: 66, distance: 13.0
click at [393, 66] on div "Campaigns / Immigration Assistant / Cindy Aguirre Cindy Aguirre 6.3 Rank: 314th…" at bounding box center [756, 52] width 1063 height 104
click at [393, 77] on button "Transcript" at bounding box center [398, 82] width 114 height 42
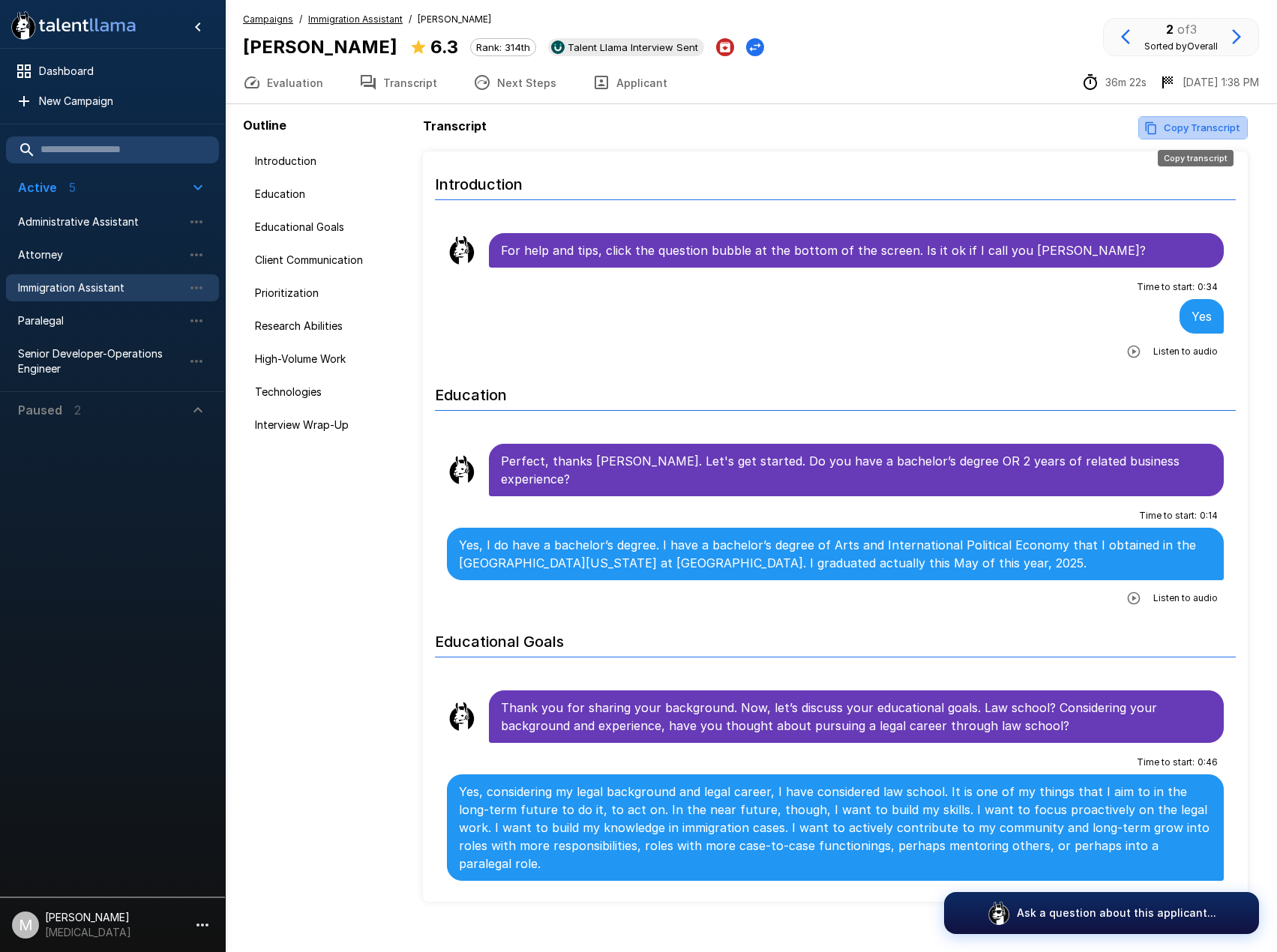
click at [1194, 135] on button "Copy Transcript" at bounding box center [1192, 128] width 109 height 23
click at [41, 283] on span "Immigration Assistant" at bounding box center [101, 287] width 165 height 15
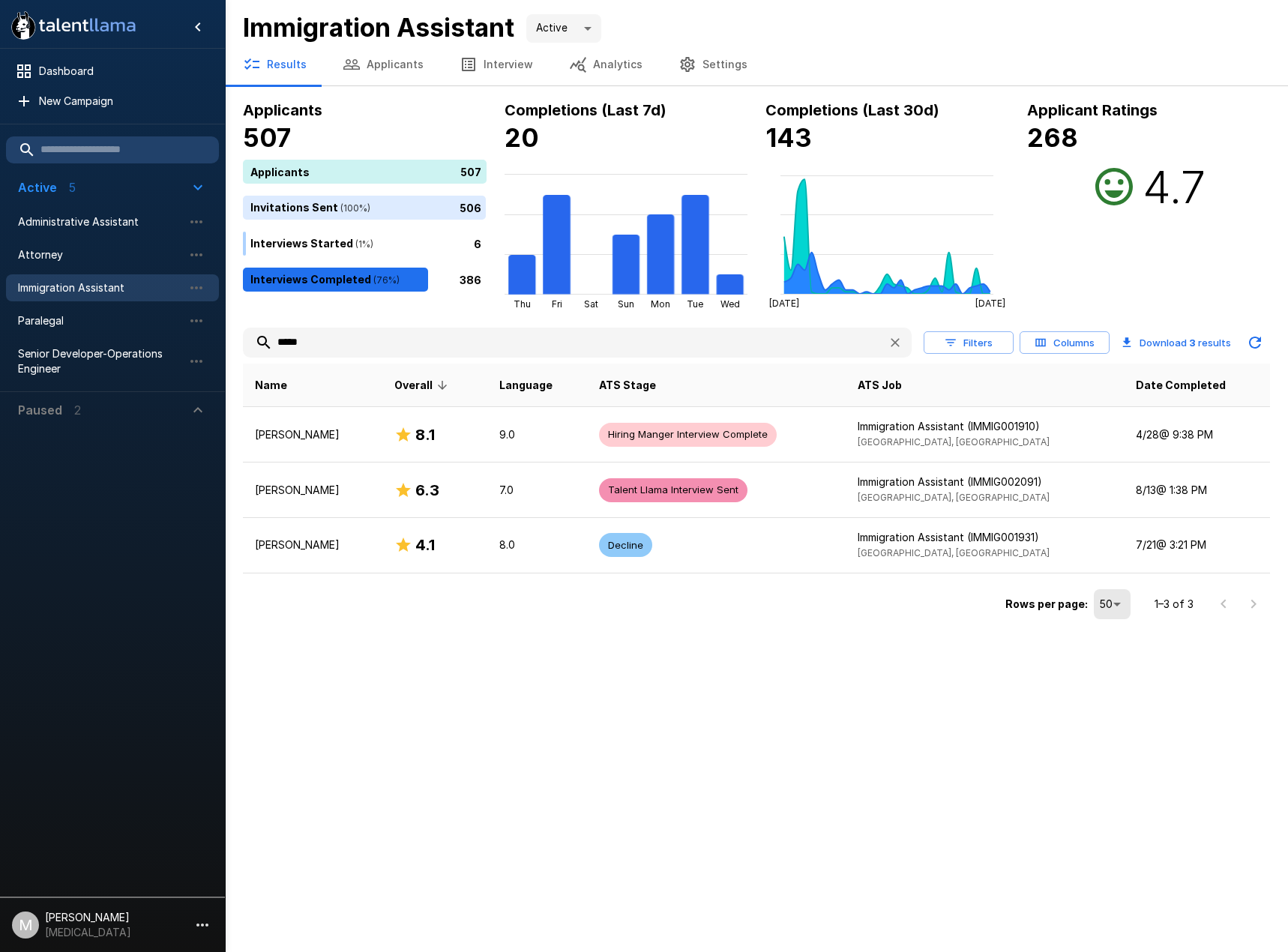
drag, startPoint x: 305, startPoint y: 347, endPoint x: -1, endPoint y: 280, distance: 313.2
click at [0, 280] on html ".st0{fill:#FFFFFF;} .st1{fill:#76a4ed;} Dashboard New Campaign Active 5 Adminis…" at bounding box center [644, 476] width 1288 height 952
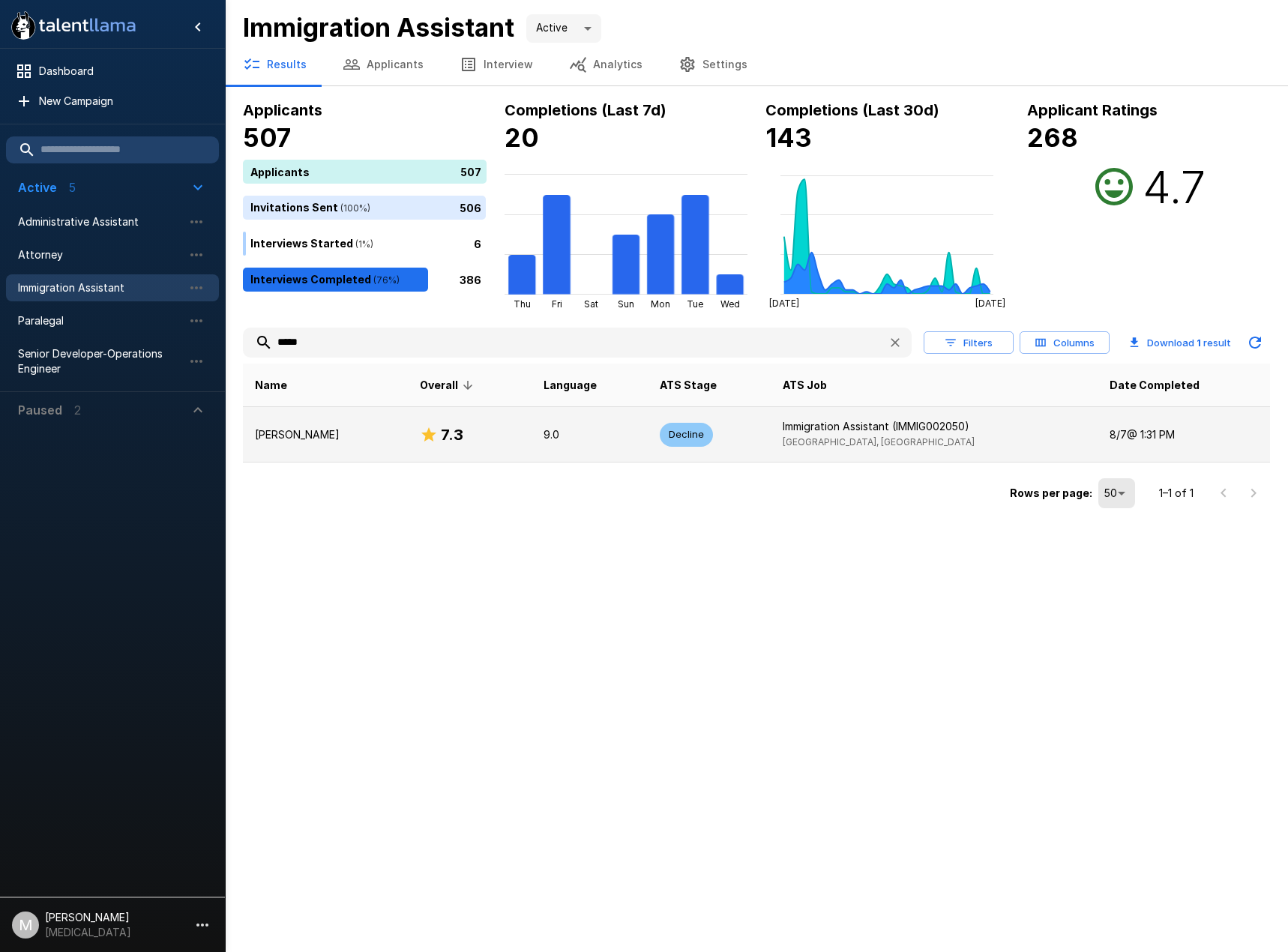
type input "*****"
click at [327, 442] on p "Gavin Neff" at bounding box center [325, 435] width 141 height 15
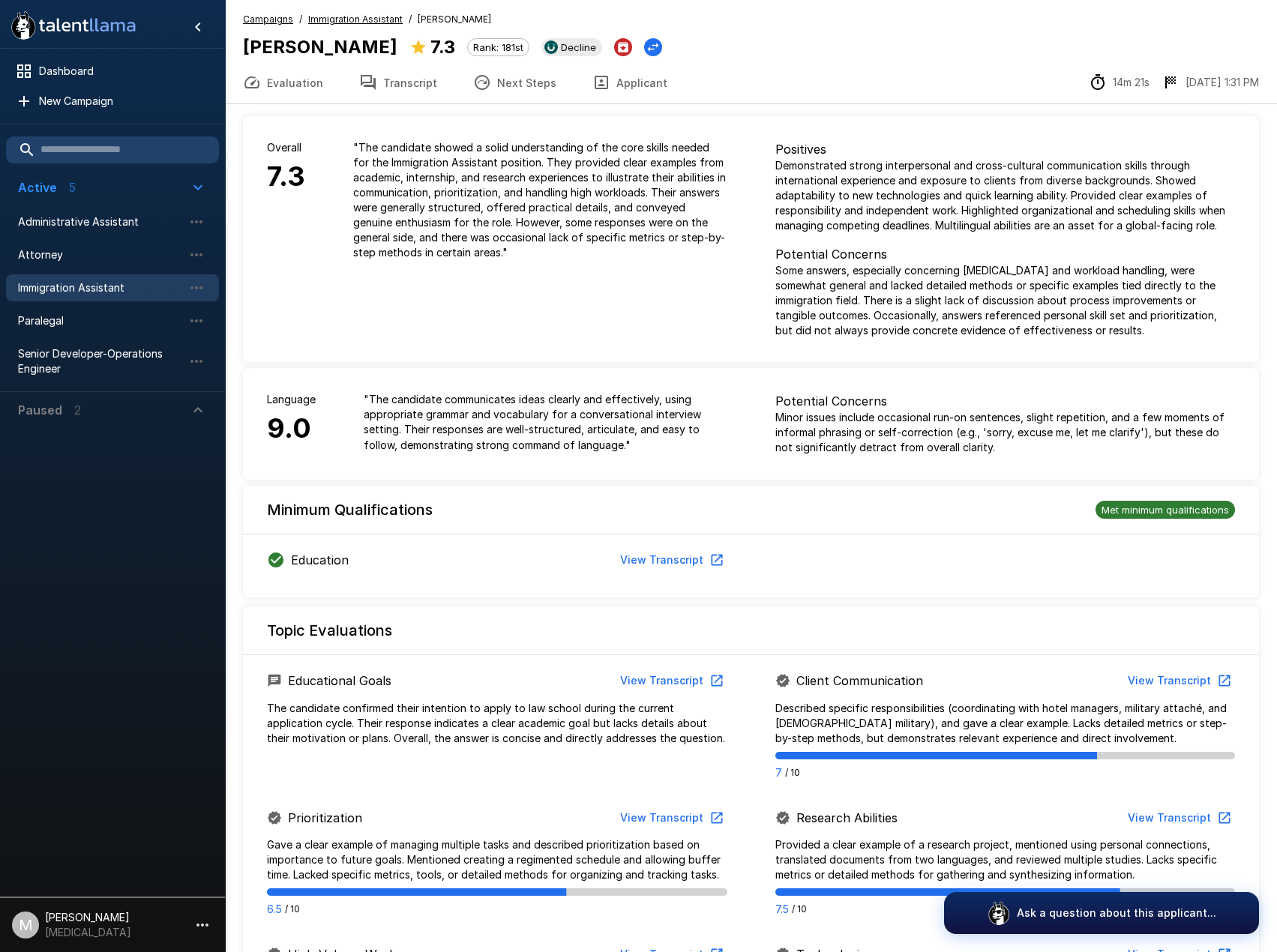
drag, startPoint x: 390, startPoint y: 100, endPoint x: 473, endPoint y: 67, distance: 89.3
click at [390, 100] on button "Transcript" at bounding box center [398, 82] width 114 height 42
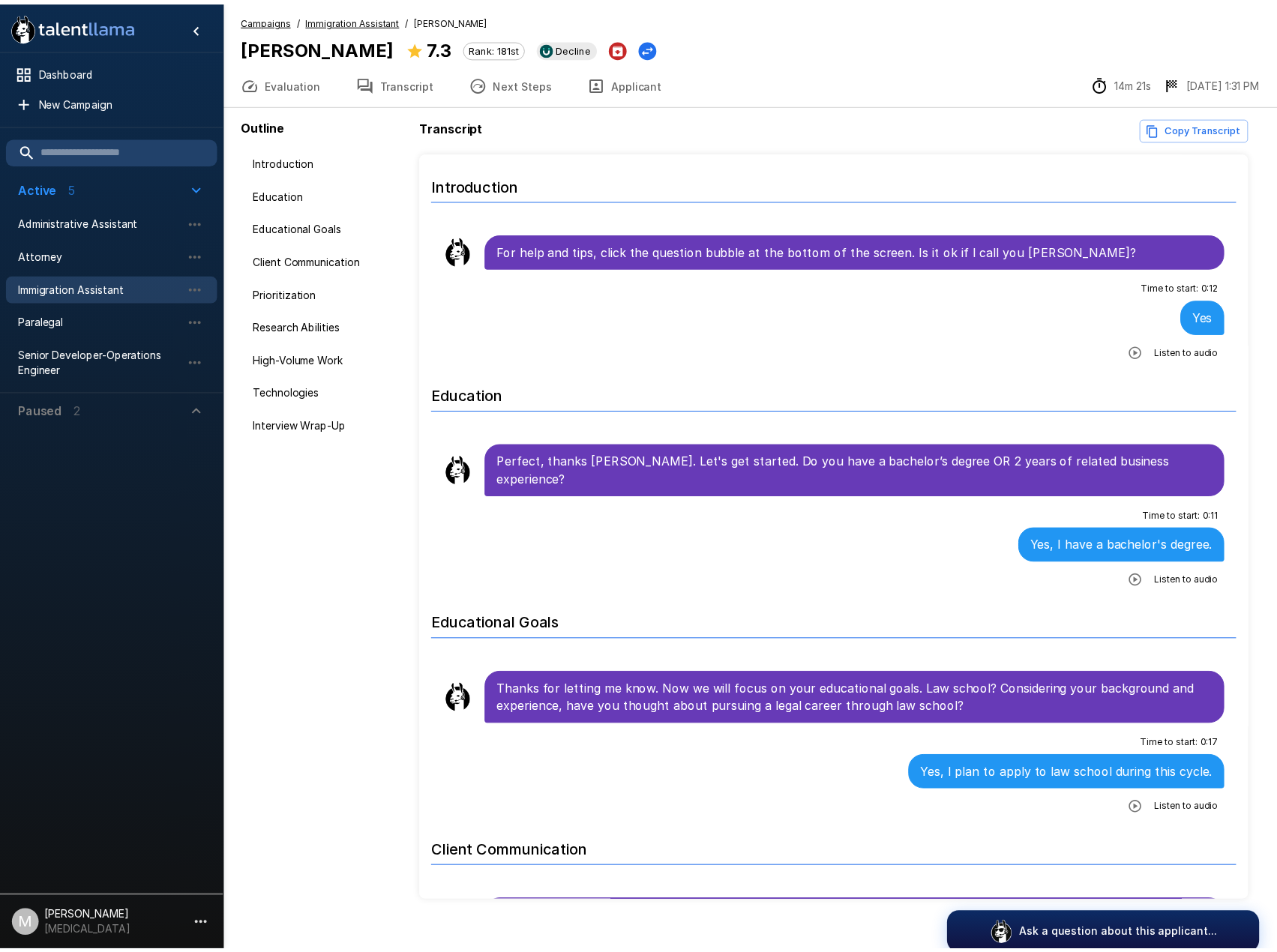
scroll to position [22, 0]
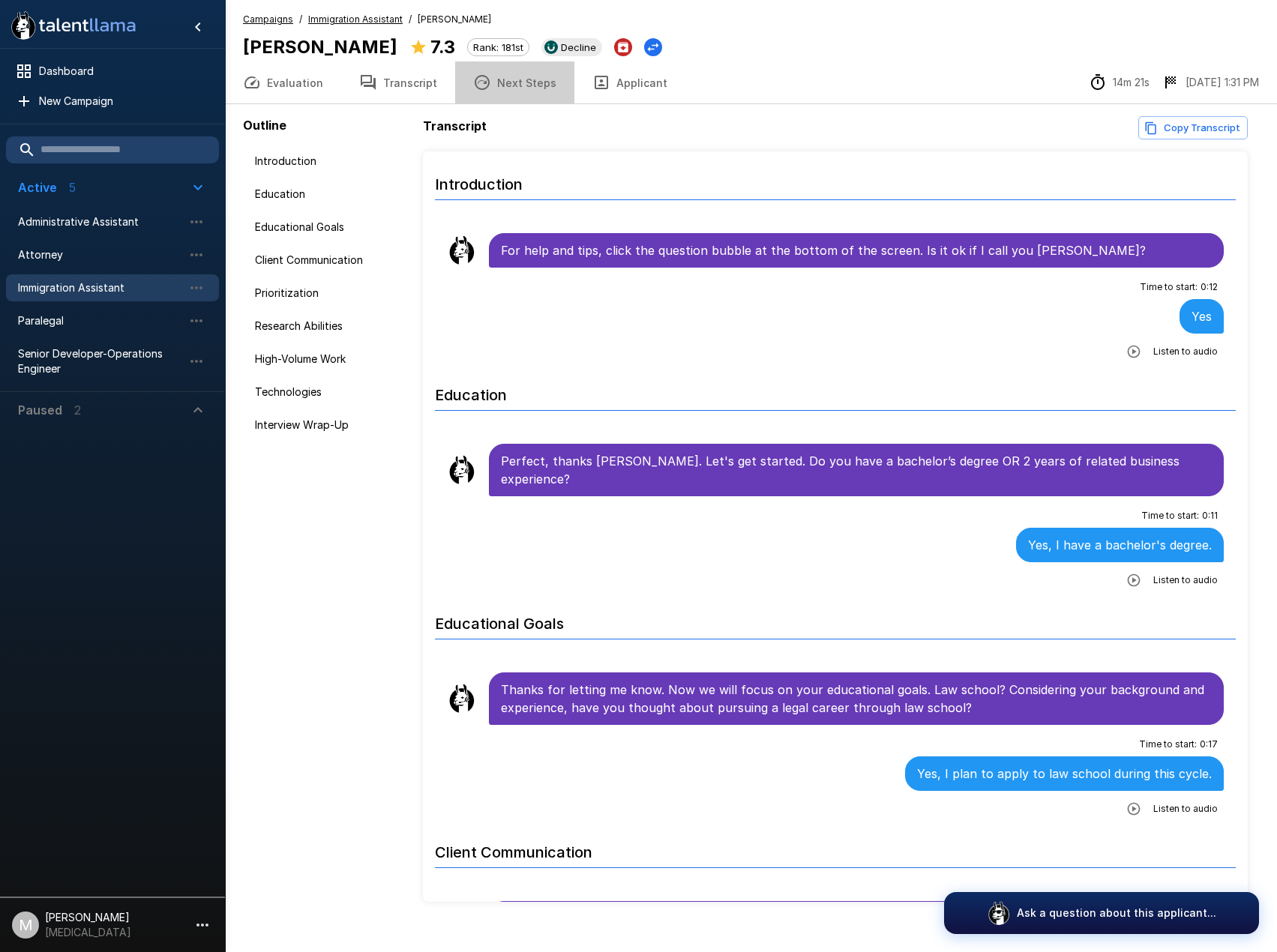
click at [541, 87] on button "Next Steps" at bounding box center [514, 82] width 119 height 42
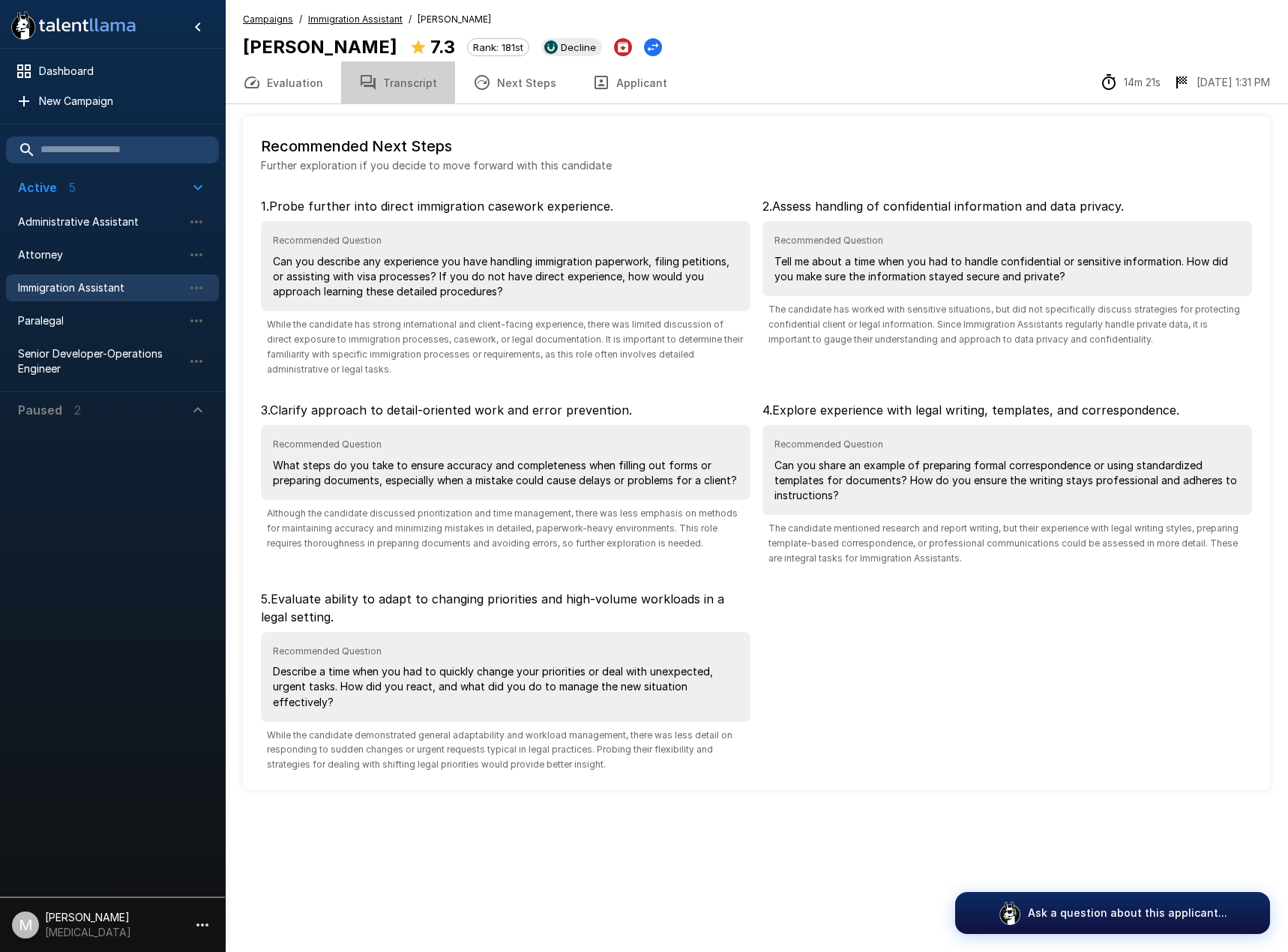
click at [405, 93] on button "Transcript" at bounding box center [398, 82] width 114 height 42
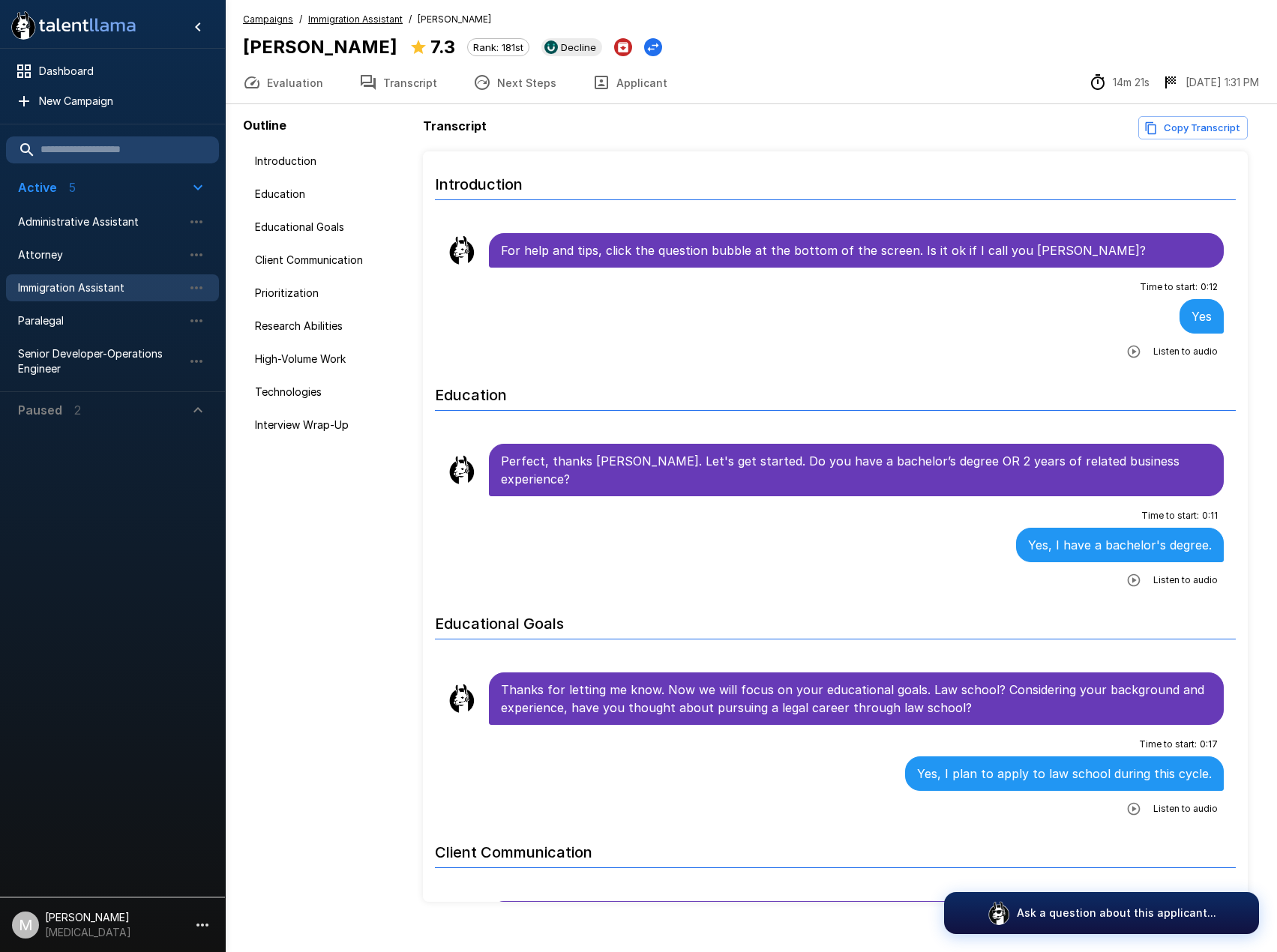
click at [1180, 143] on div "Transcript Copy Transcript Introduction For help and tips, click the question b…" at bounding box center [839, 509] width 833 height 785
click at [1186, 131] on button "Copy Transcript" at bounding box center [1192, 128] width 109 height 23
click at [121, 295] on div "Immigration Assistant" at bounding box center [112, 288] width 213 height 27
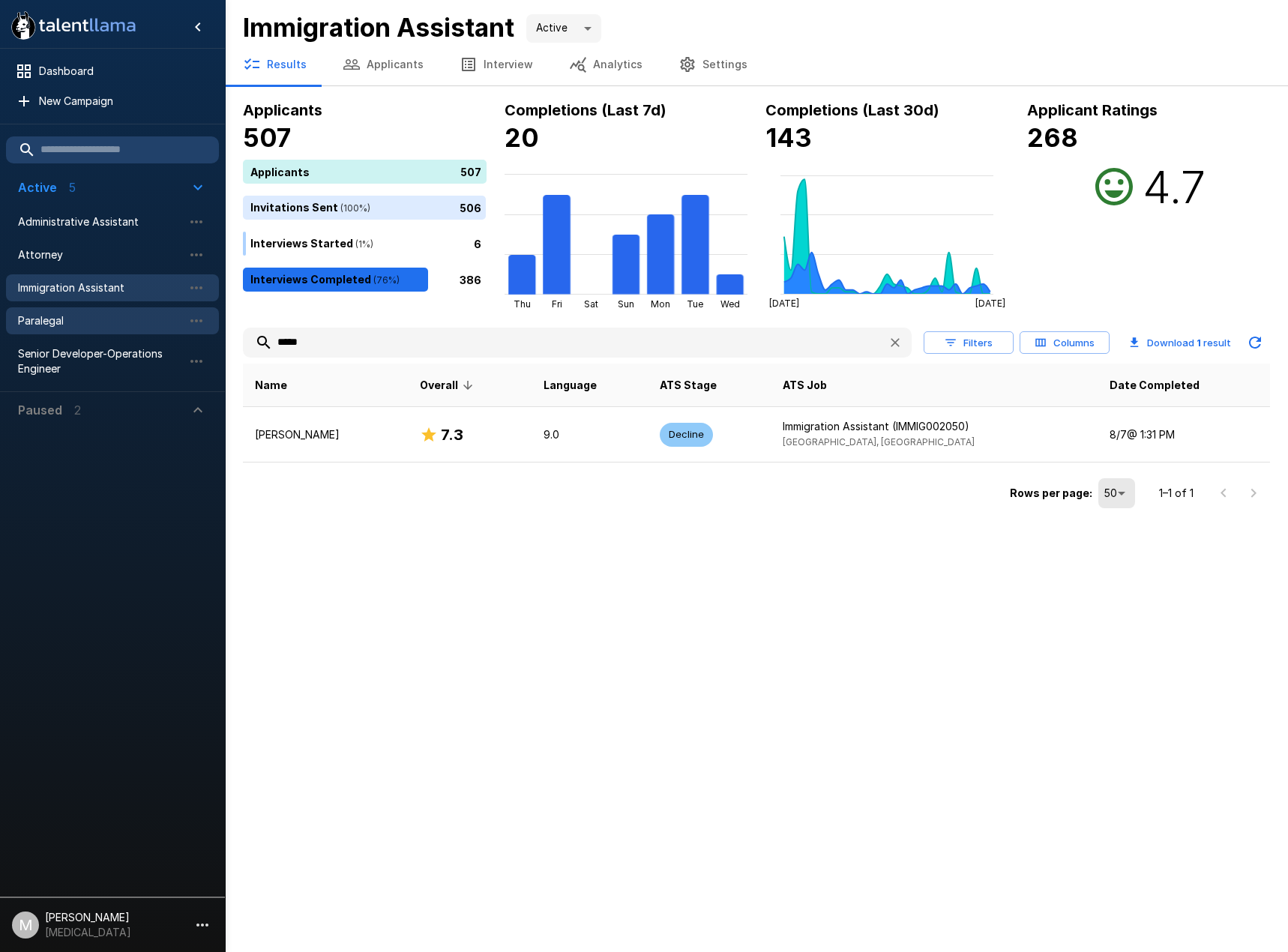
drag, startPoint x: 429, startPoint y: 354, endPoint x: 55, endPoint y: 316, distance: 375.9
click at [225, 335] on div ".st0{fill:#FFFFFF;} .st1{fill:#76a4ed;} Dashboard New Campaign Active 5 Adminis…" at bounding box center [756, 256] width 1063 height 513
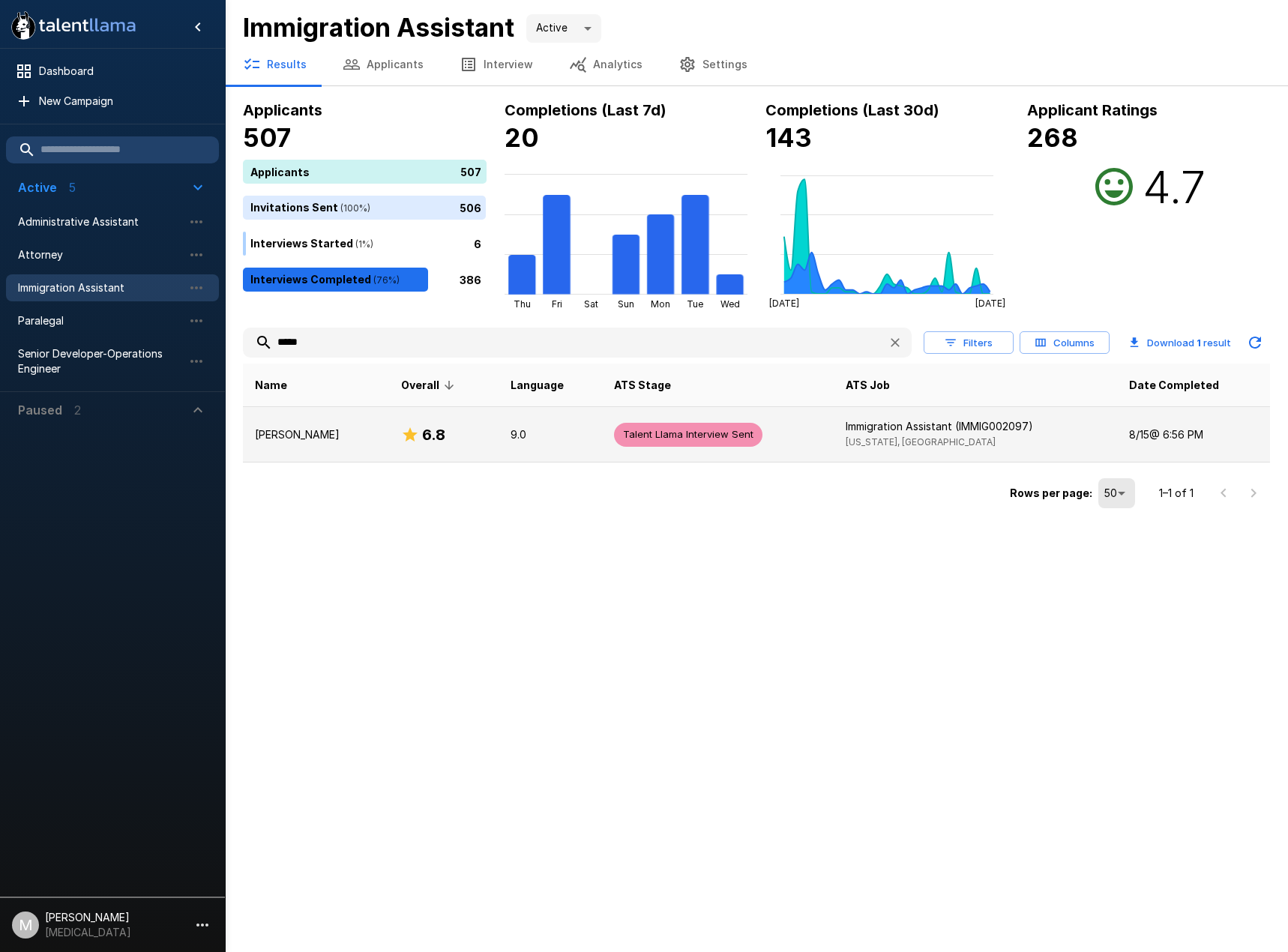
type input "*****"
click at [310, 431] on p "Emmanuel Adjei" at bounding box center [316, 435] width 122 height 15
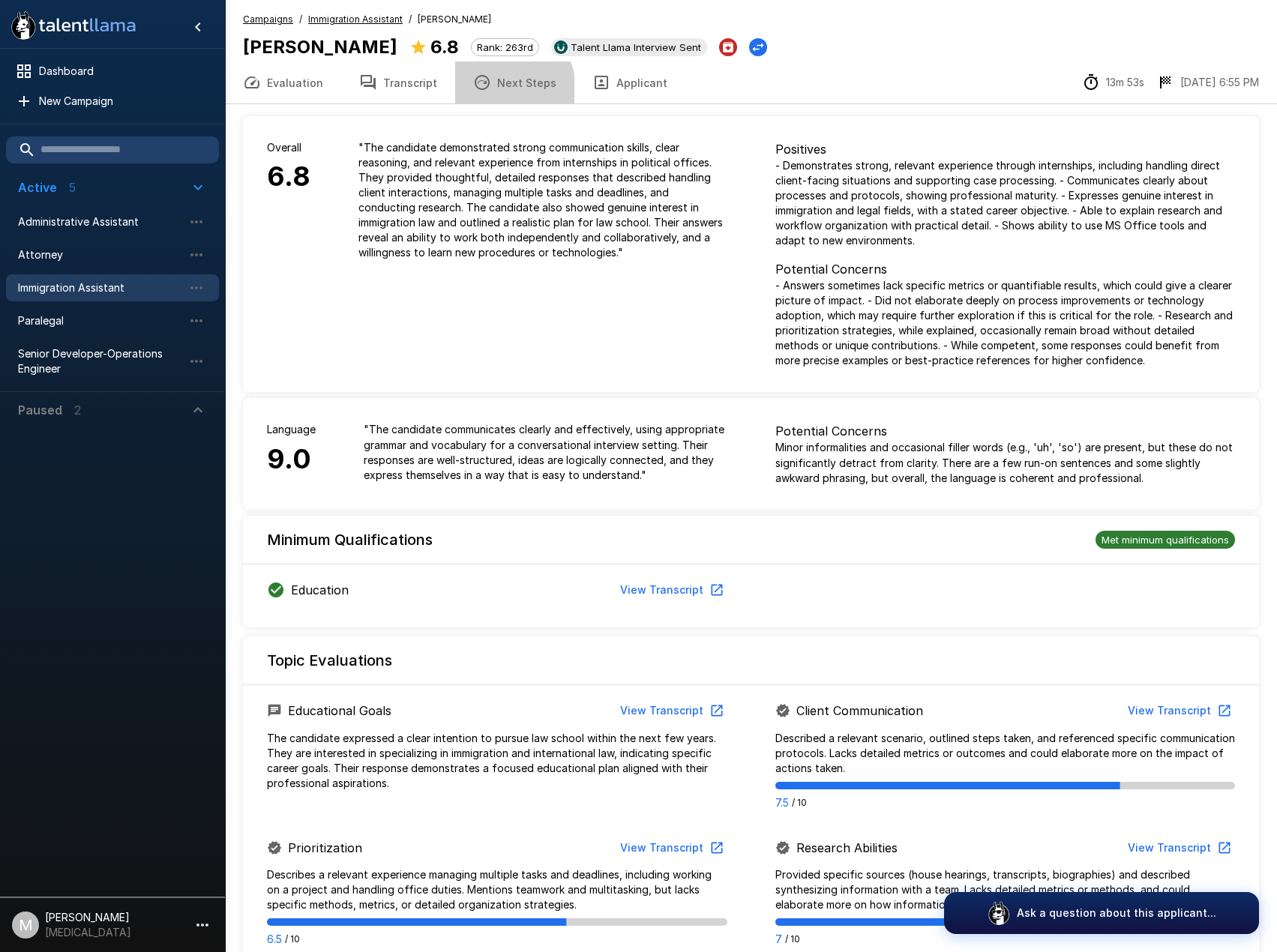
drag, startPoint x: 483, startPoint y: 89, endPoint x: 499, endPoint y: 85, distance: 16.5
click at [483, 89] on icon "button" at bounding box center [482, 82] width 18 height 18
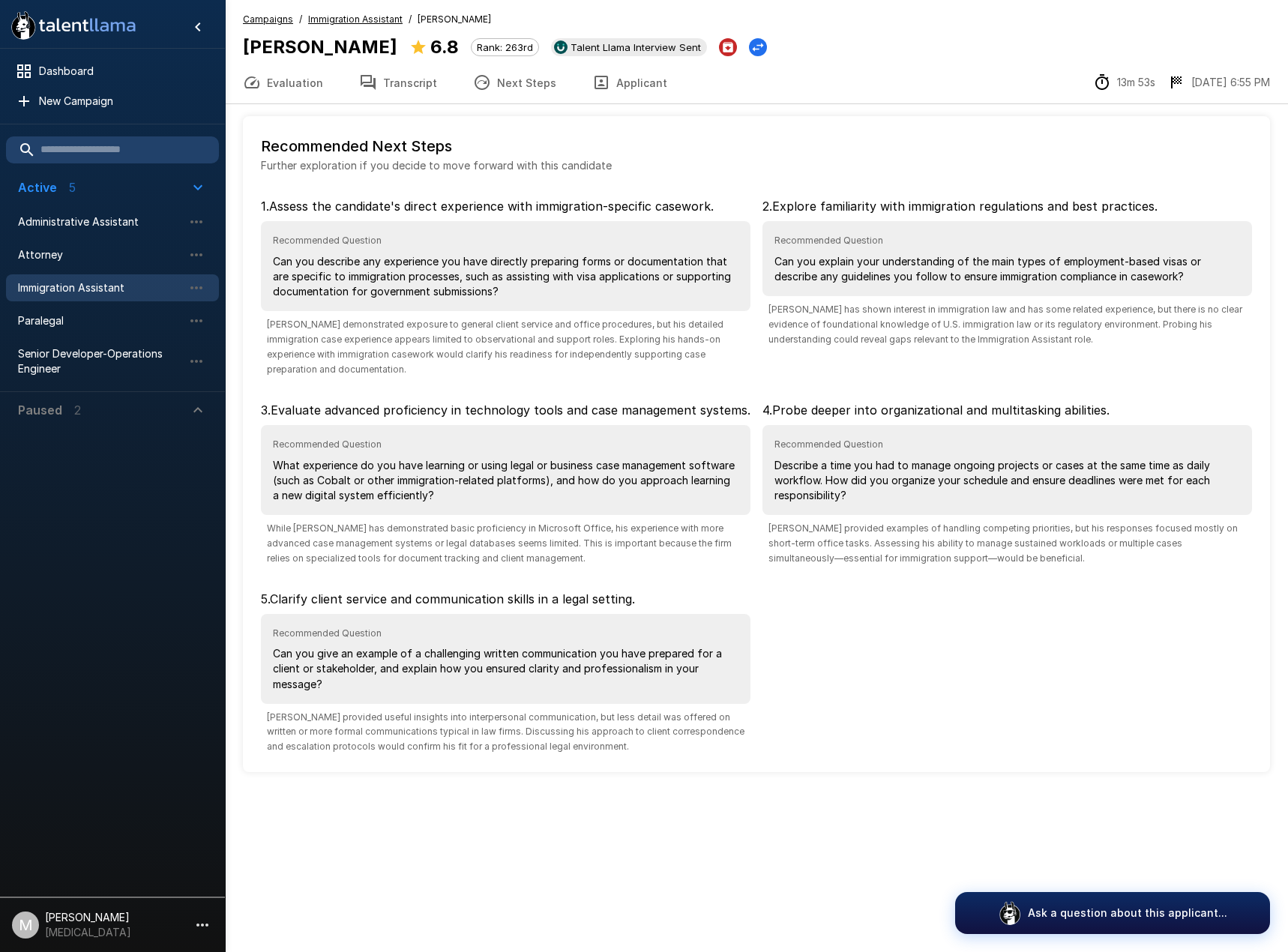
click at [412, 84] on button "Transcript" at bounding box center [398, 82] width 114 height 42
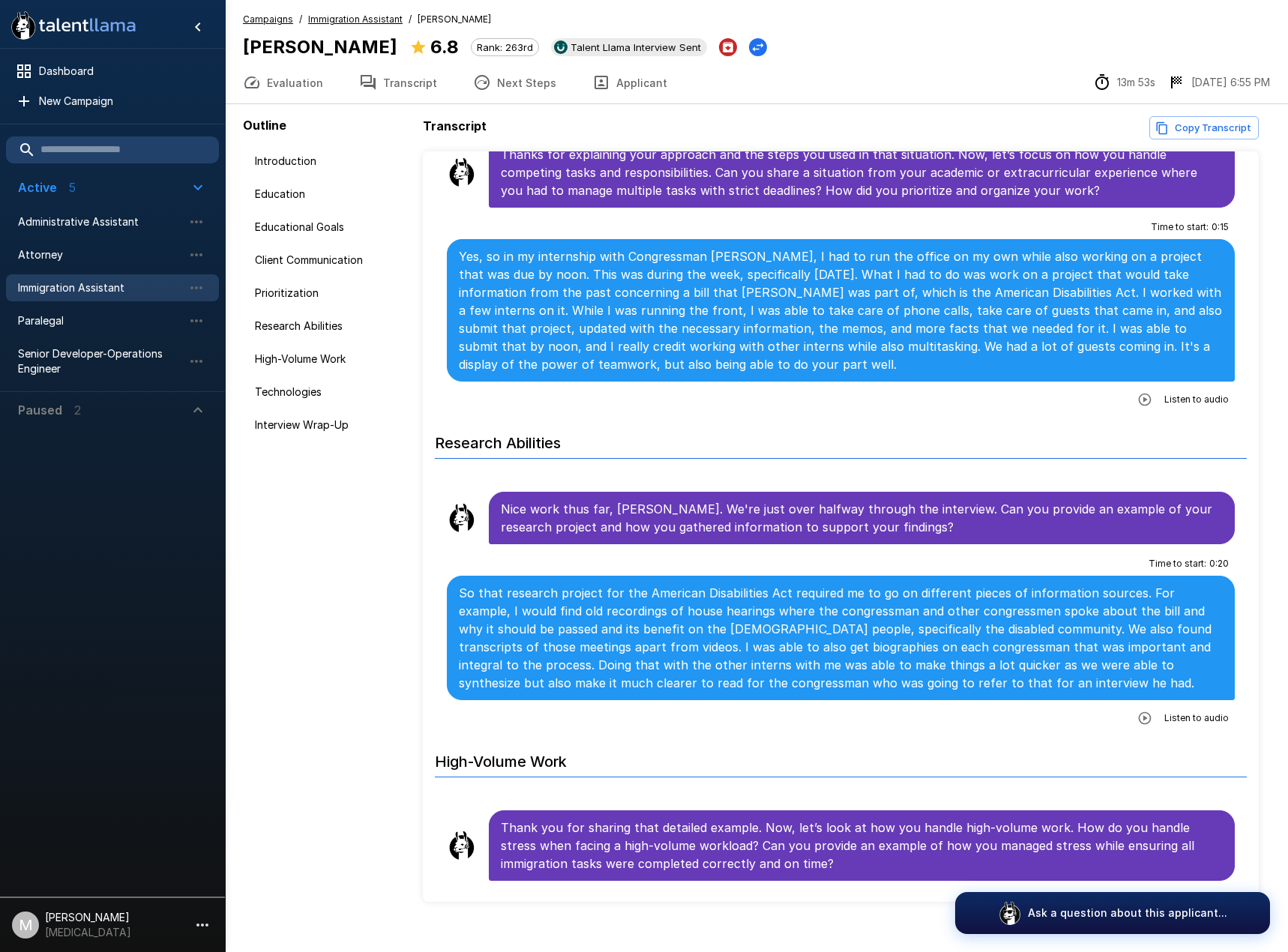
scroll to position [1556, 0]
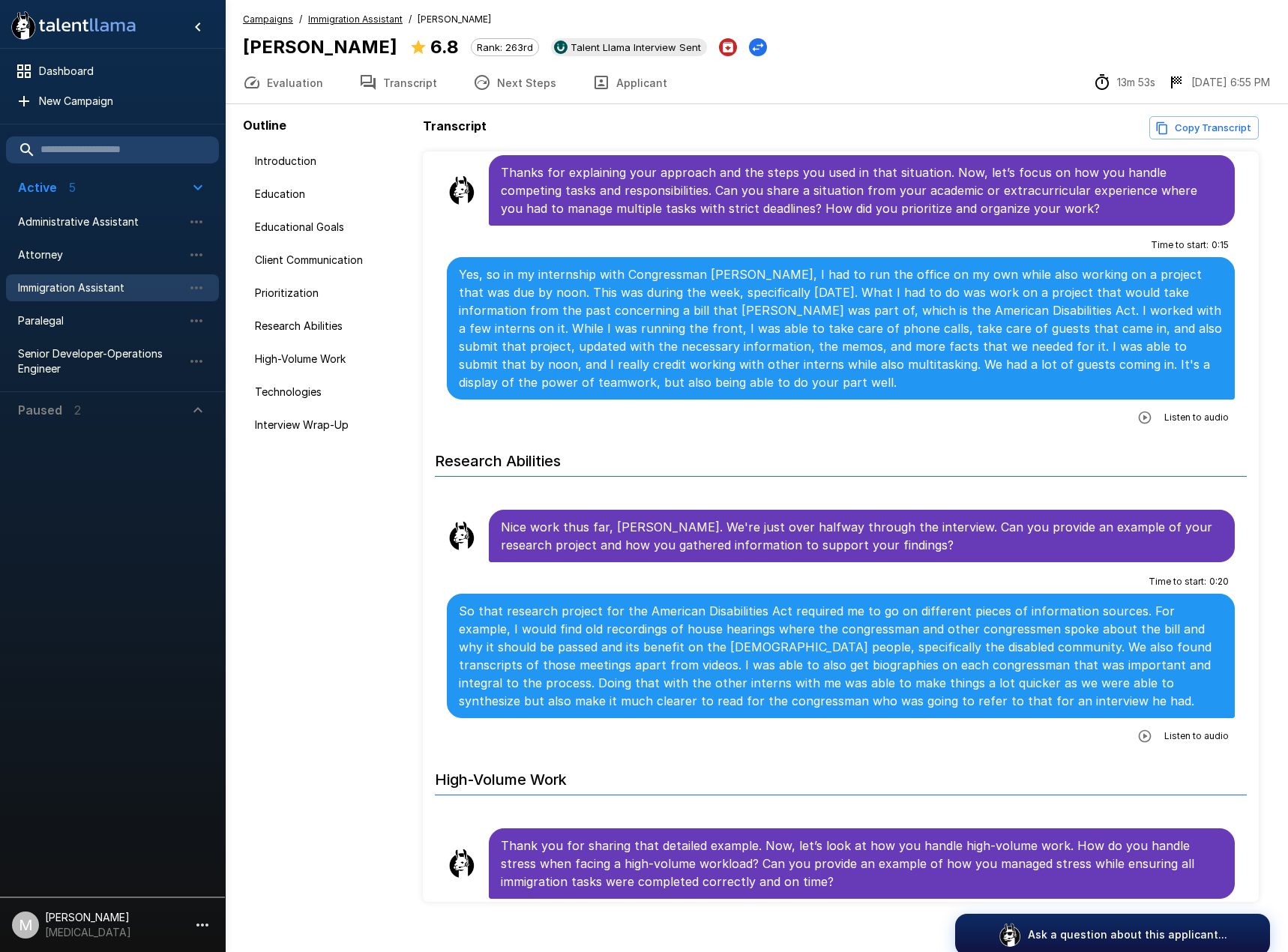
scroll to position [22, 0]
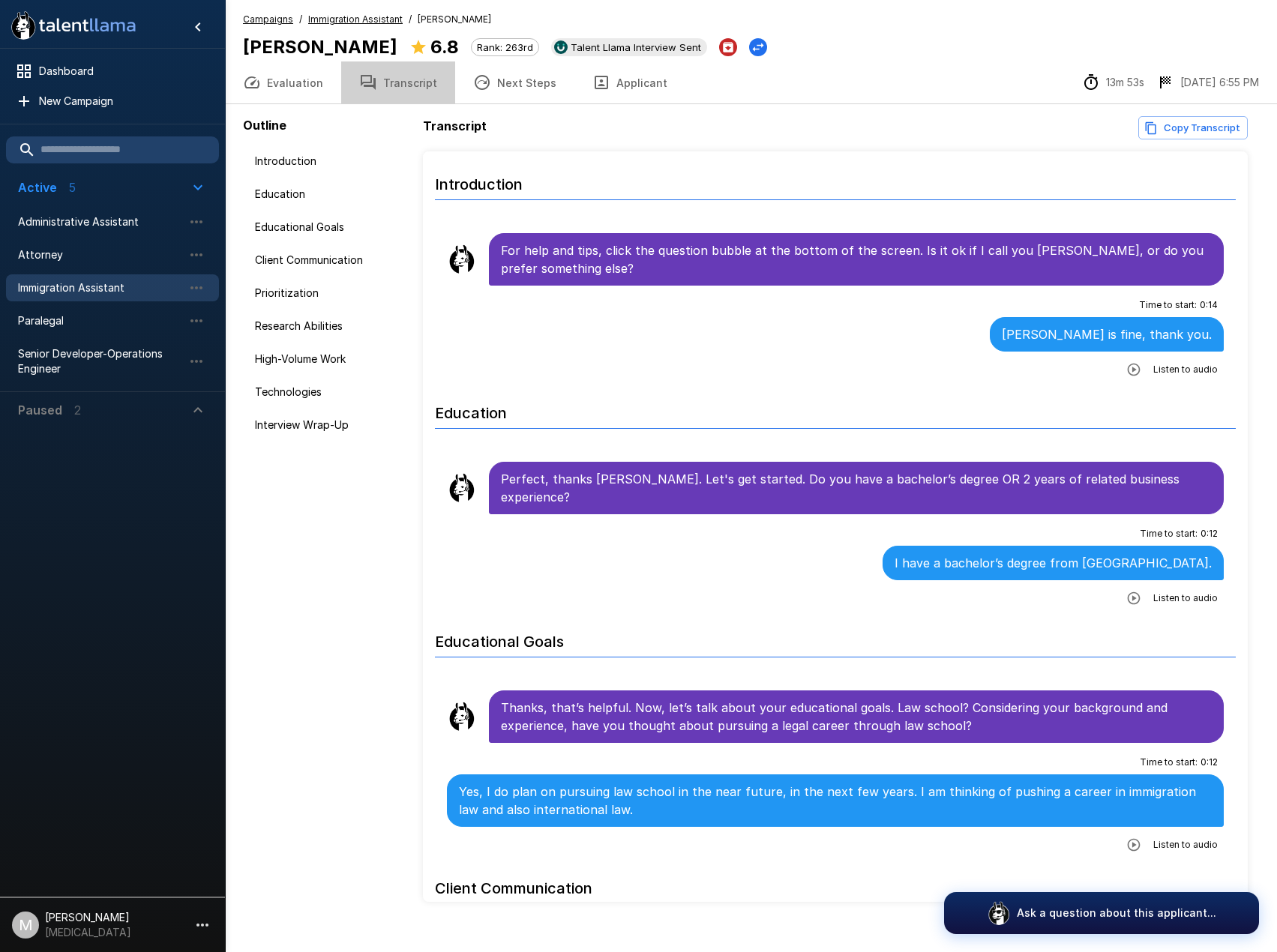
click at [414, 75] on button "Transcript" at bounding box center [398, 82] width 114 height 42
click at [1164, 136] on button "Copy Transcript" at bounding box center [1192, 128] width 109 height 23
click at [101, 285] on span "Immigration Assistant" at bounding box center [101, 287] width 165 height 15
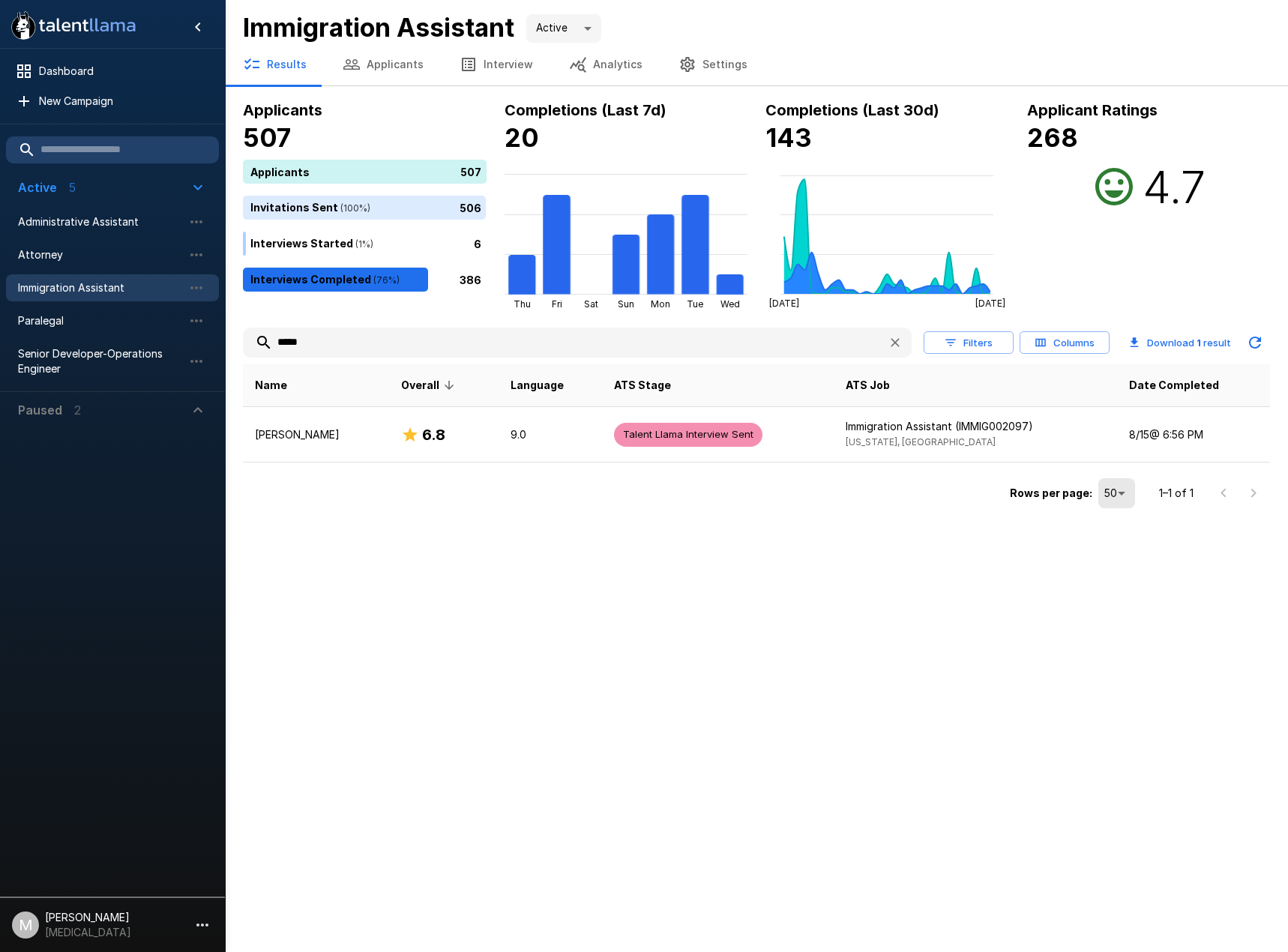
click at [138, 288] on span "Immigration Assistant" at bounding box center [100, 287] width 165 height 15
drag, startPoint x: 355, startPoint y: 352, endPoint x: 49, endPoint y: 321, distance: 307.6
click at [225, 328] on div ".st0{fill:#FFFFFF;} .st1{fill:#76a4ed;} Dashboard New Campaign Active 5 Adminis…" at bounding box center [756, 256] width 1063 height 513
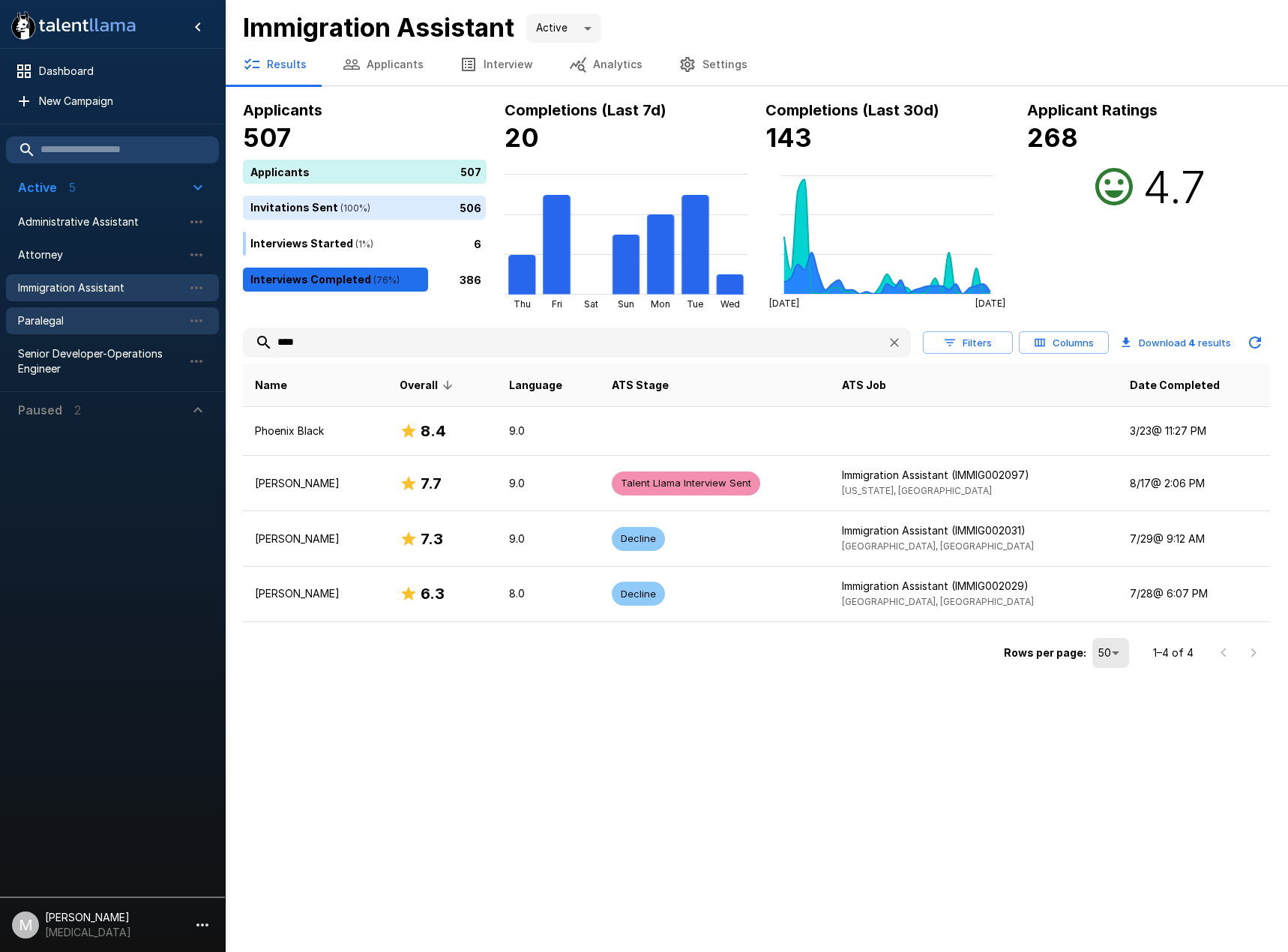
drag, startPoint x: 590, startPoint y: 352, endPoint x: 144, endPoint y: 314, distance: 447.6
click at [225, 314] on div ".st0{fill:#FFFFFF;} .st1{fill:#76a4ed;} Dashboard New Campaign Active 5 Adminis…" at bounding box center [756, 336] width 1063 height 672
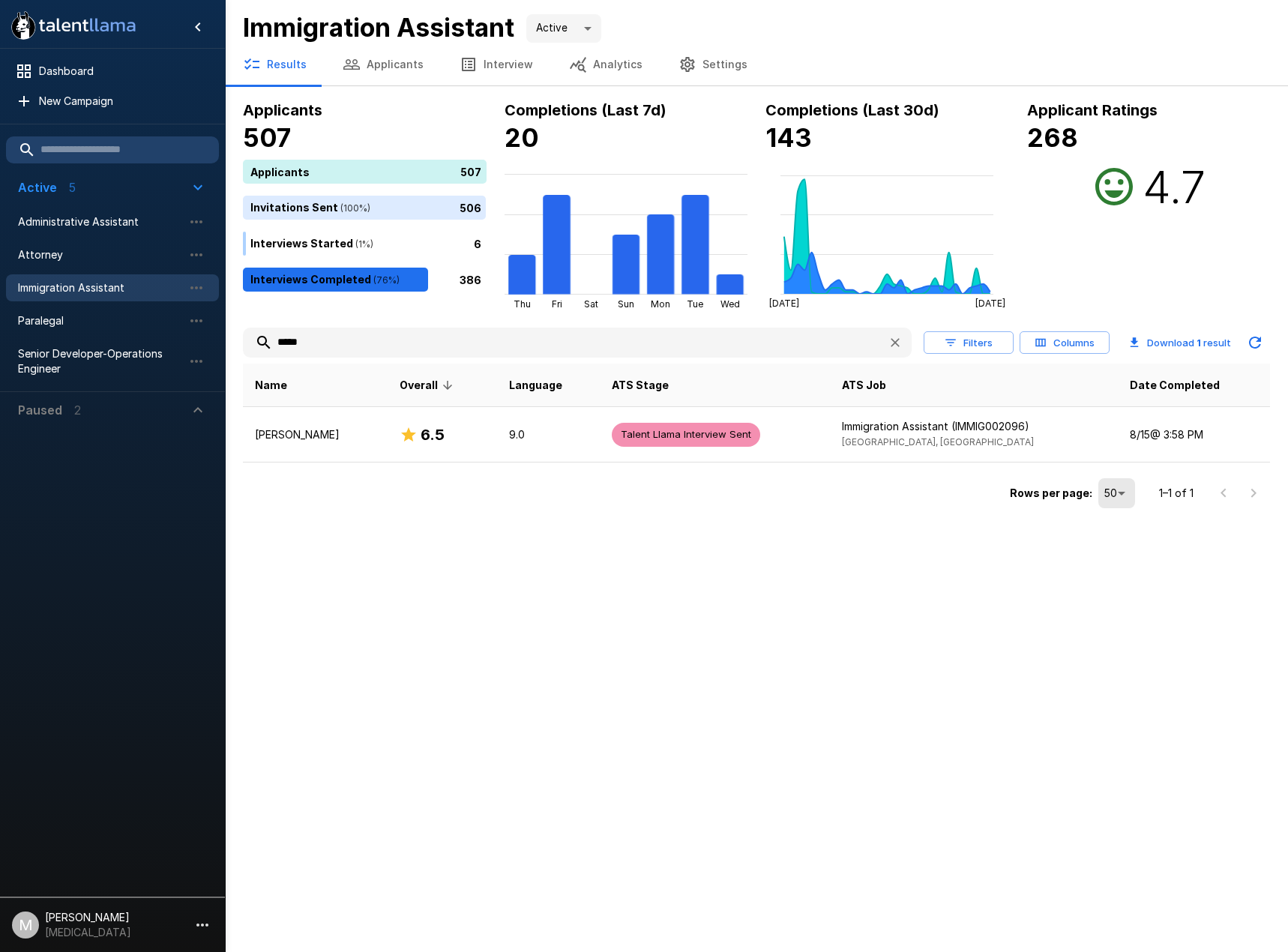
drag, startPoint x: 562, startPoint y: 348, endPoint x: 255, endPoint y: 364, distance: 307.4
click at [254, 359] on div "***** Filters Columns Download 1 result Name Overall Language ATS Stage ATS Job…" at bounding box center [757, 417] width 1027 height 191
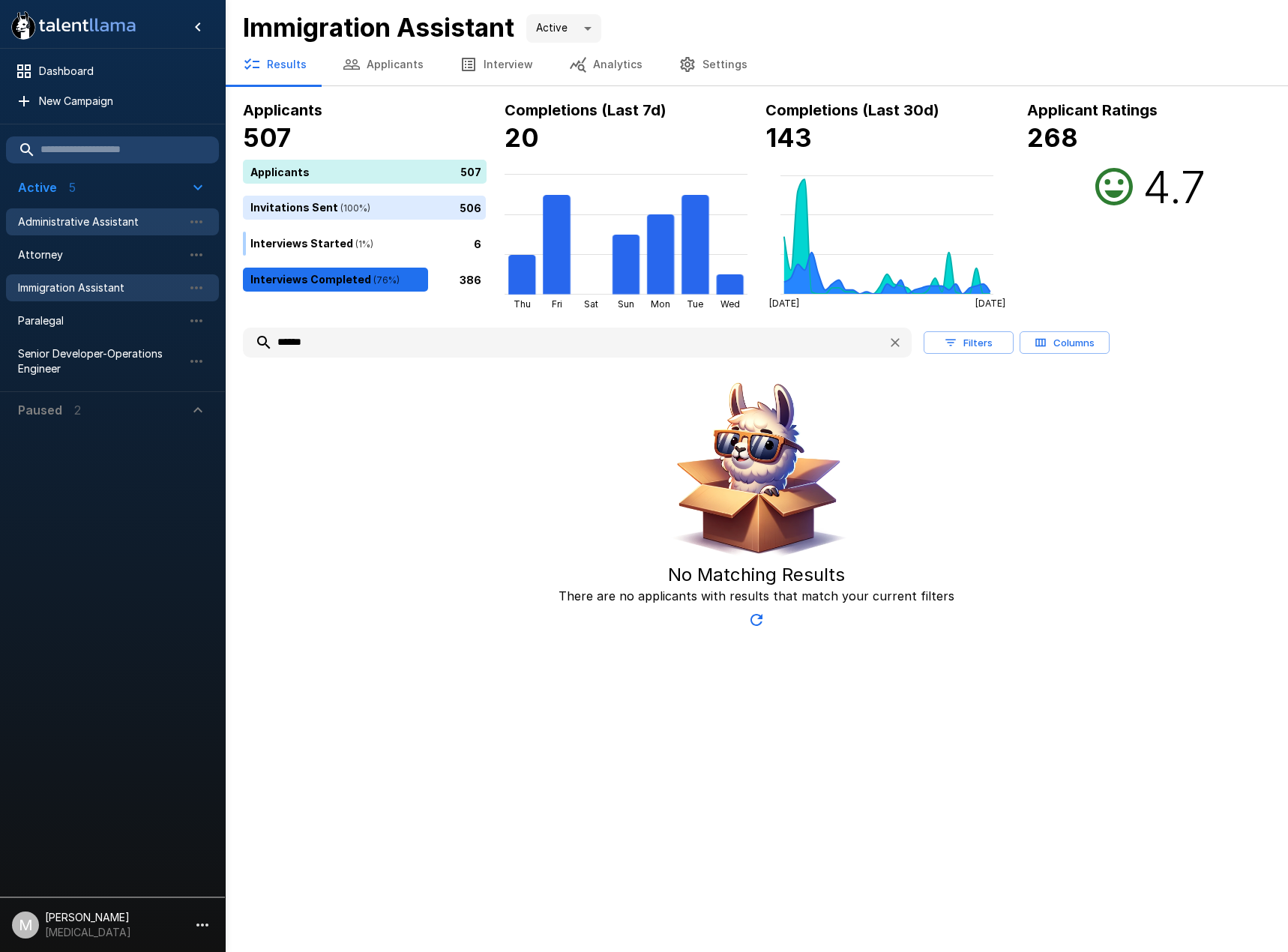
click at [101, 216] on span "Administrative Assistant" at bounding box center [100, 222] width 165 height 15
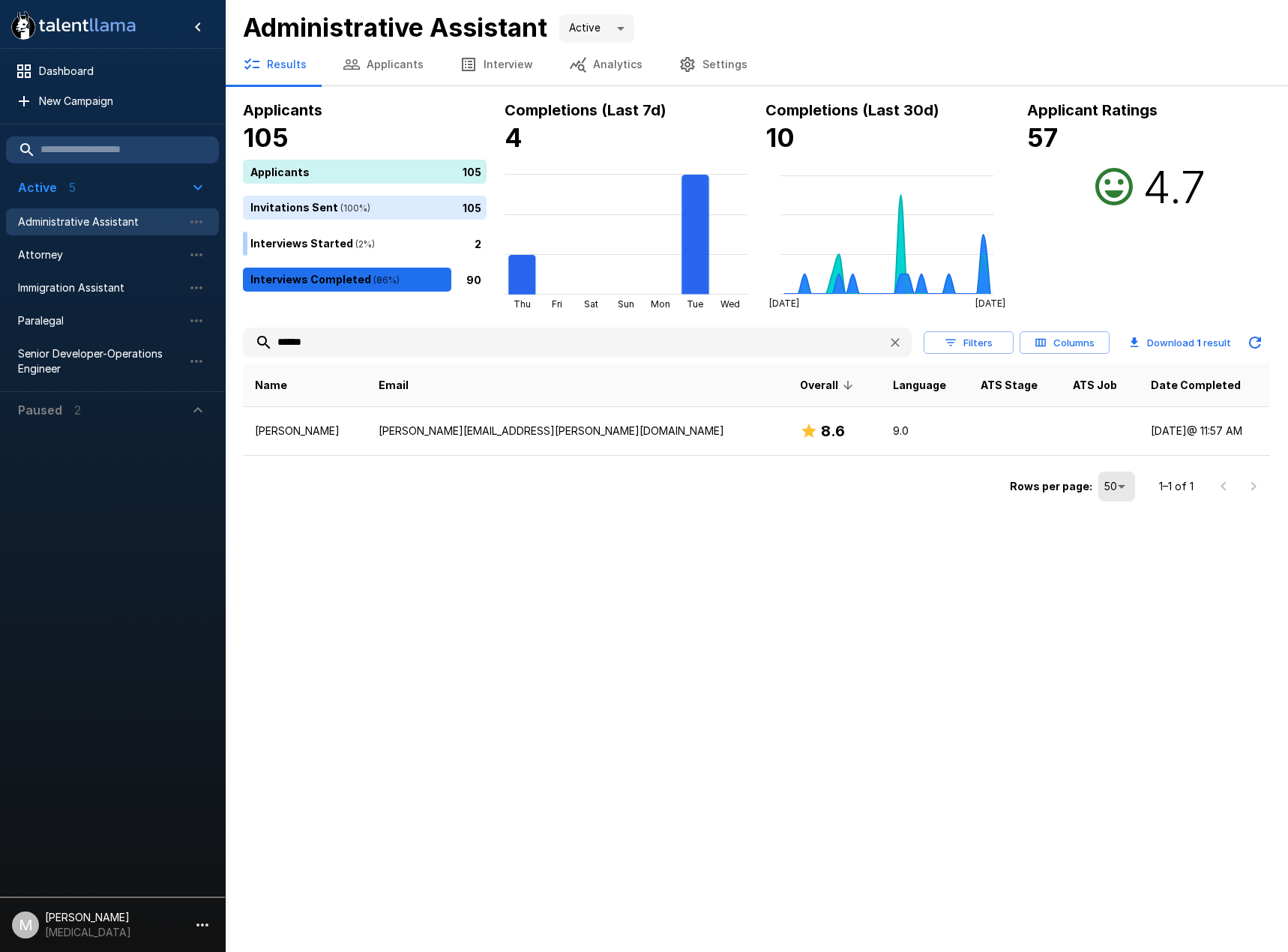
drag, startPoint x: 394, startPoint y: 340, endPoint x: 230, endPoint y: 308, distance: 167.1
click at [238, 308] on div "Applicants 105 Applicants 105 Invitations Sent ( 100 %) 105 Interviews Started …" at bounding box center [756, 301] width 1063 height 407
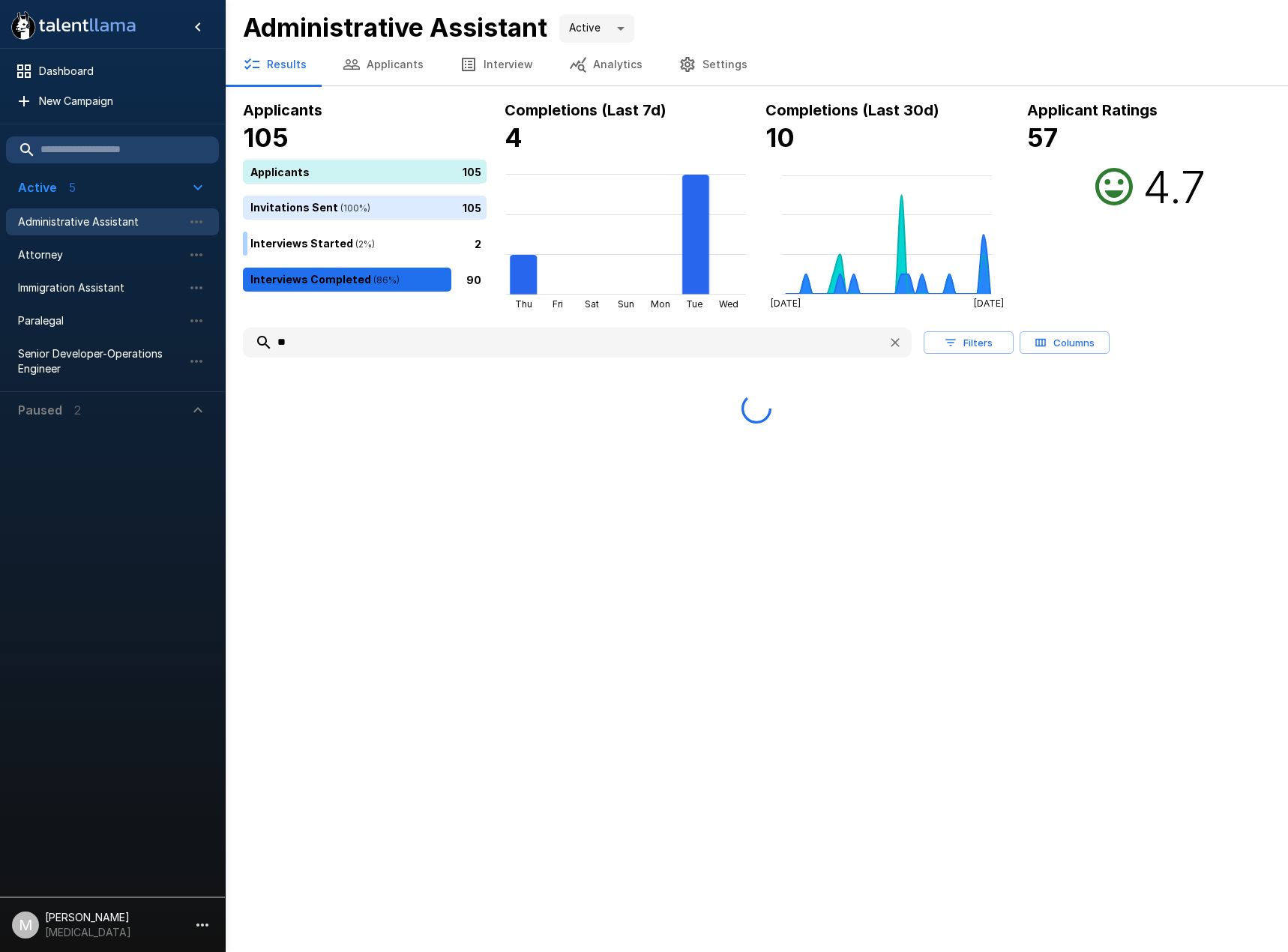
type input "*"
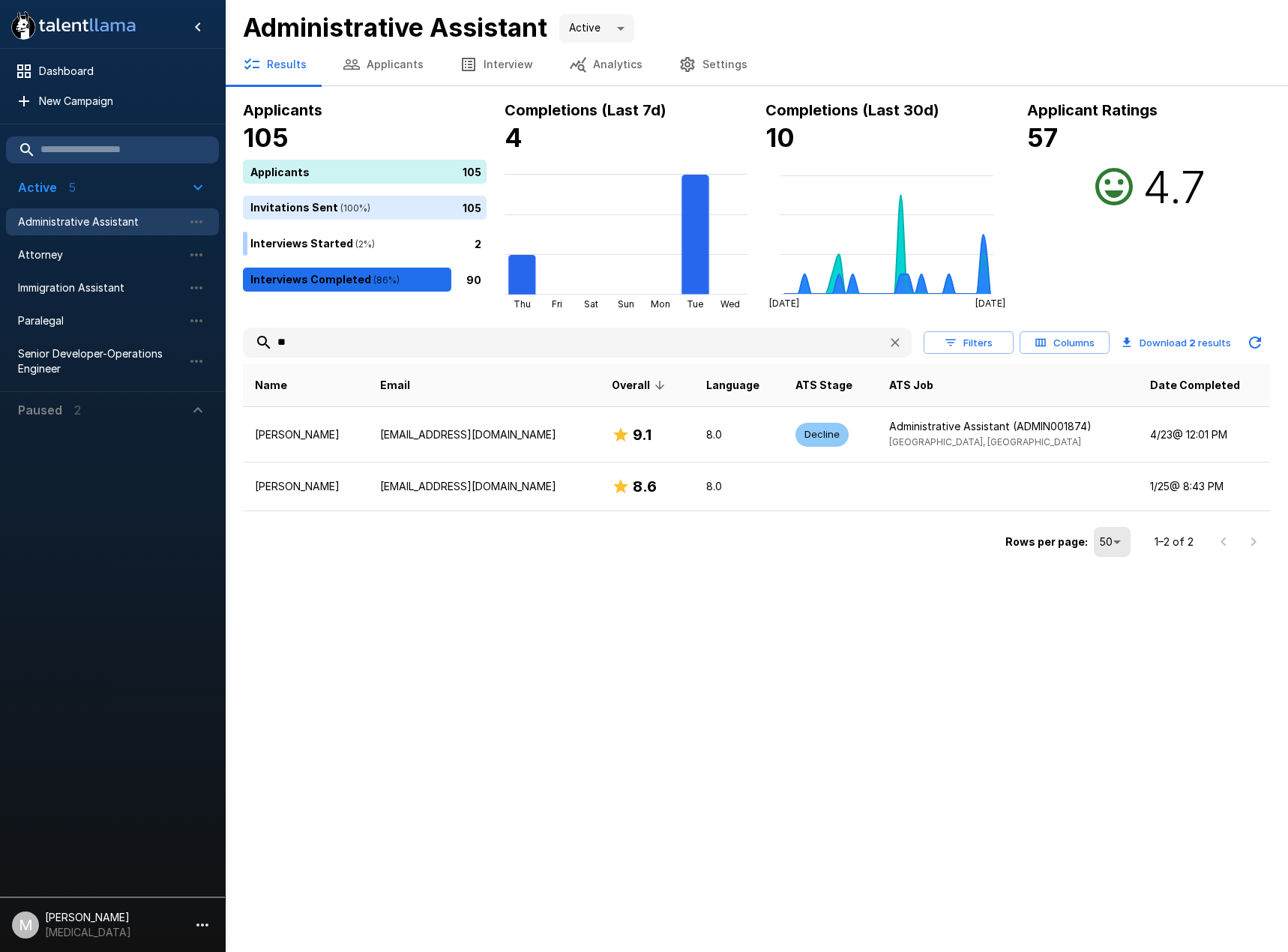
type input "*"
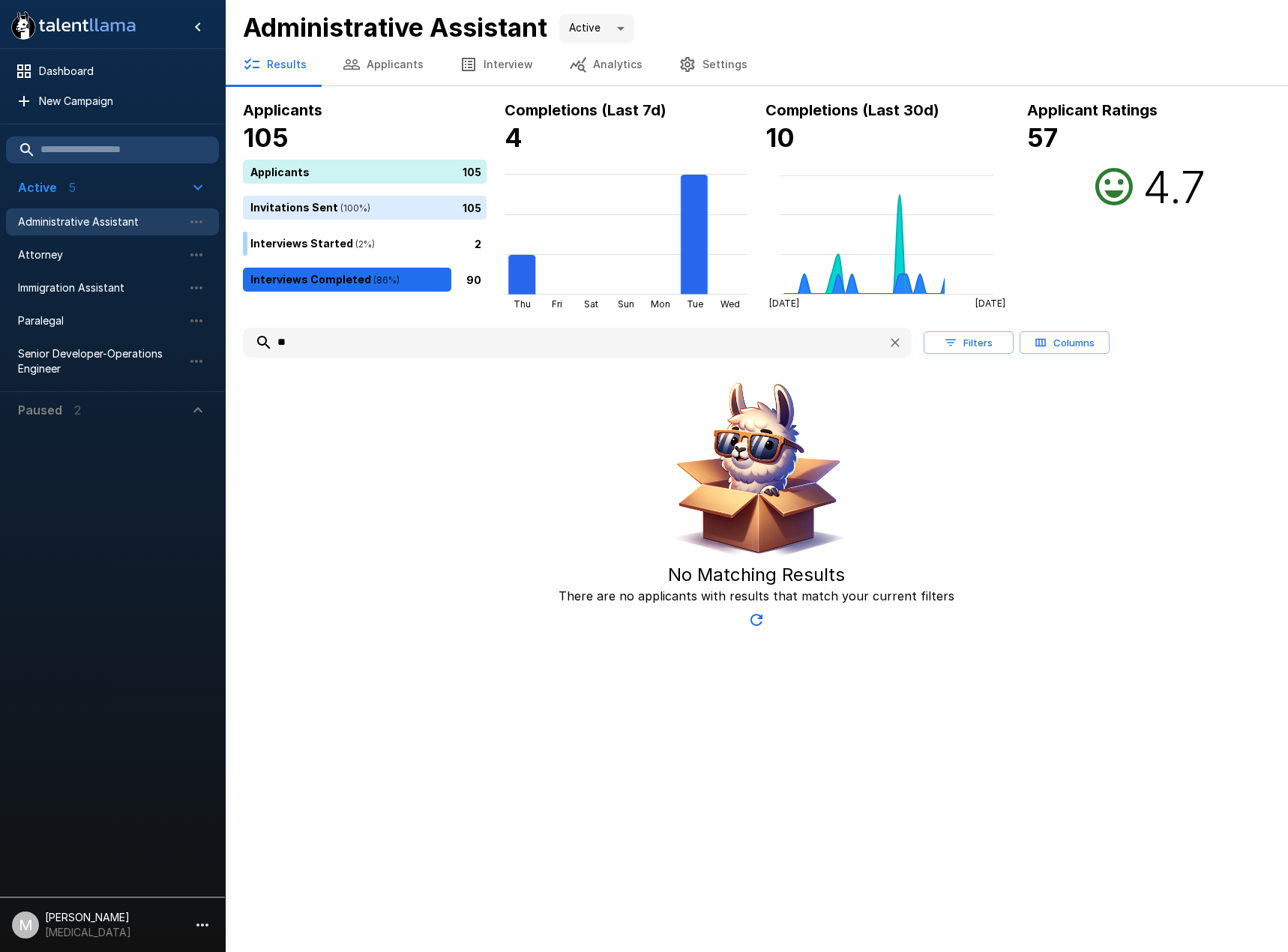
type input "*"
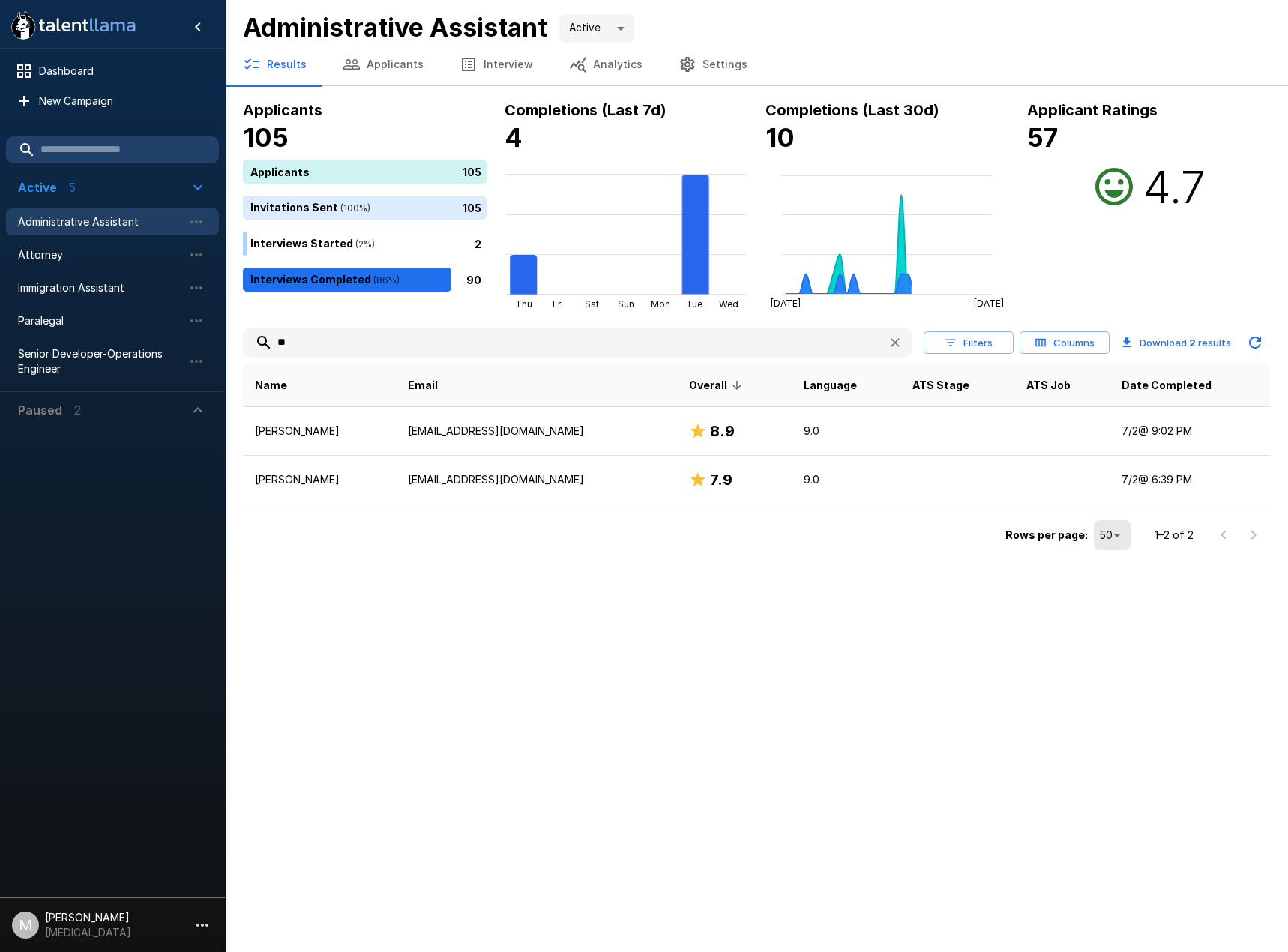
type input "*"
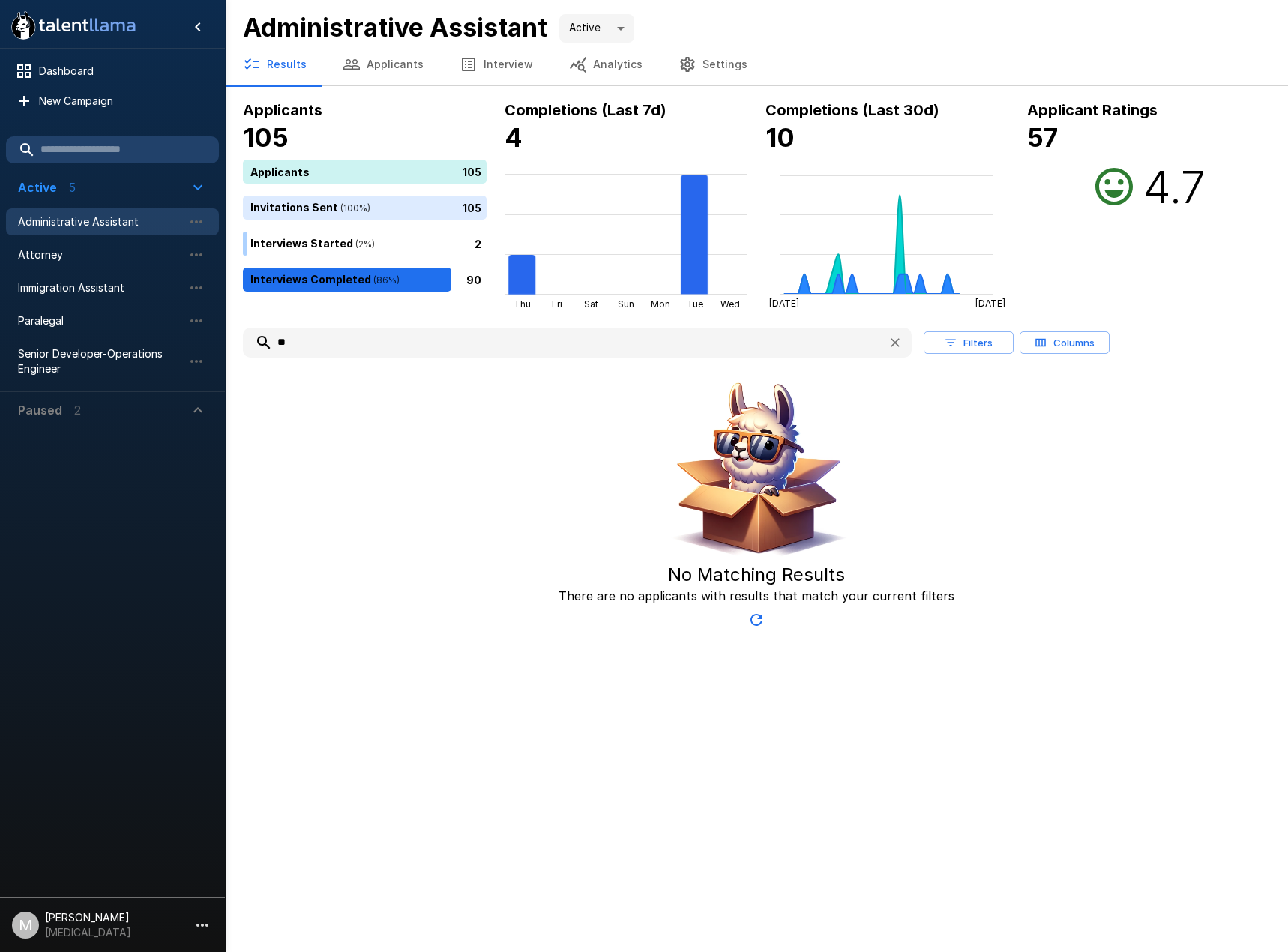
type input "*"
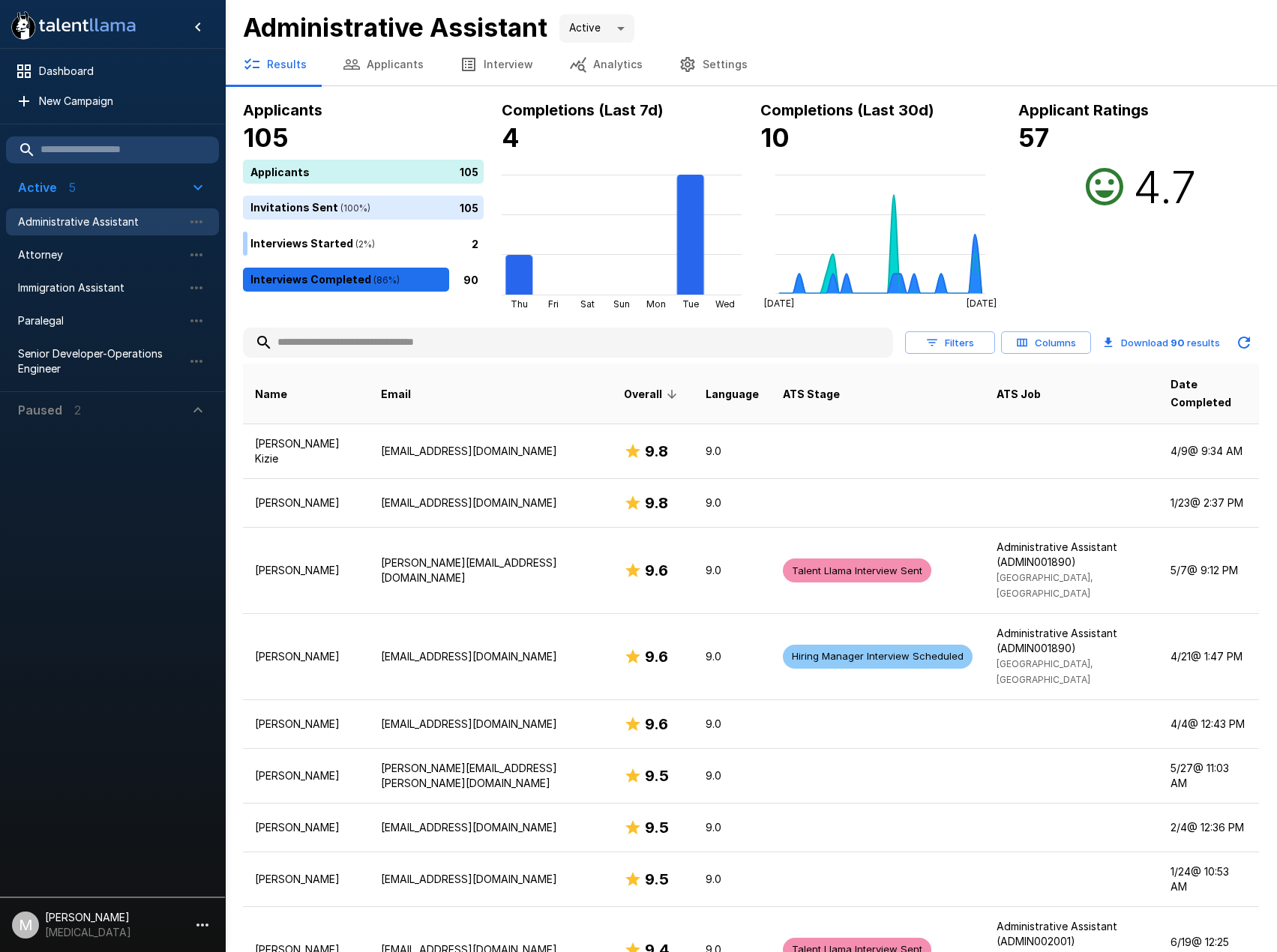
click at [488, 351] on input "text" at bounding box center [568, 343] width 650 height 27
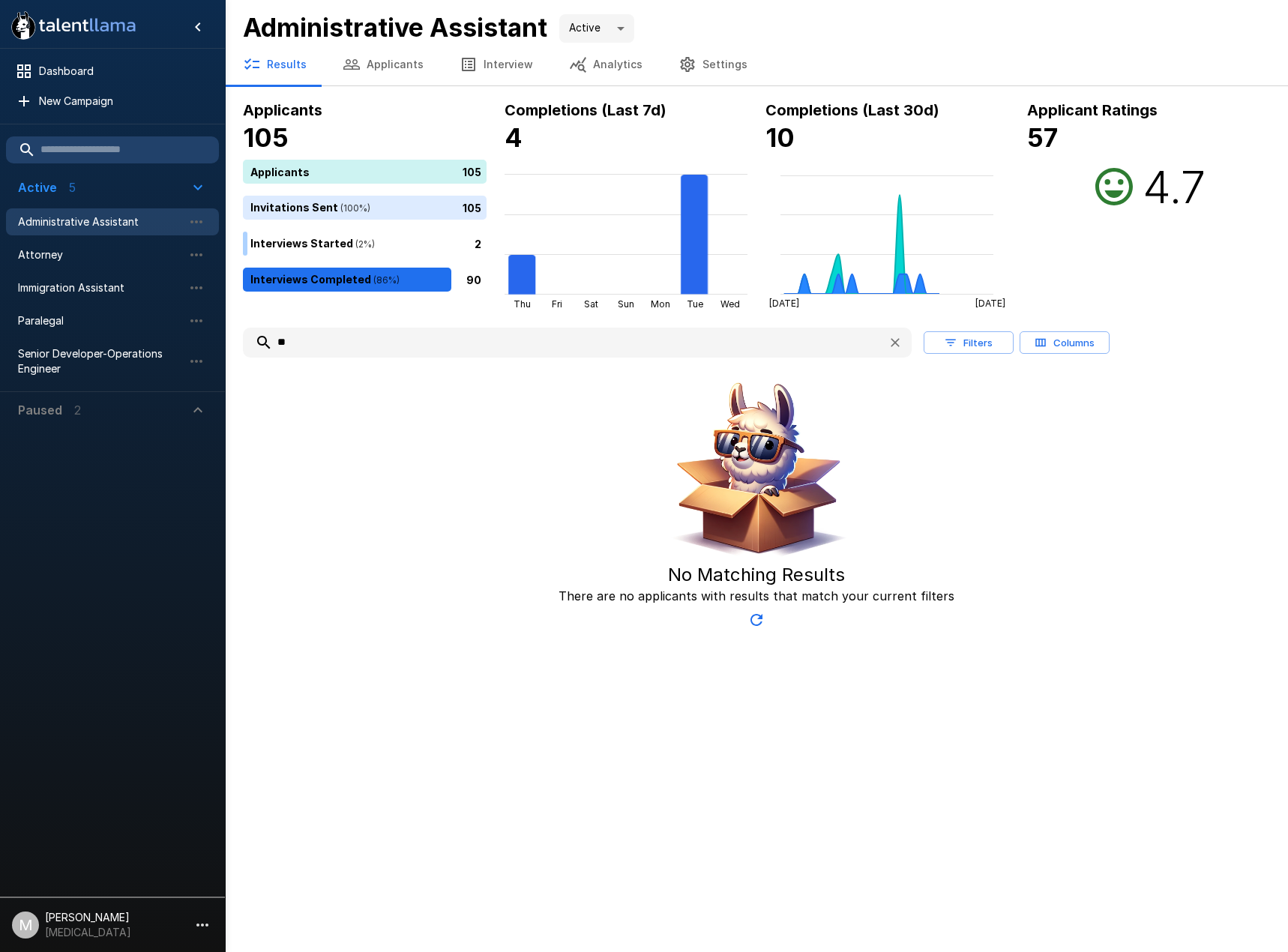
type input "*"
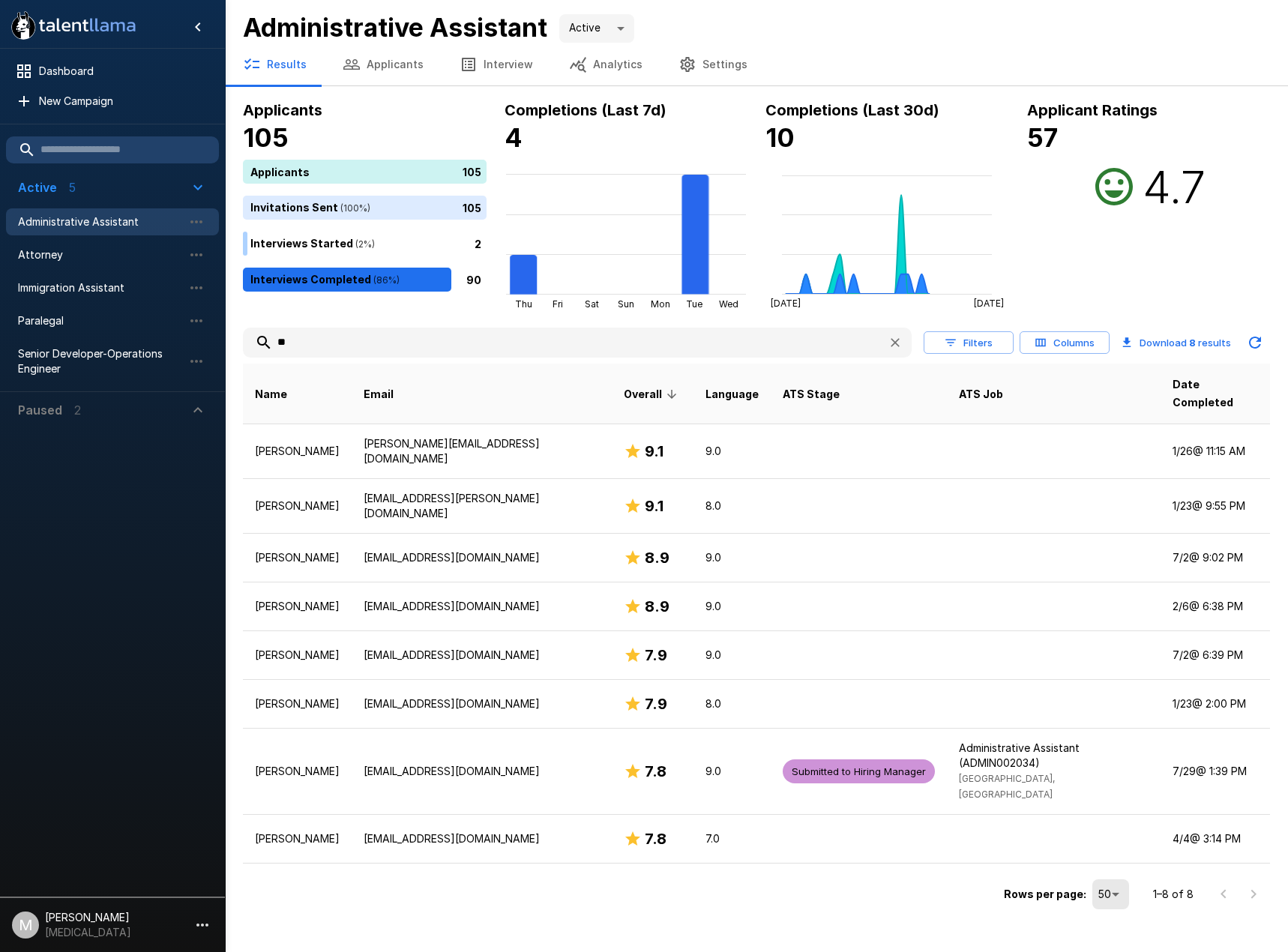
type input "*"
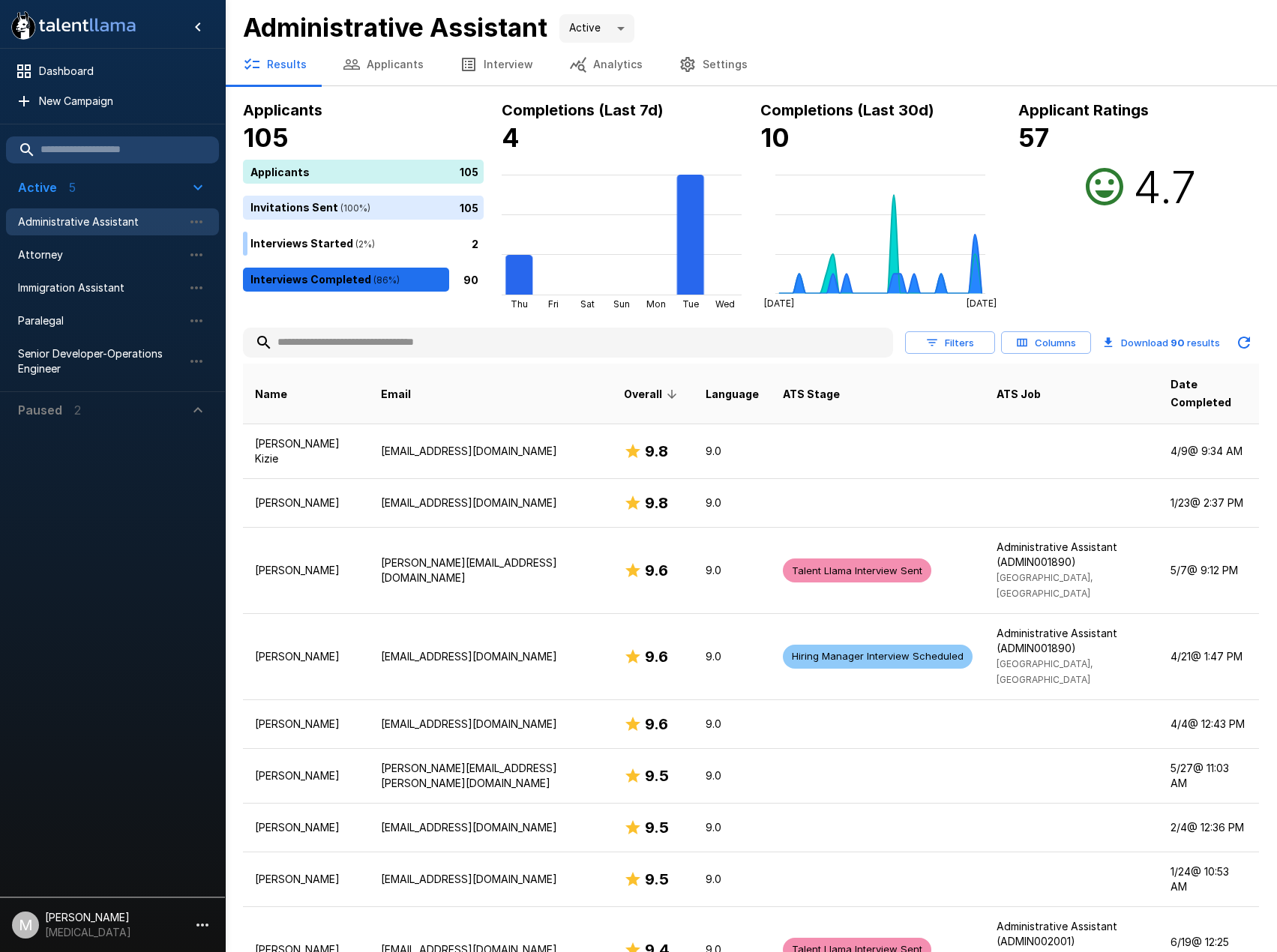
click at [58, 232] on div "Administrative Assistant" at bounding box center [112, 222] width 213 height 27
drag, startPoint x: 372, startPoint y: 66, endPoint x: 378, endPoint y: 77, distance: 12.5
click at [372, 65] on button "Applicants" at bounding box center [383, 65] width 117 height 42
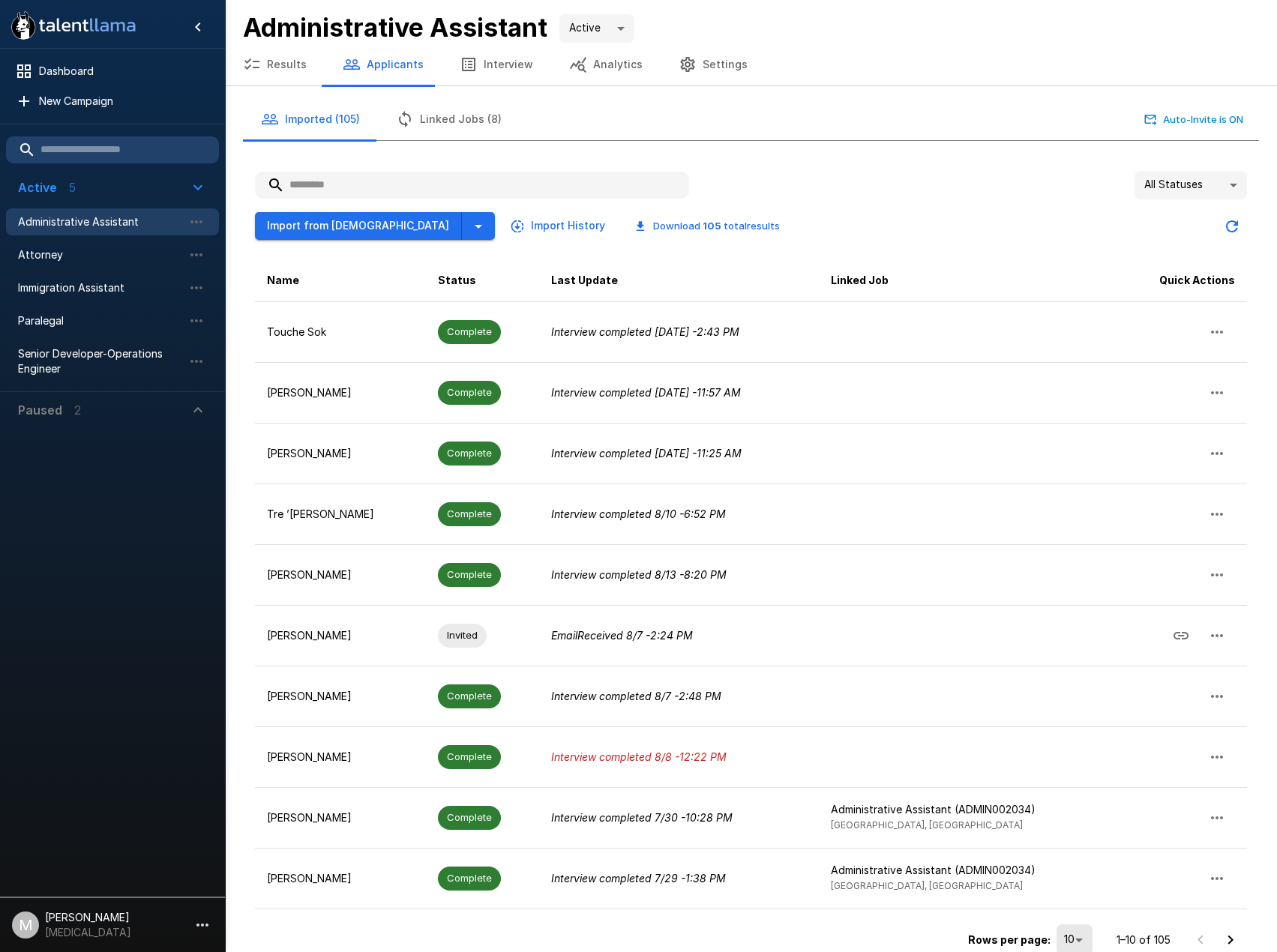
drag, startPoint x: 343, startPoint y: 225, endPoint x: 424, endPoint y: 226, distance: 81.0
click at [424, 226] on div "Import from Jobvite Import History Download 105 total results" at bounding box center [523, 226] width 537 height 28
click at [462, 226] on button "button" at bounding box center [478, 226] width 33 height 28
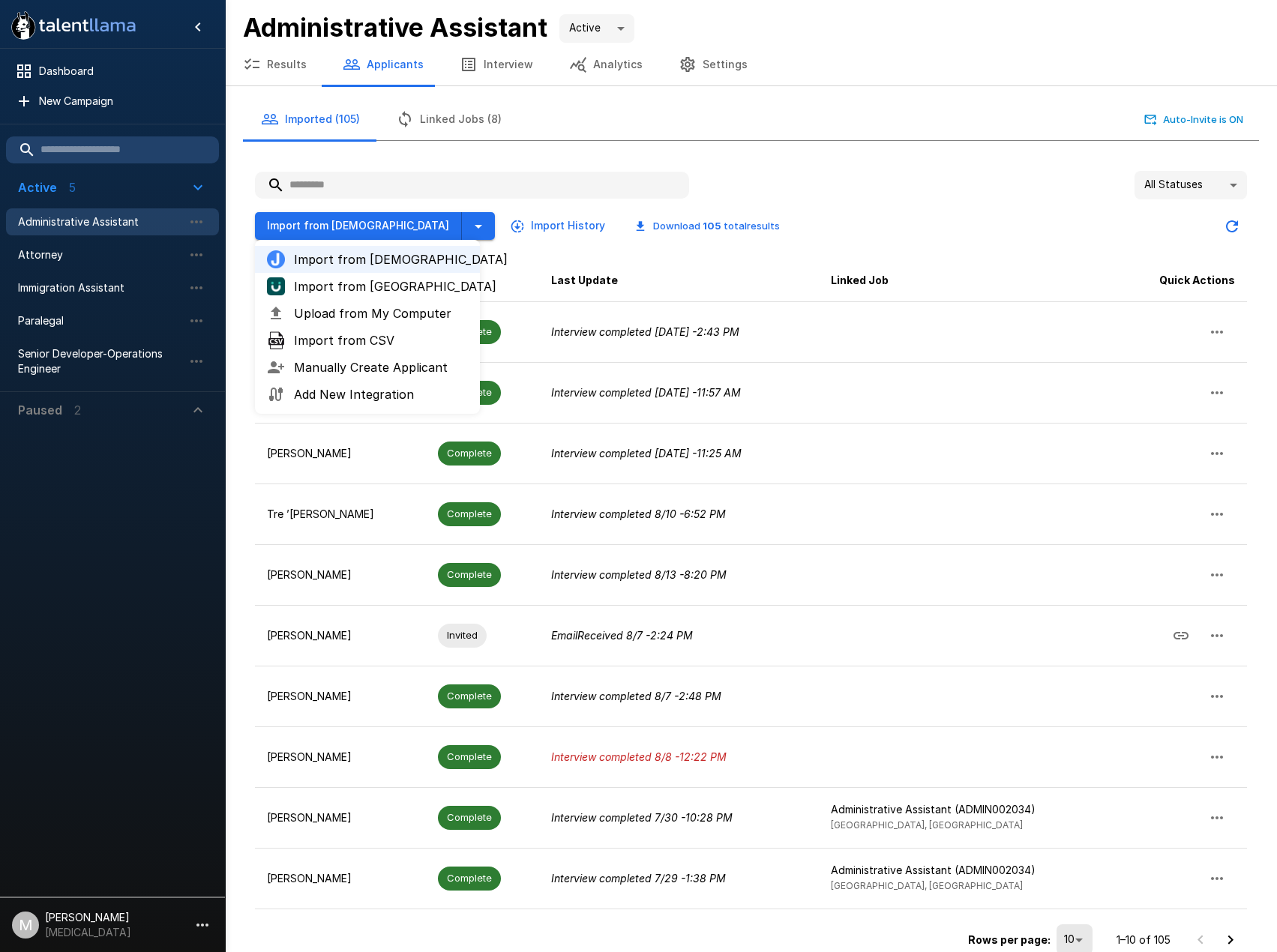
click at [371, 294] on span "Import from UKG" at bounding box center [380, 286] width 174 height 18
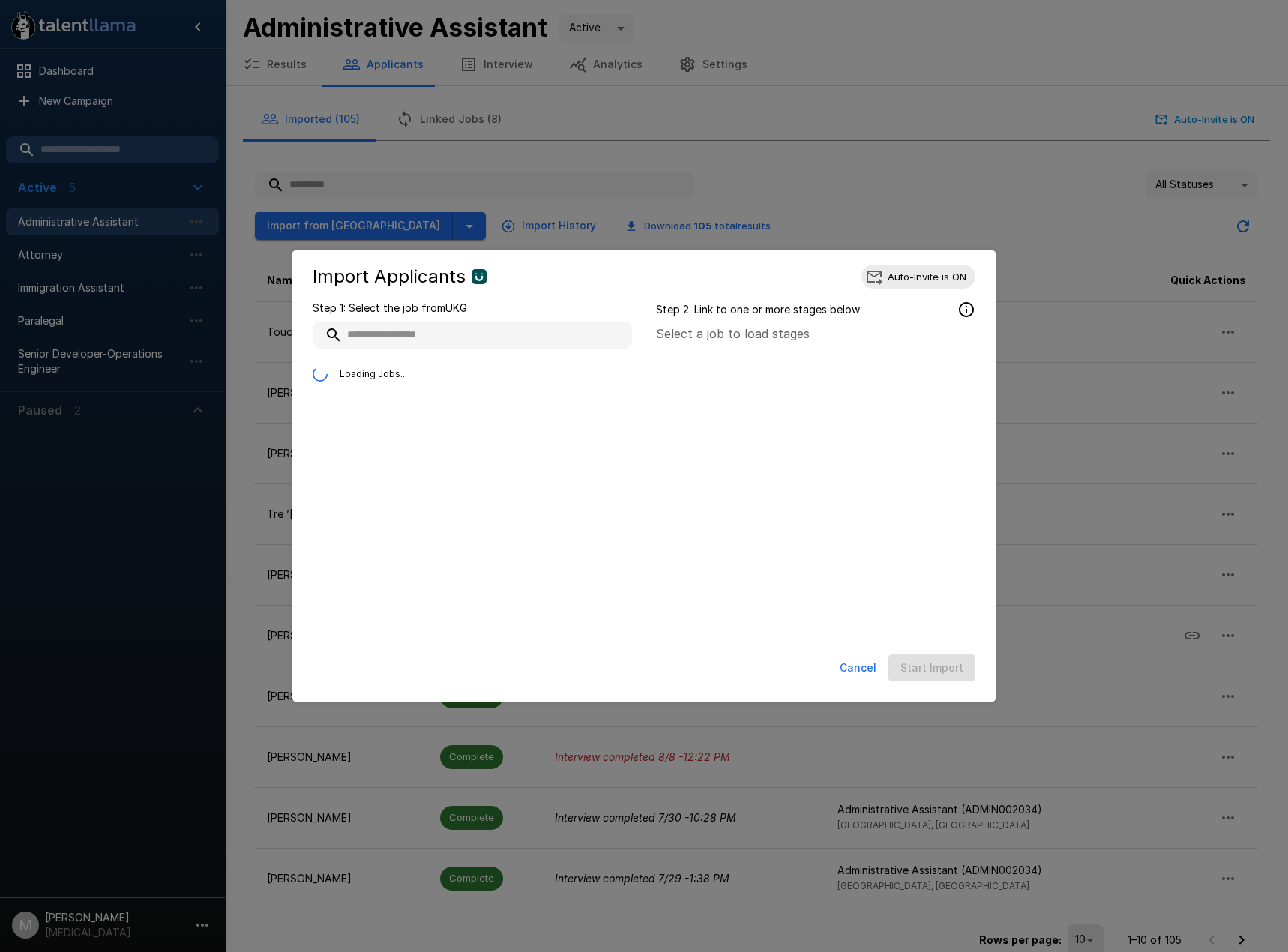
click at [425, 330] on input "text" at bounding box center [472, 335] width 319 height 27
type input "**********"
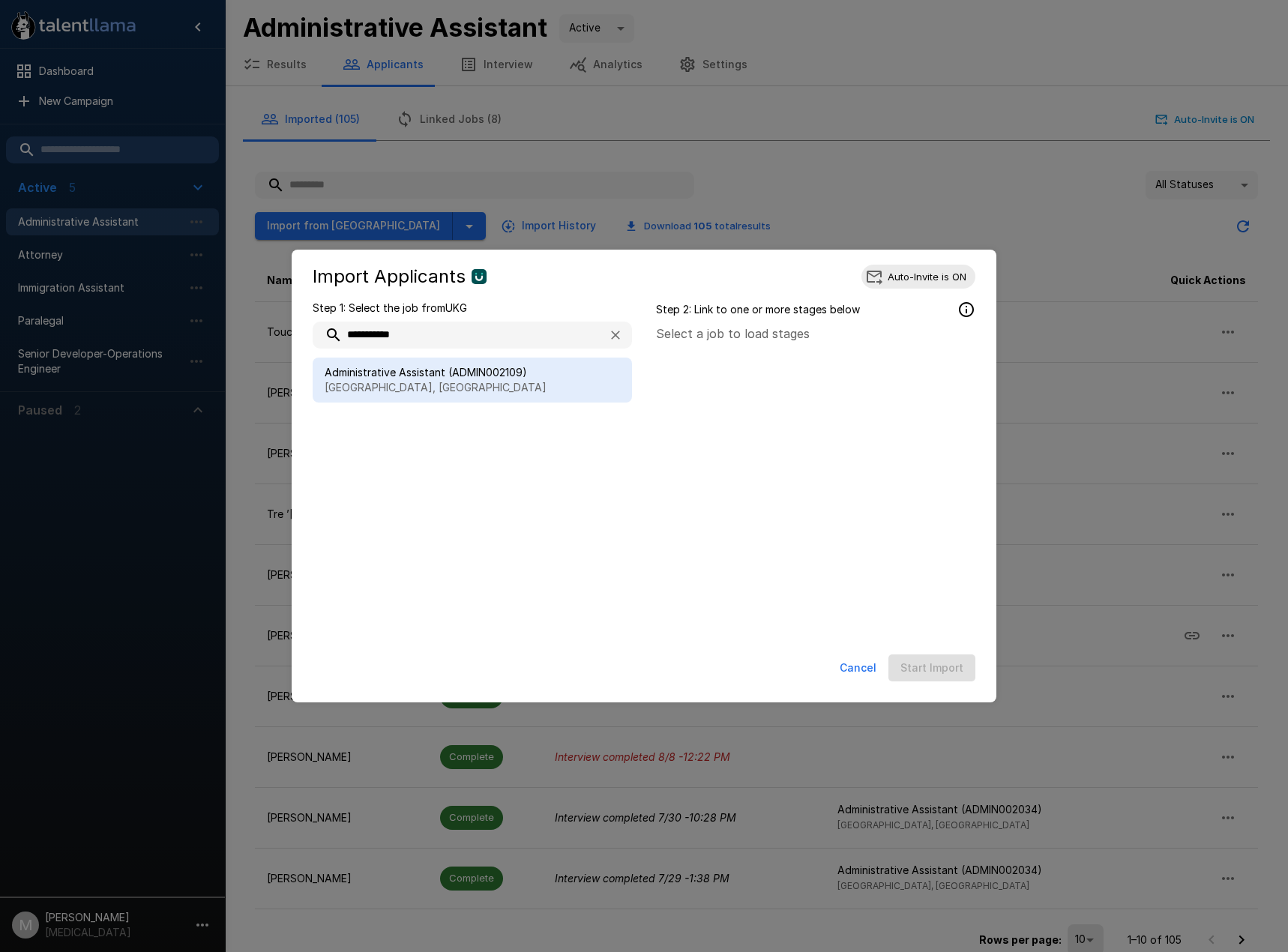
drag, startPoint x: 419, startPoint y: 385, endPoint x: 430, endPoint y: 380, distance: 12.1
click at [420, 384] on p "[GEOGRAPHIC_DATA], [GEOGRAPHIC_DATA]" at bounding box center [472, 387] width 295 height 15
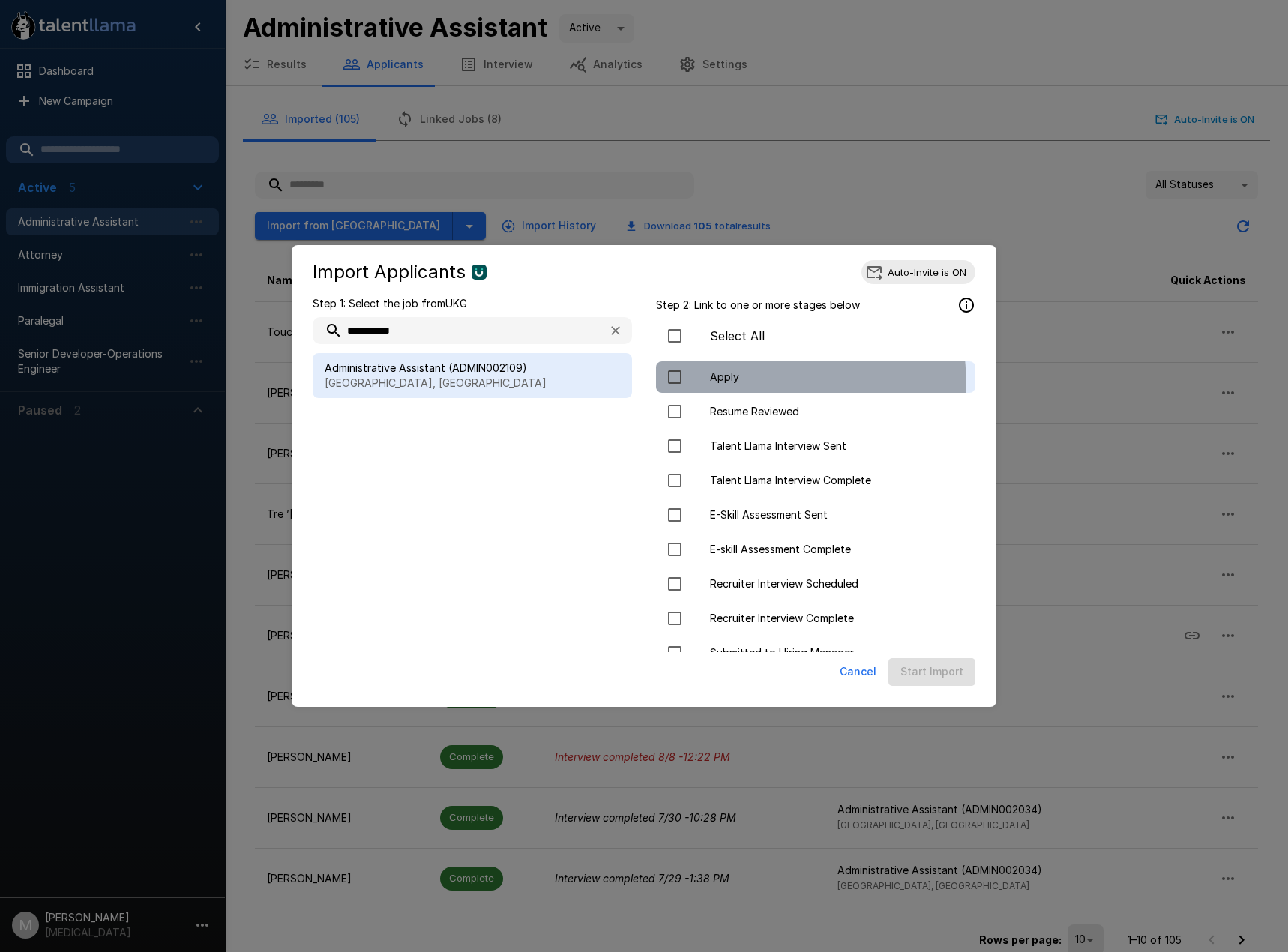
click at [723, 386] on div "Apply" at bounding box center [815, 376] width 319 height 31
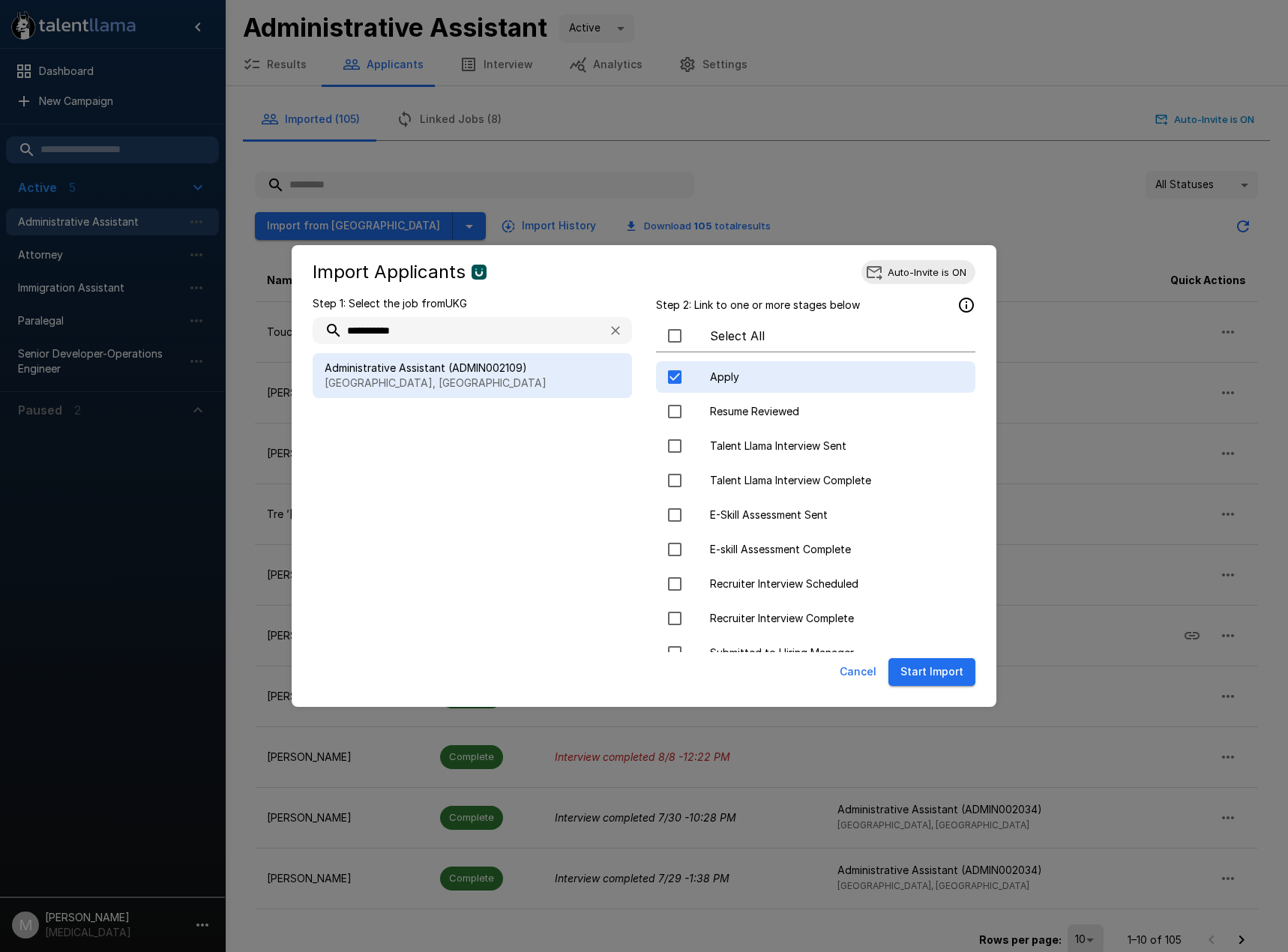
click at [724, 386] on div "Apply" at bounding box center [815, 376] width 319 height 31
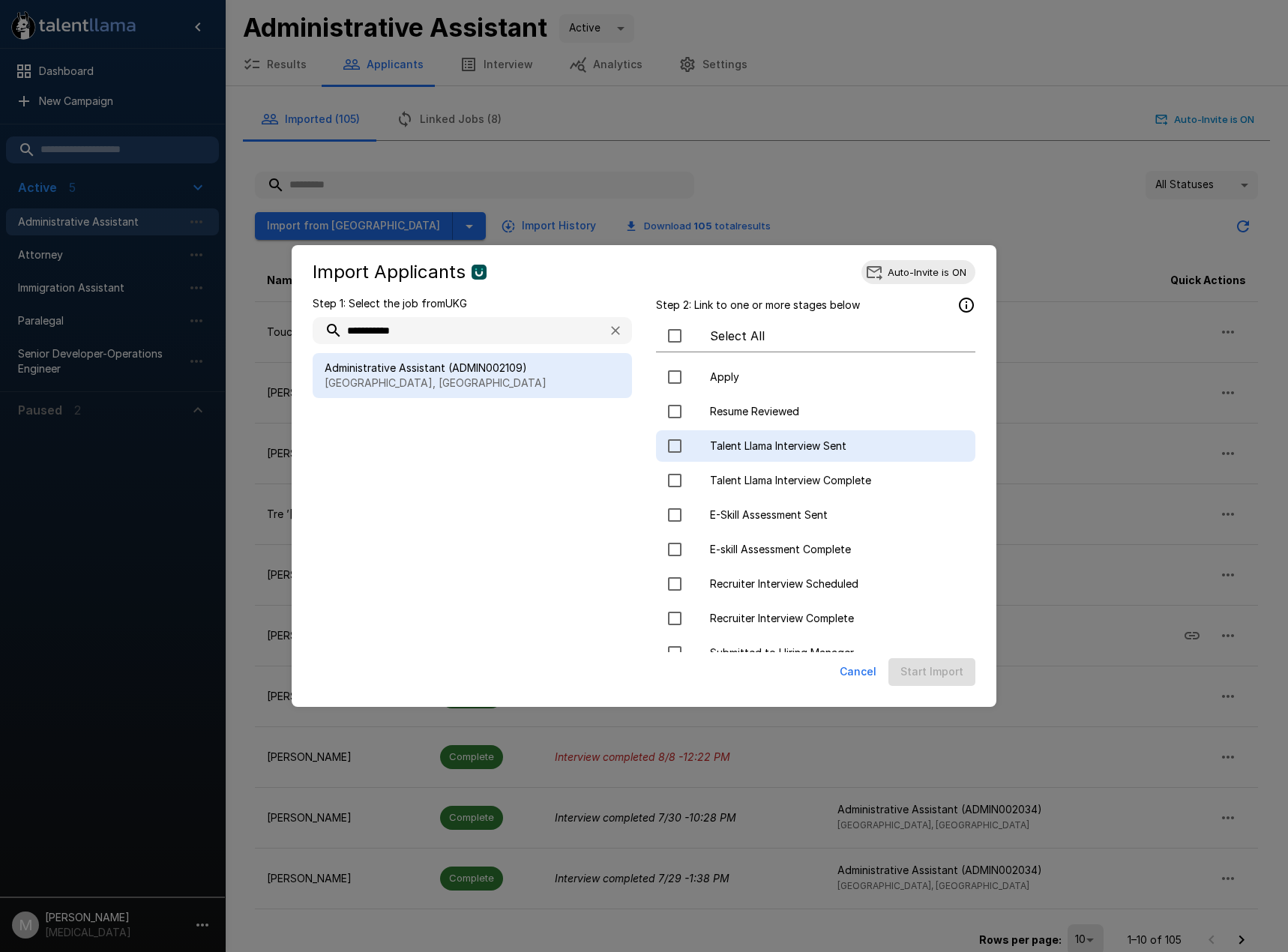
click at [732, 454] on span "Talent Llama Interview Sent" at bounding box center [837, 446] width 254 height 15
click at [924, 672] on button "Start Import" at bounding box center [932, 671] width 87 height 28
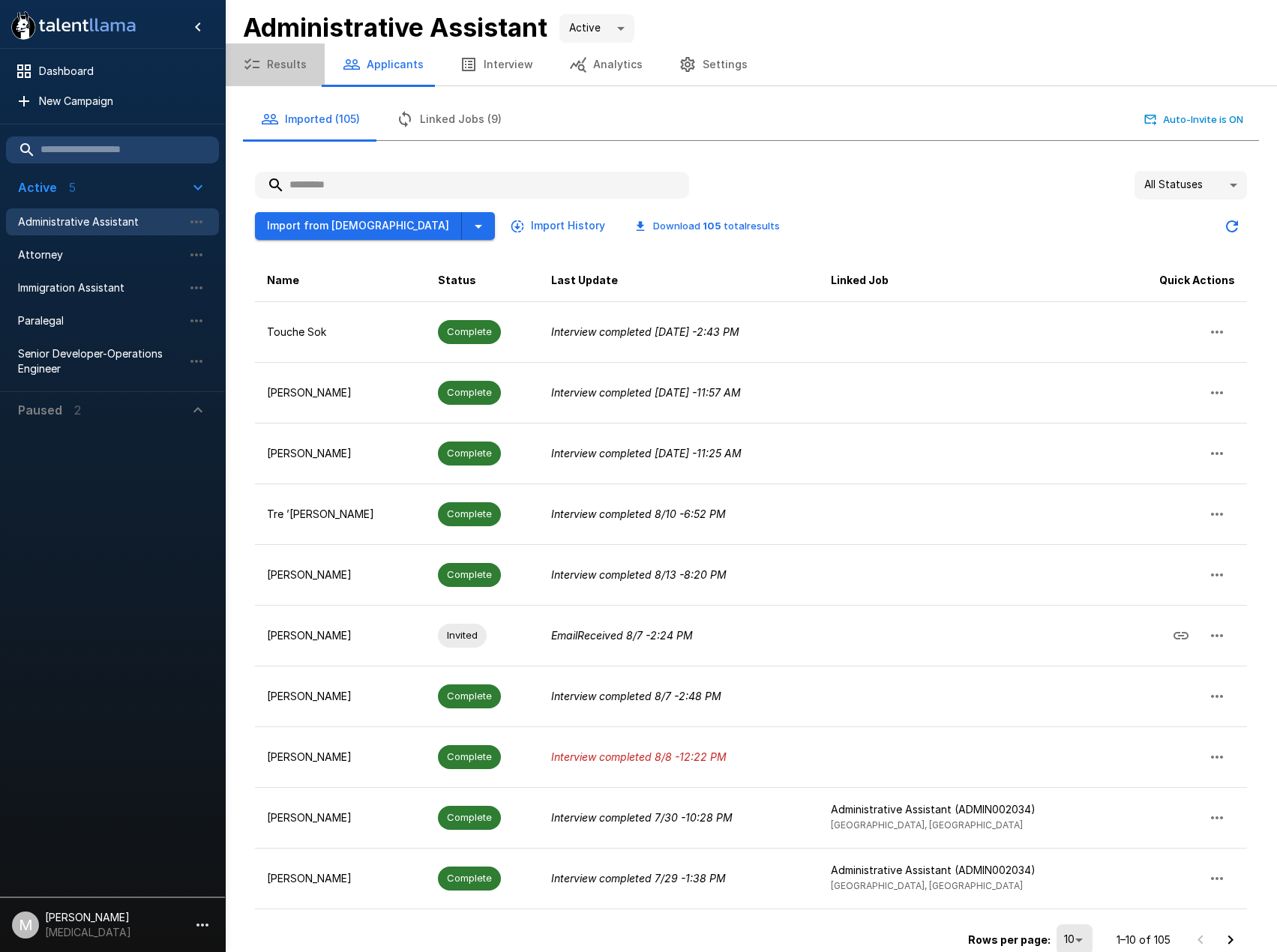
click at [282, 67] on button "Results" at bounding box center [274, 65] width 100 height 42
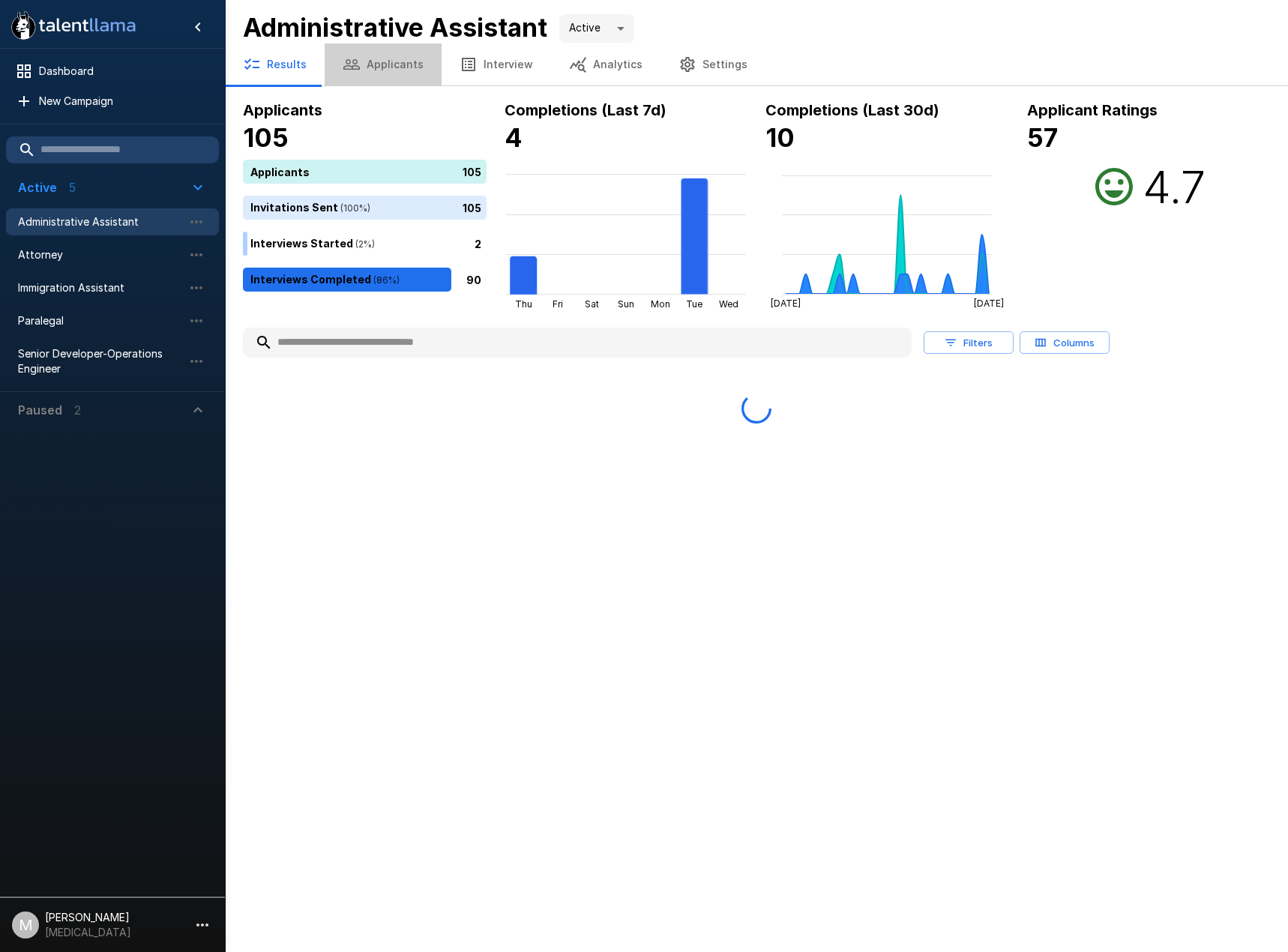
click at [392, 71] on button "Applicants" at bounding box center [383, 65] width 117 height 42
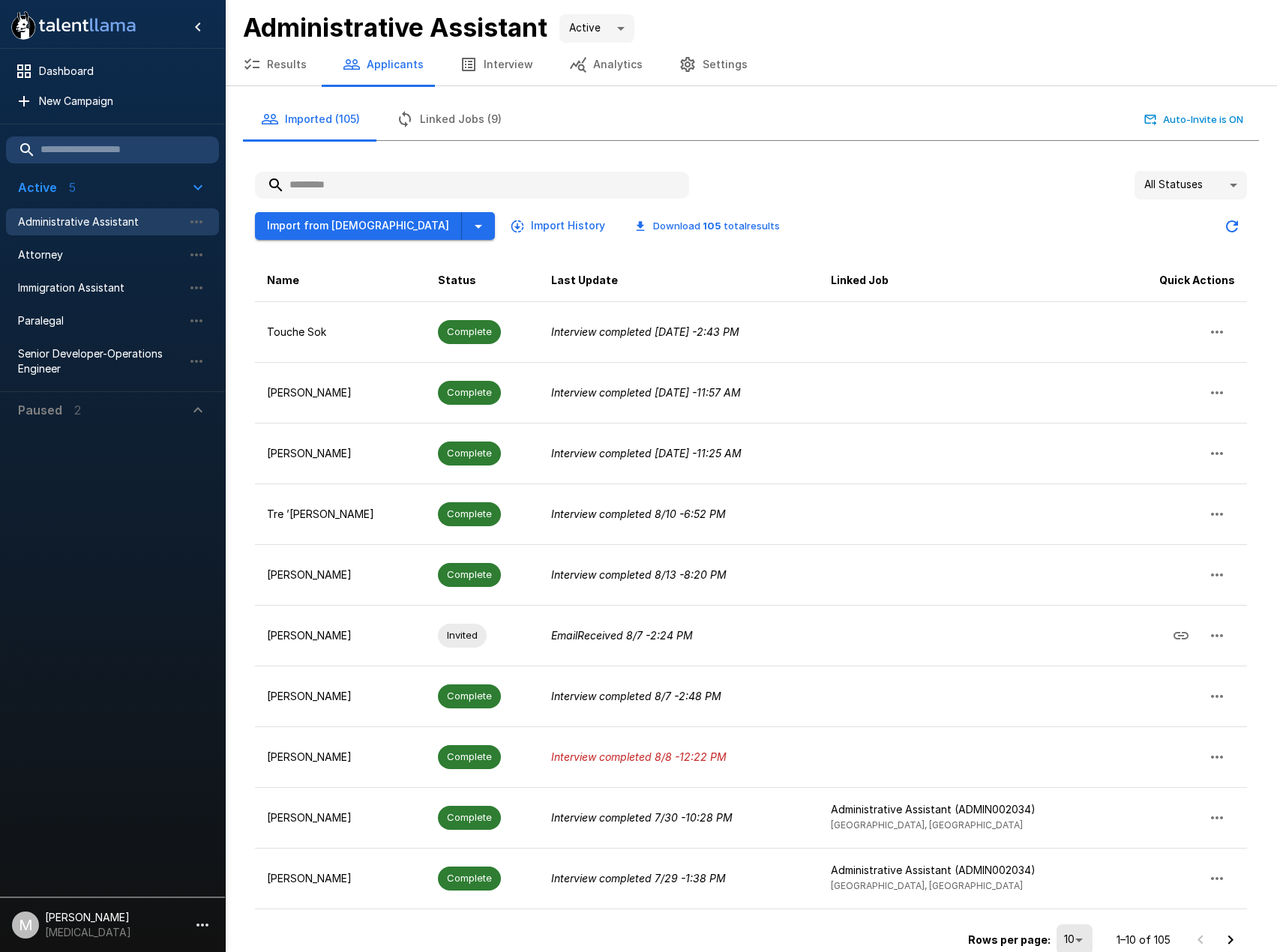
click at [447, 120] on button "Linked Jobs (9)" at bounding box center [449, 119] width 142 height 42
